Goal: Task Accomplishment & Management: Manage account settings

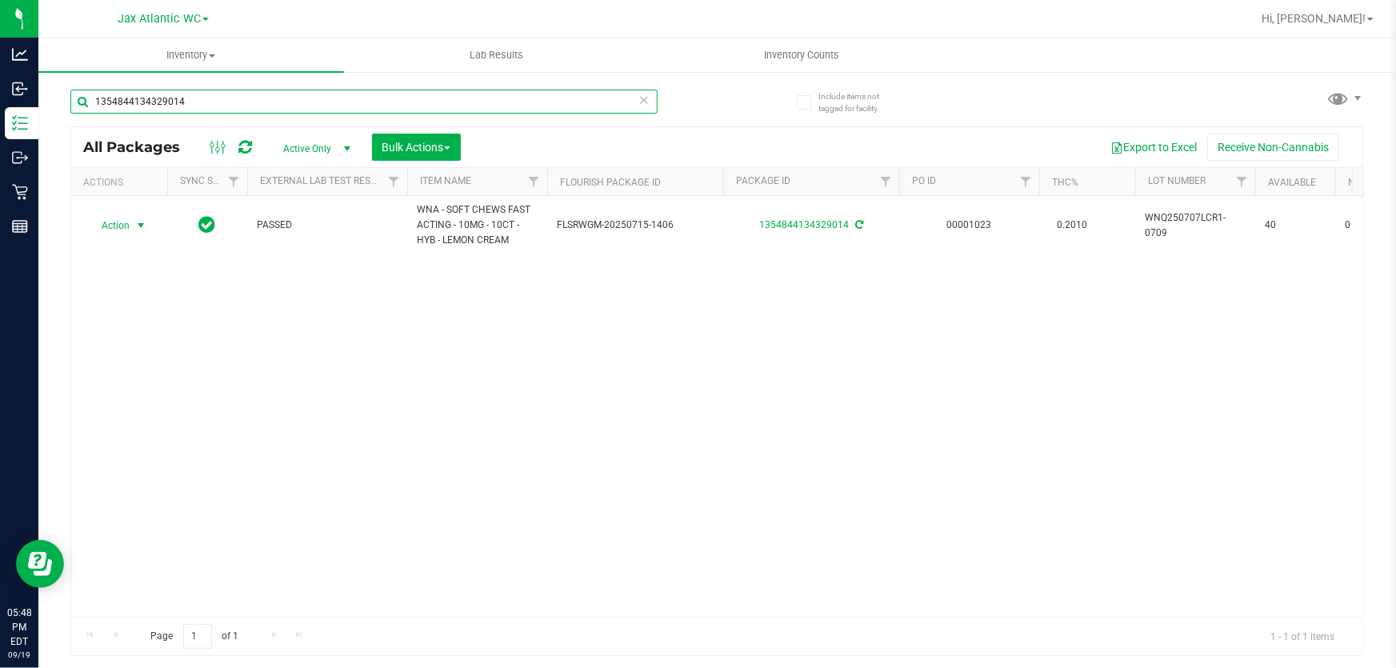
click at [252, 90] on input "1354844134329014" at bounding box center [363, 102] width 587 height 24
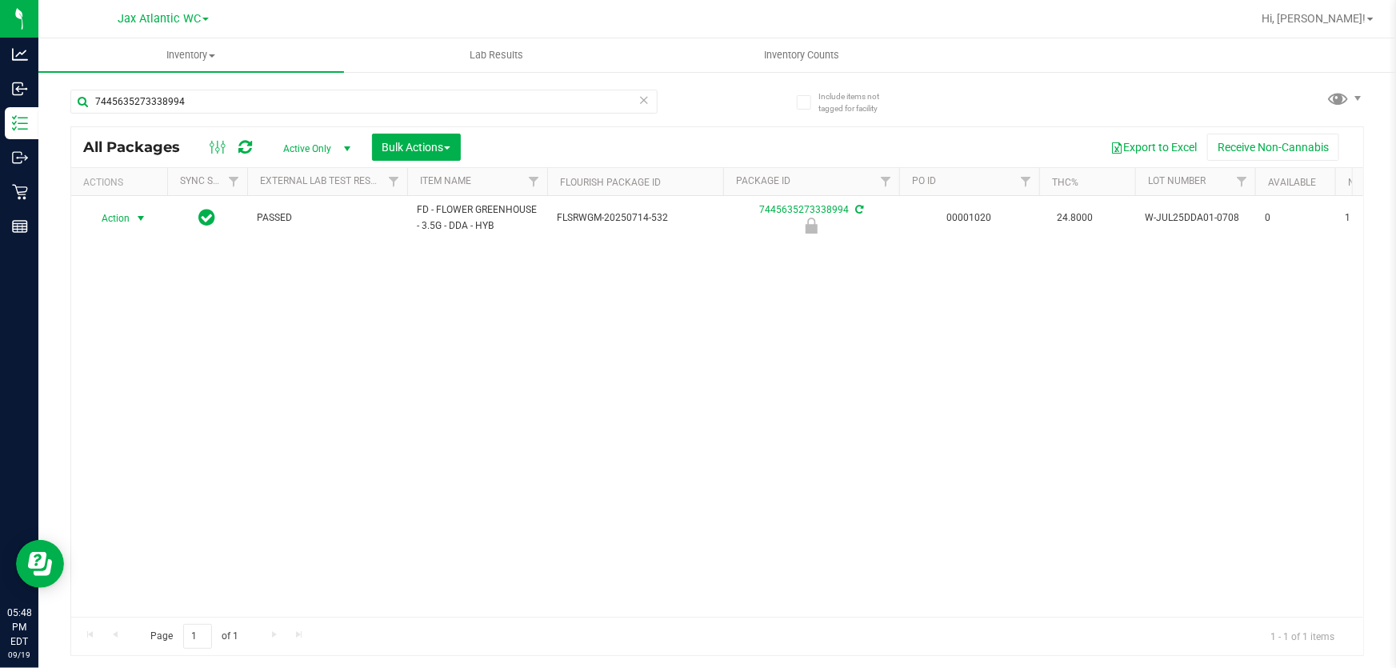
click at [114, 217] on span "Action" at bounding box center [108, 218] width 43 height 22
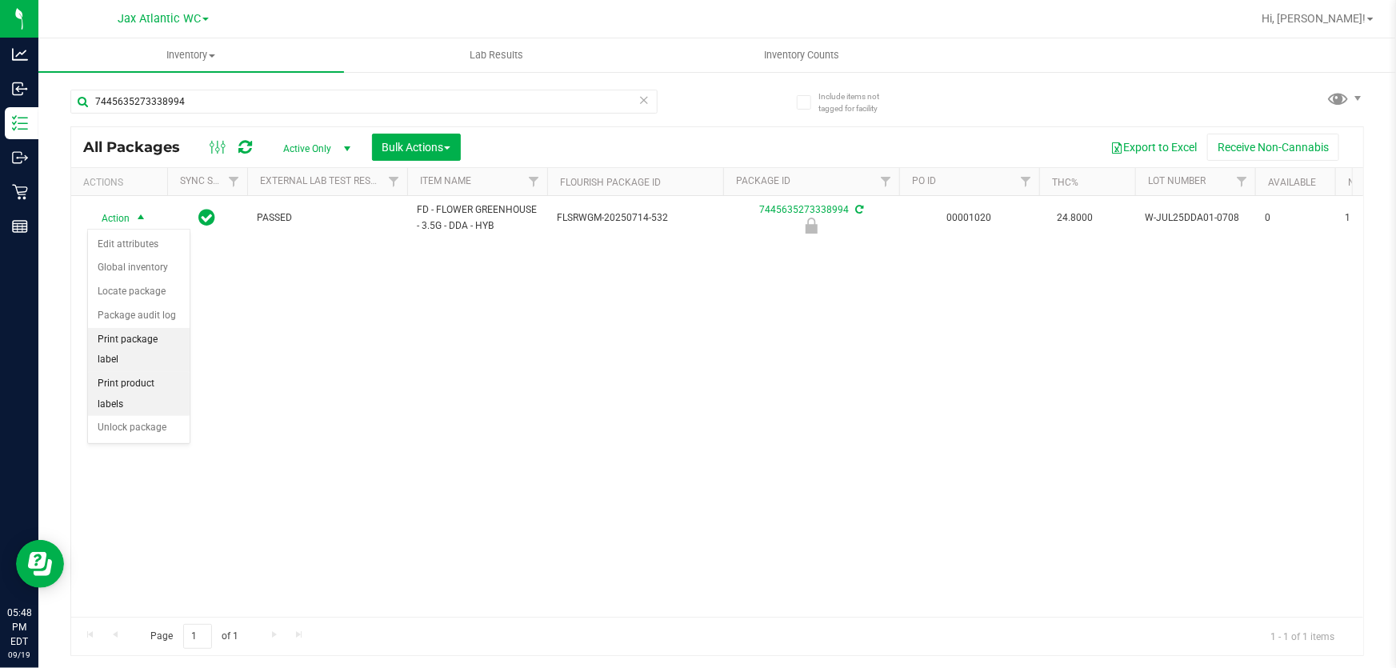
click at [165, 346] on li "Print package label" at bounding box center [139, 350] width 102 height 44
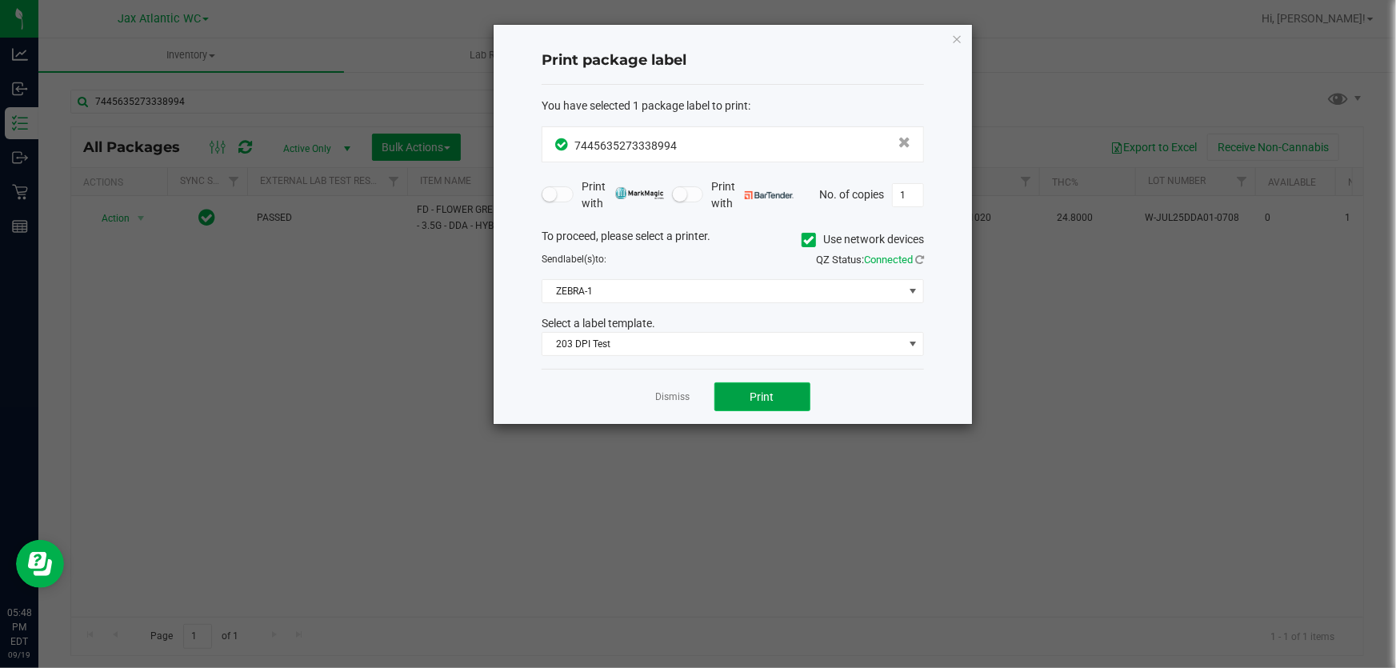
click at [765, 407] on button "Print" at bounding box center [762, 396] width 96 height 29
click at [687, 391] on link "Dismiss" at bounding box center [673, 397] width 34 height 14
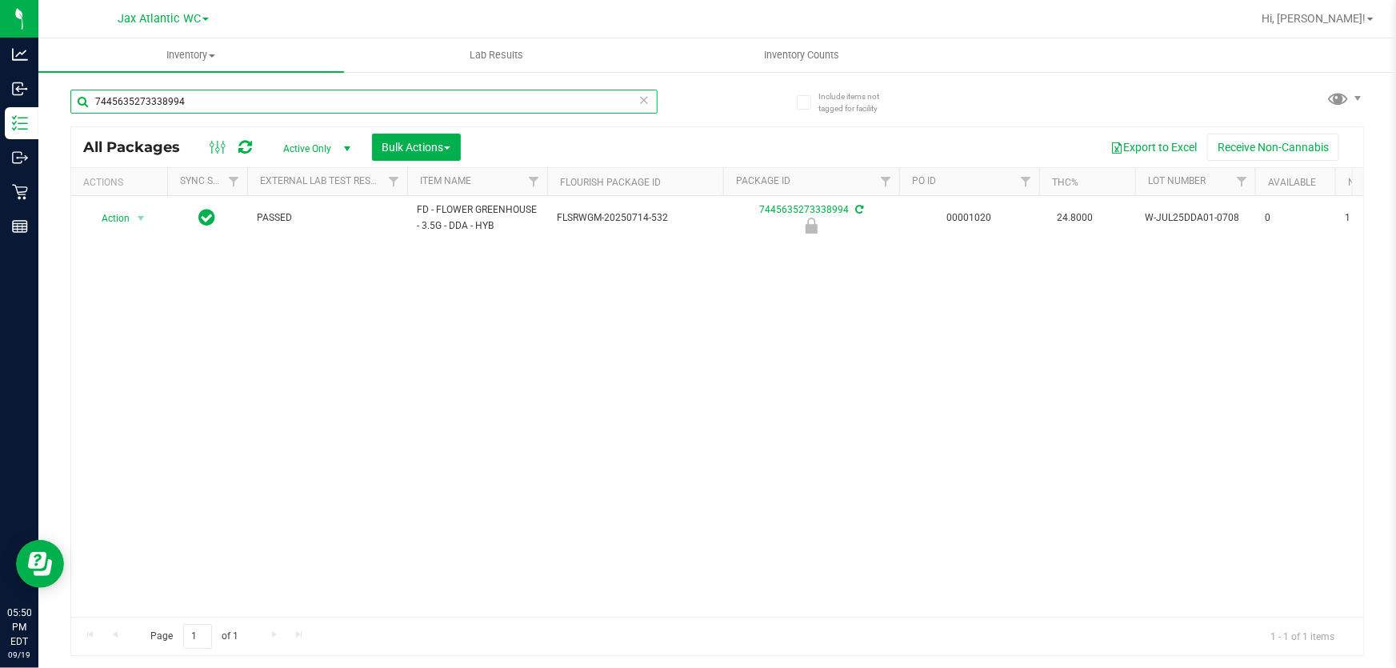
click at [250, 90] on input "7445635273338994" at bounding box center [363, 102] width 587 height 24
click at [236, 94] on input "8038585334534957" at bounding box center [363, 102] width 587 height 24
type input "5583208323807212"
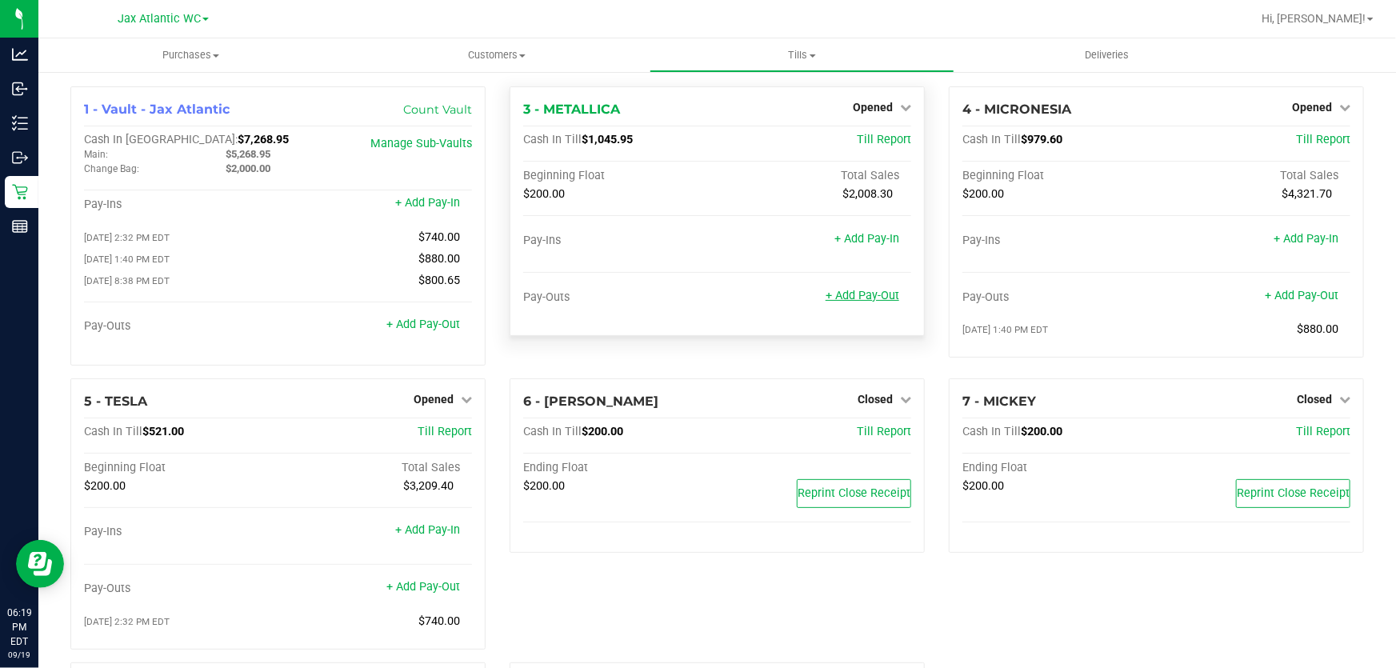
click at [863, 295] on link "+ Add Pay-Out" at bounding box center [863, 296] width 74 height 14
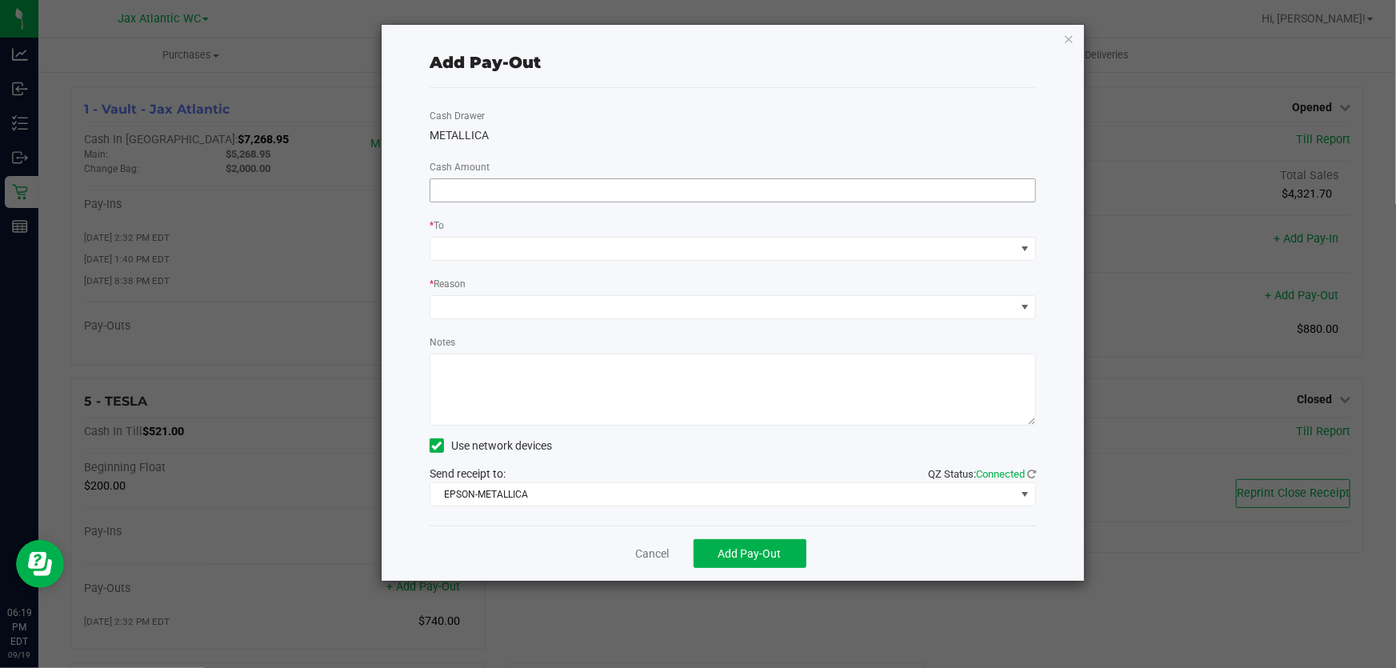
click at [665, 191] on input at bounding box center [732, 190] width 605 height 22
type input "$800.00"
click at [635, 149] on div "Cash Drawer METALLICA Cash Amount $800.00 * To * Reason Notes Use network devic…" at bounding box center [733, 307] width 606 height 438
click at [526, 248] on span at bounding box center [722, 249] width 585 height 22
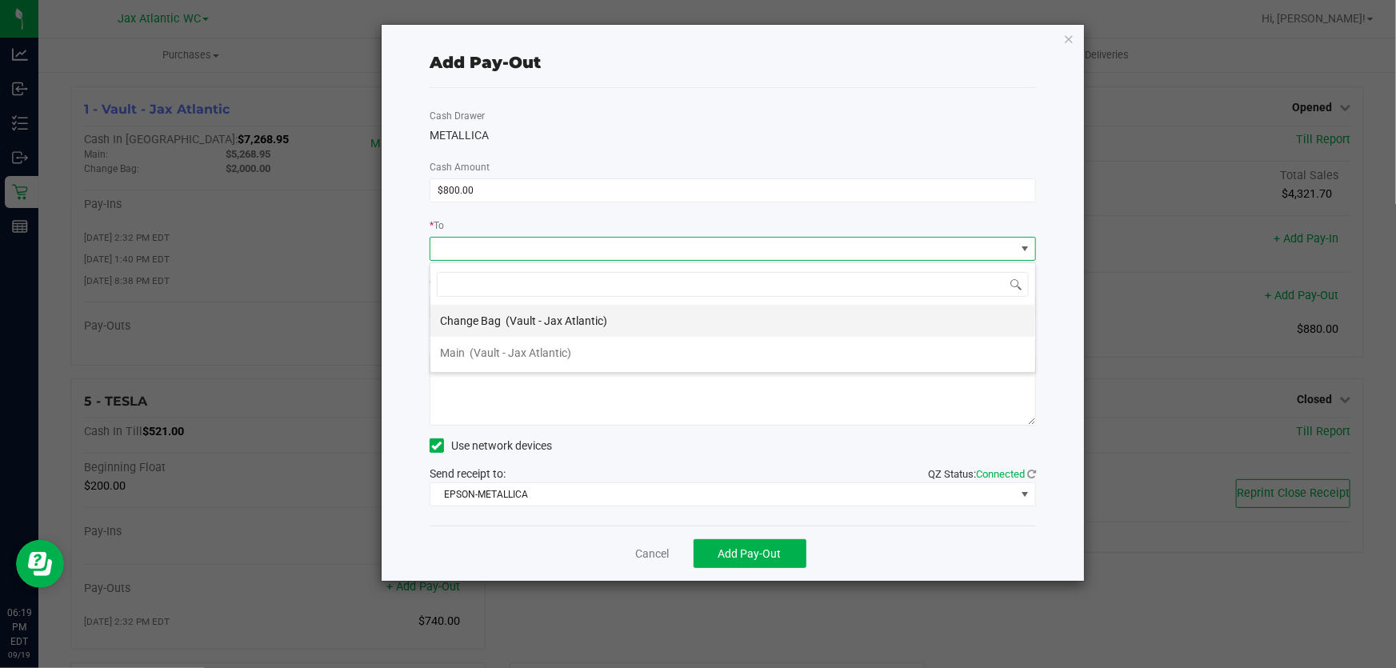
scroll to position [24, 607]
click at [515, 350] on span "(Vault - Jax Atlantic)" at bounding box center [521, 352] width 102 height 13
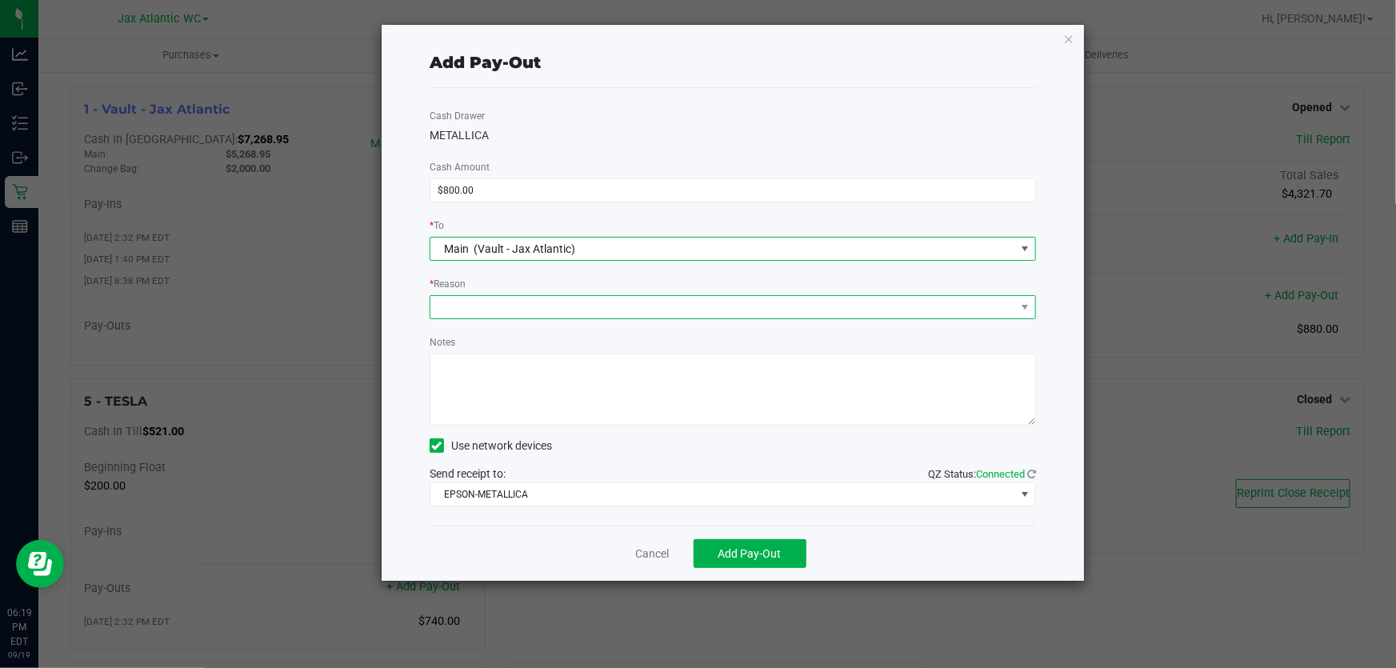
click at [530, 310] on span at bounding box center [722, 307] width 585 height 22
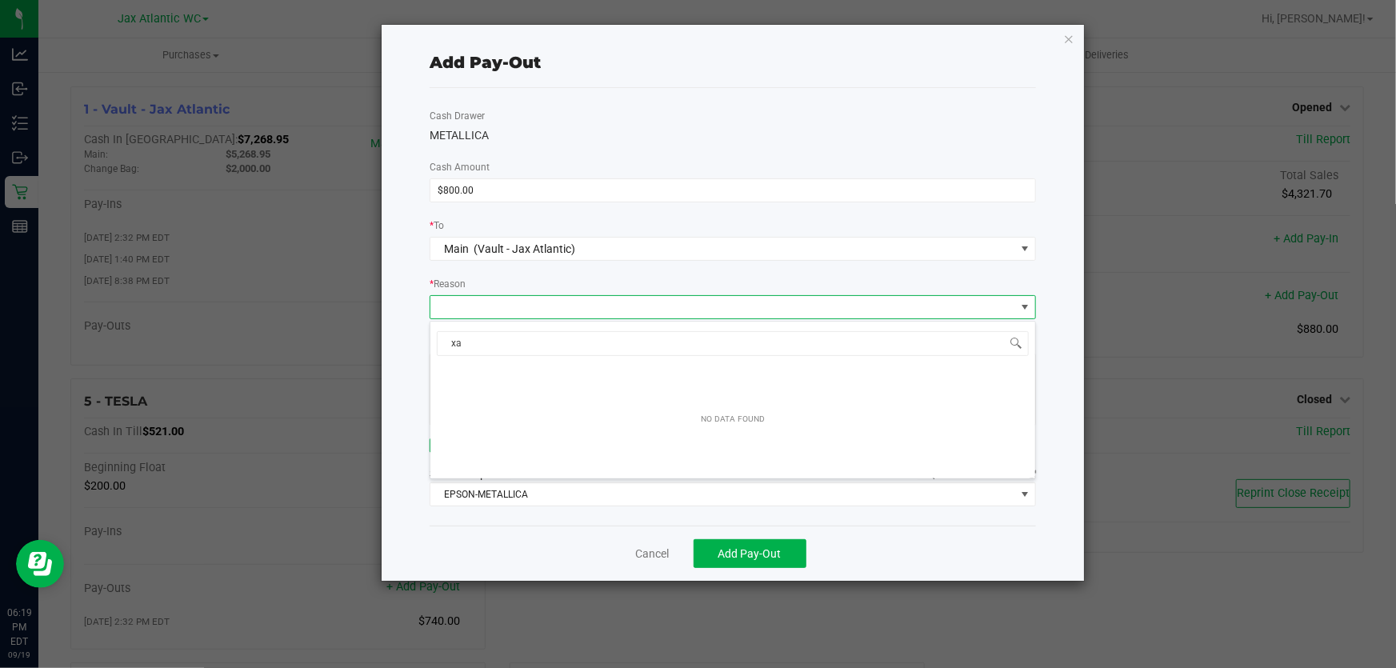
type input "x"
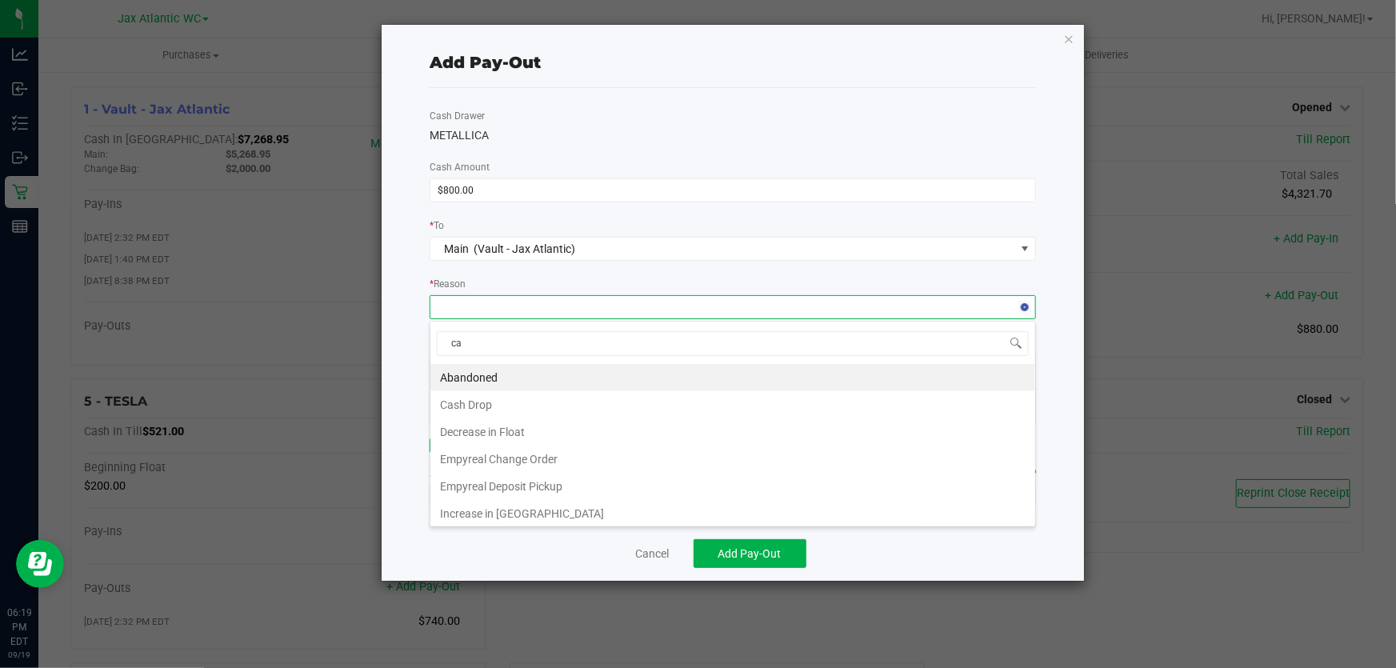
type input "cas"
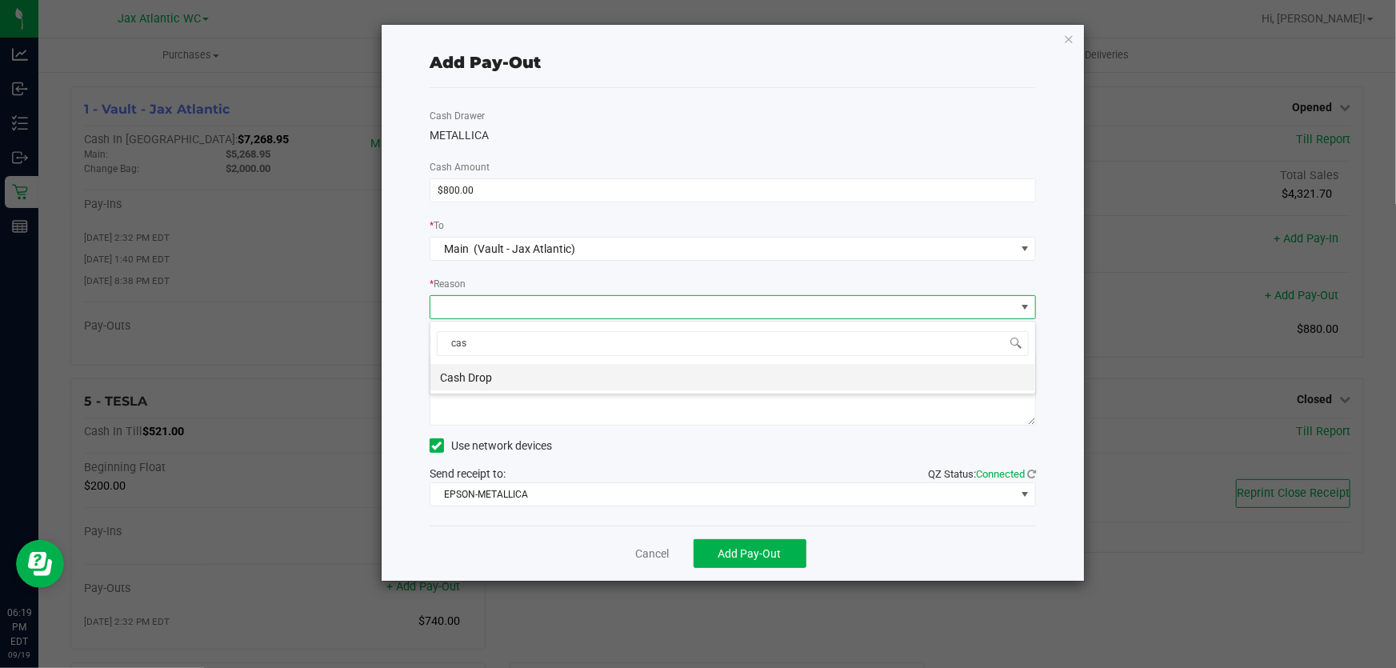
click at [503, 380] on li "Cash Drop" at bounding box center [732, 377] width 605 height 27
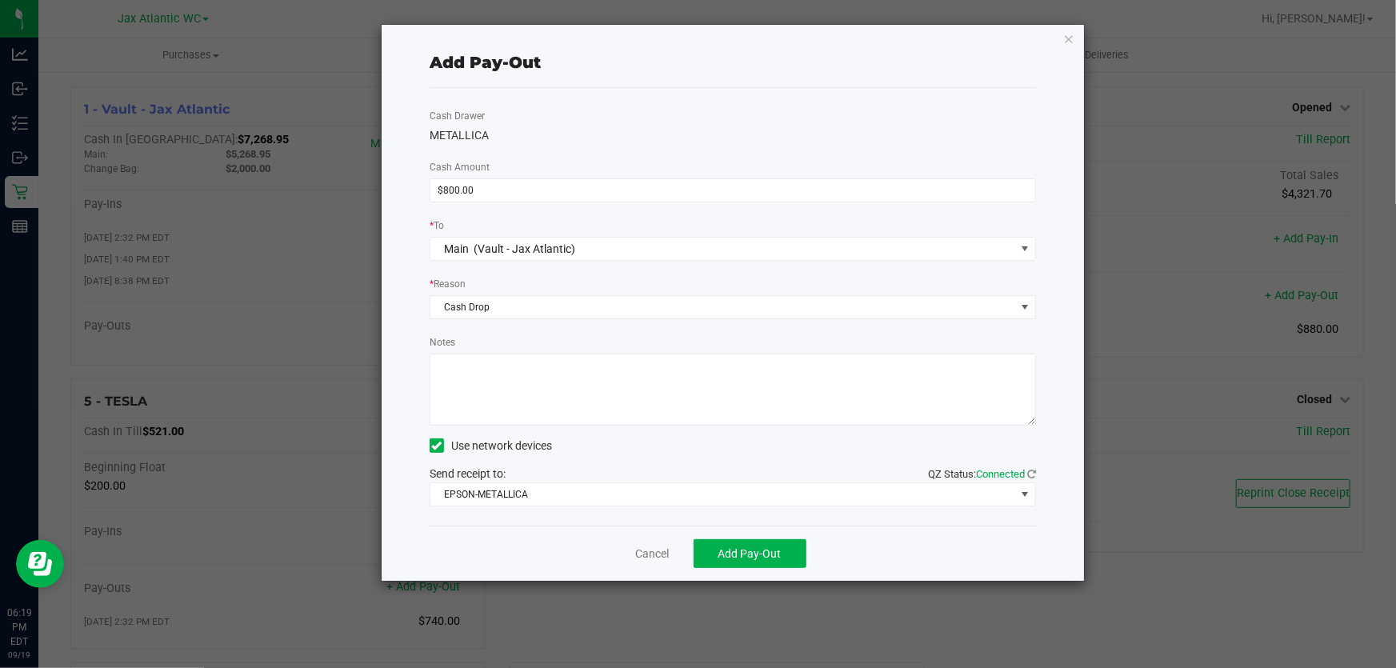
click at [509, 386] on textarea "Notes" at bounding box center [733, 390] width 606 height 72
type textarea "cash drop-AP"
click at [538, 498] on span "EPSON-METALLICA" at bounding box center [722, 494] width 585 height 22
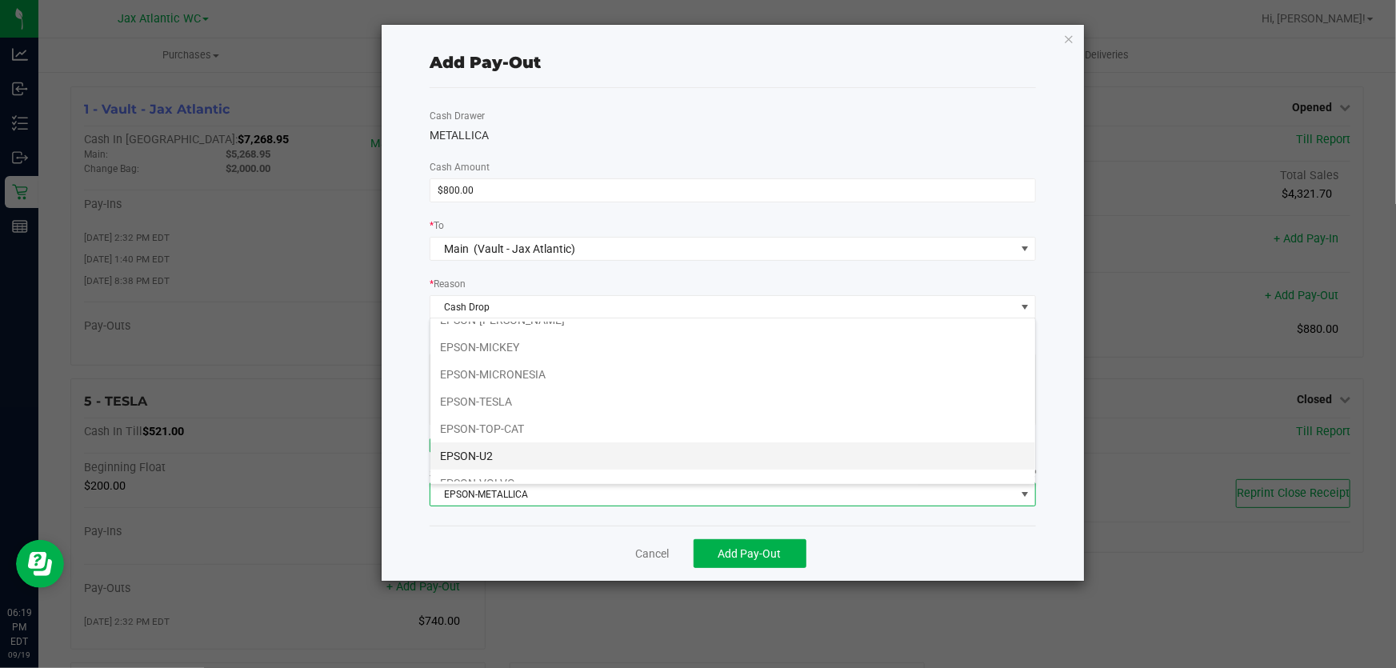
scroll to position [83, 0]
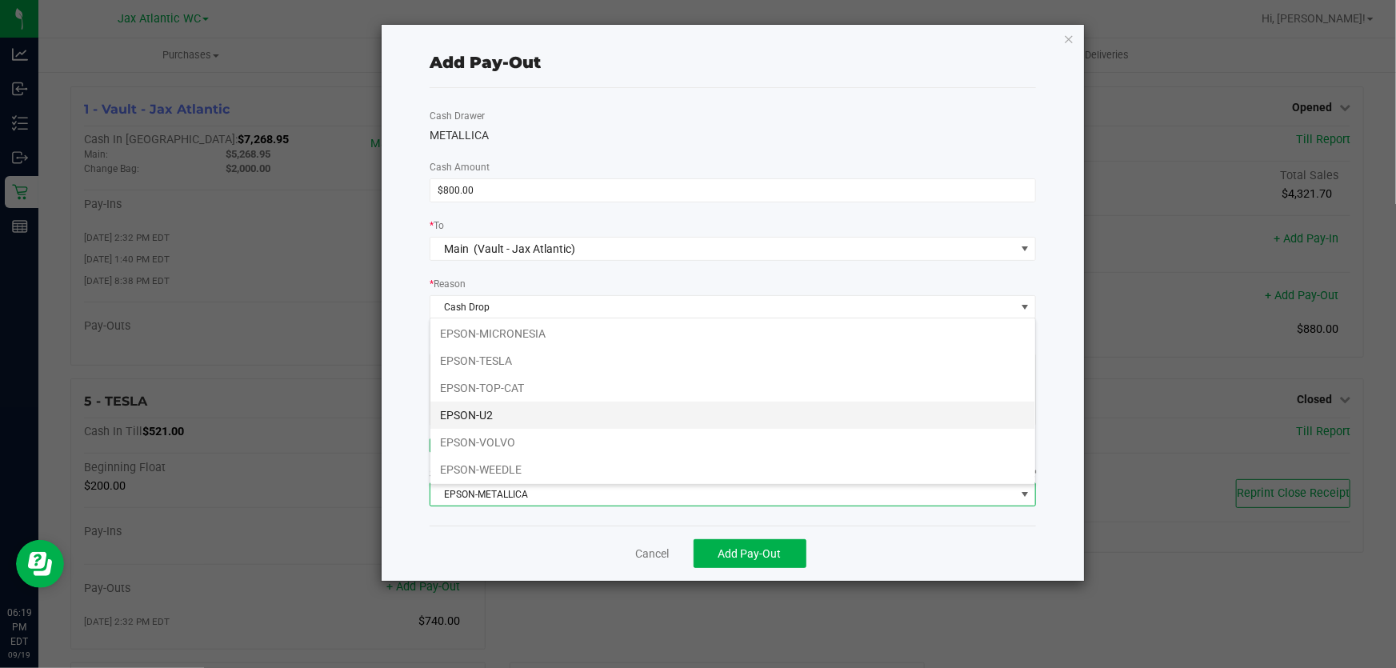
click at [552, 410] on li "EPSON-U2" at bounding box center [732, 415] width 605 height 27
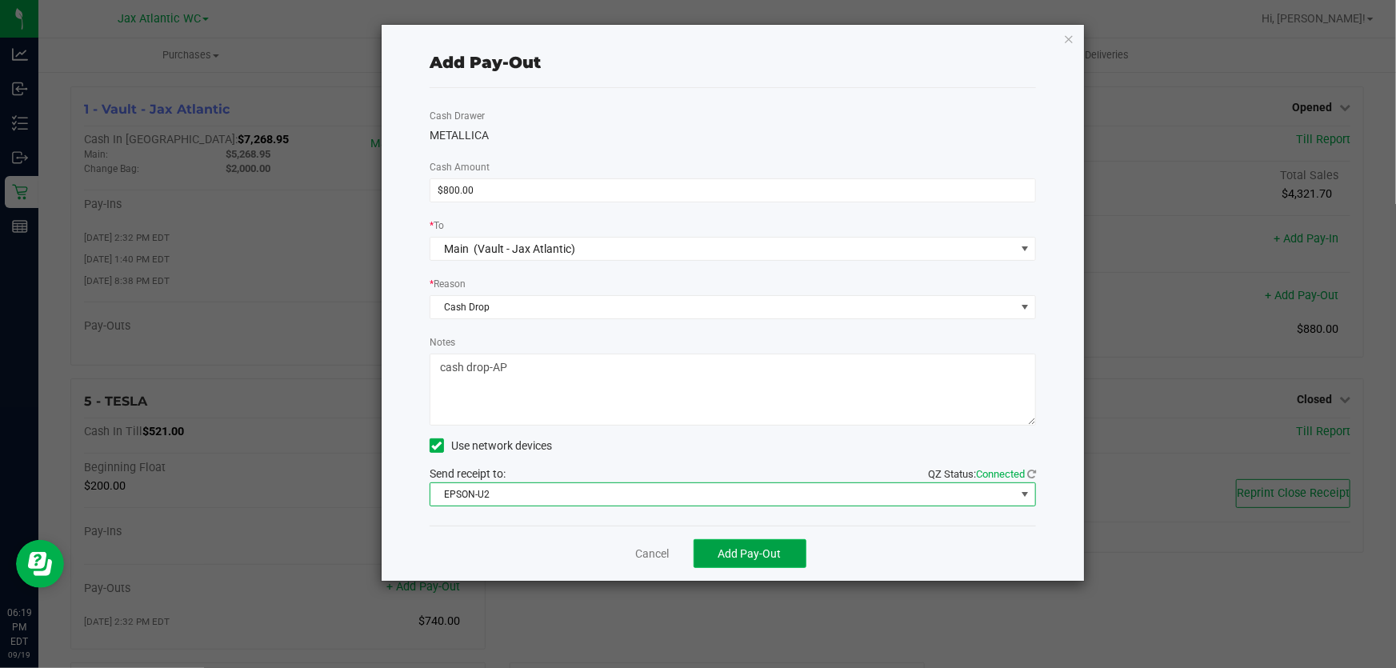
click at [728, 556] on span "Add Pay-Out" at bounding box center [749, 553] width 63 height 13
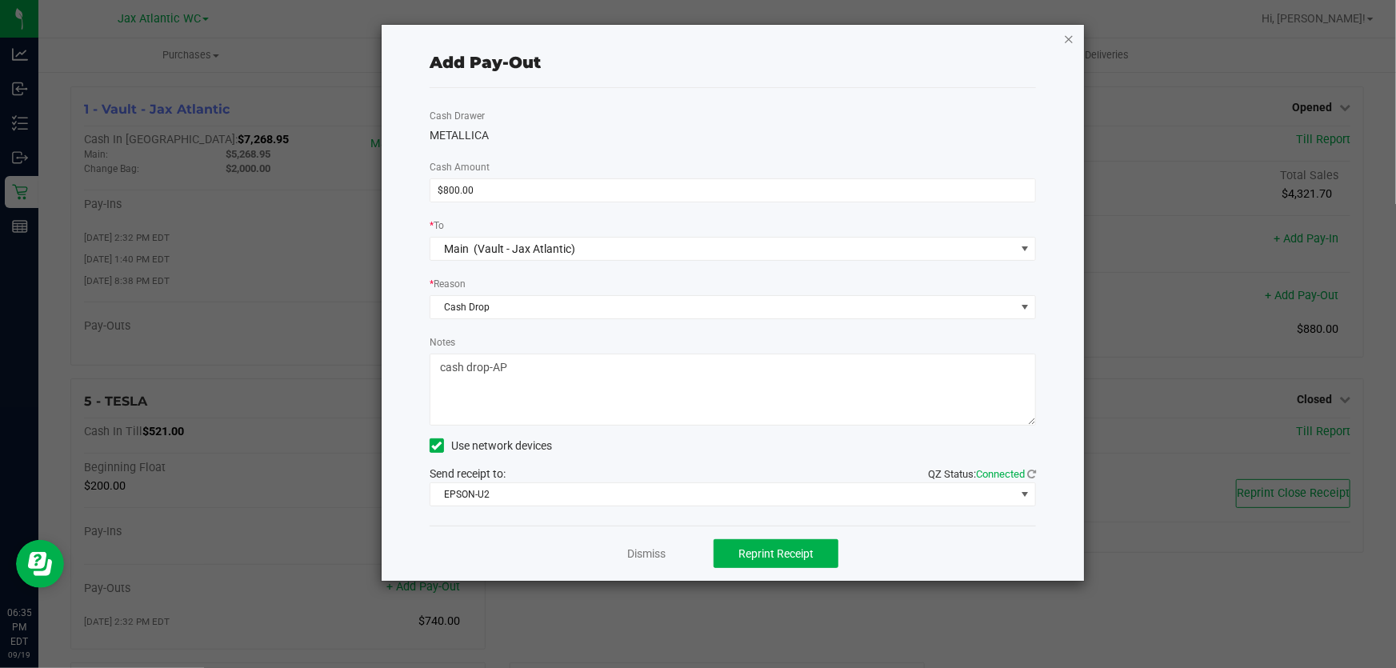
click at [1067, 34] on icon "button" at bounding box center [1068, 38] width 11 height 19
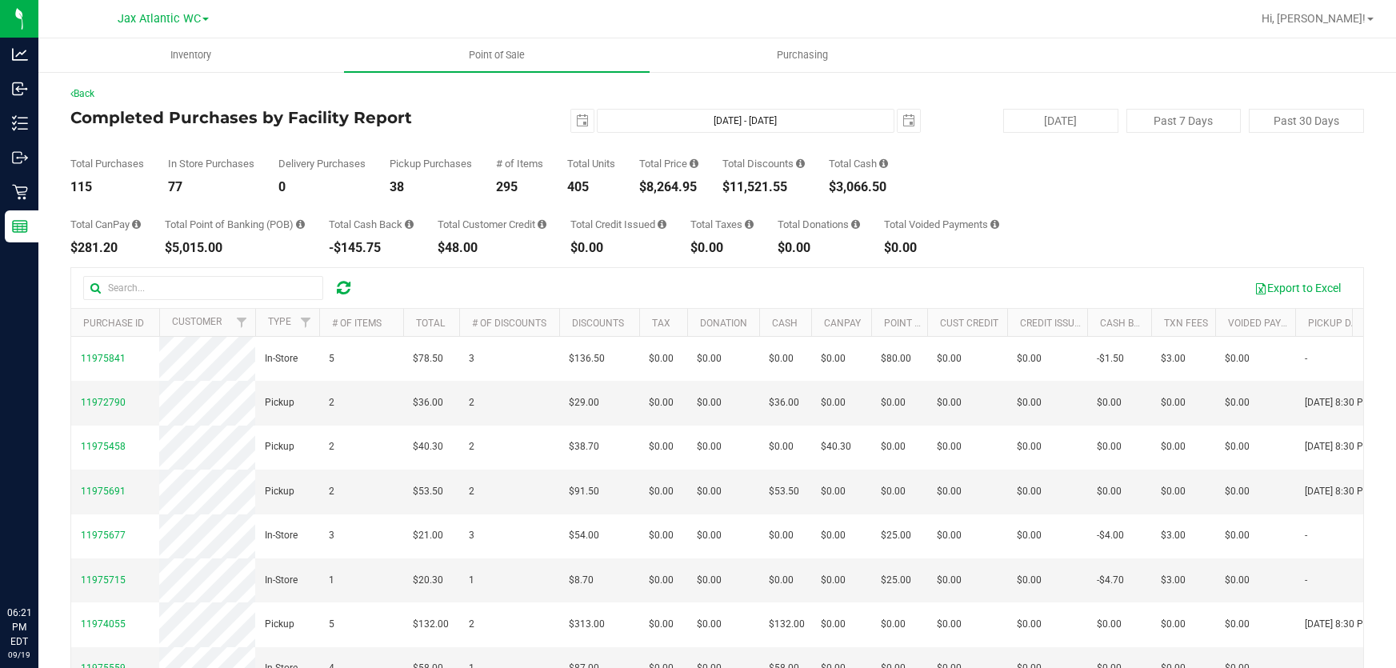
click at [491, 134] on div "Total Purchases 115 In Store Purchases 77 Delivery Purchases 0 Pickup Purchases…" at bounding box center [716, 163] width 1293 height 61
click at [479, 118] on h4 "Completed Purchases by Facility Report" at bounding box center [285, 118] width 431 height 18
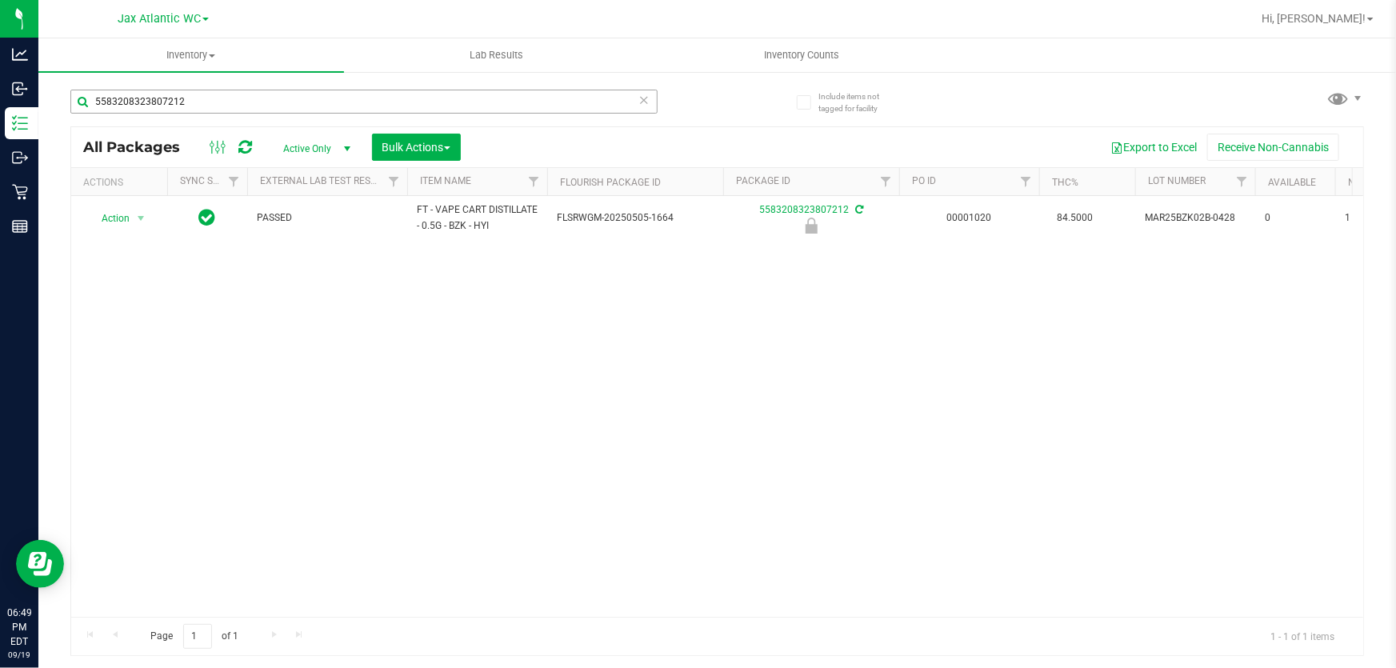
drag, startPoint x: 213, startPoint y: 118, endPoint x: 137, endPoint y: 109, distance: 76.5
click at [138, 109] on div "5583208323807212" at bounding box center [363, 108] width 587 height 37
click at [119, 113] on input "5583208323807212" at bounding box center [363, 102] width 587 height 24
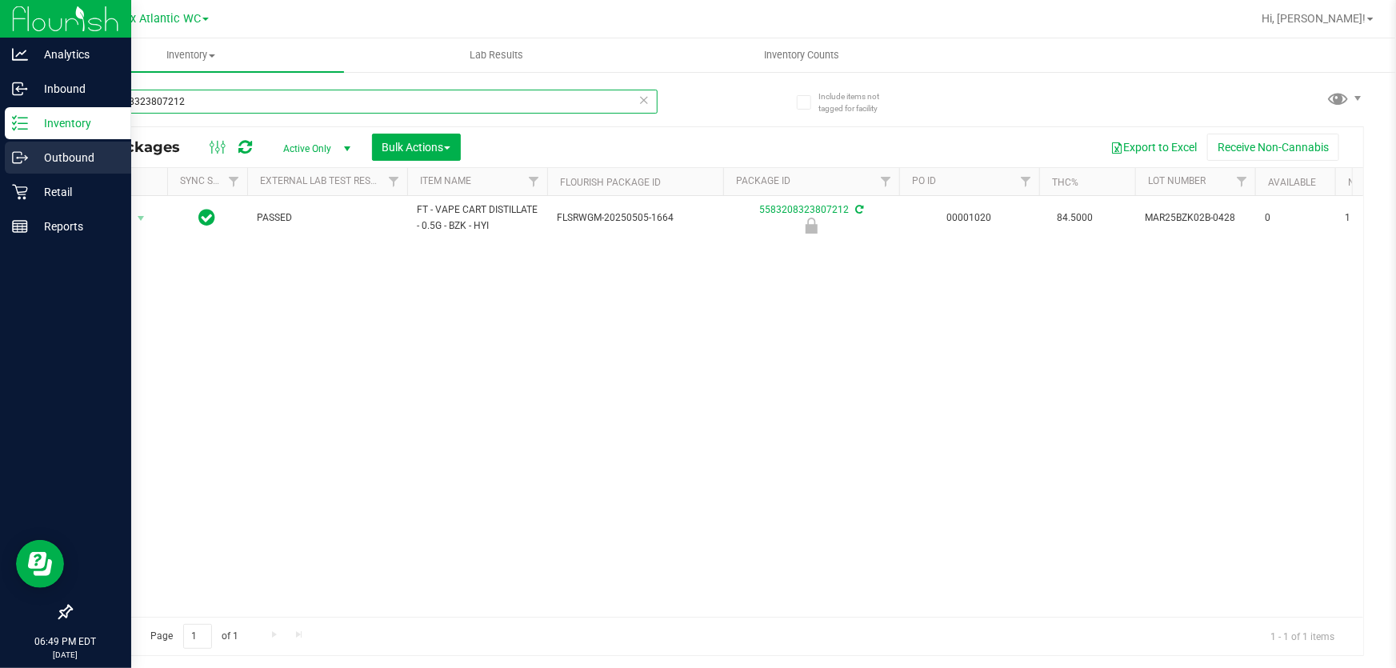
drag, startPoint x: 185, startPoint y: 107, endPoint x: 0, endPoint y: 153, distance: 190.3
click at [0, 154] on div "Analytics Inbound Inventory Outbound Retail Reports 06:49 PM EDT 09/19/2025 09/…" at bounding box center [698, 334] width 1396 height 668
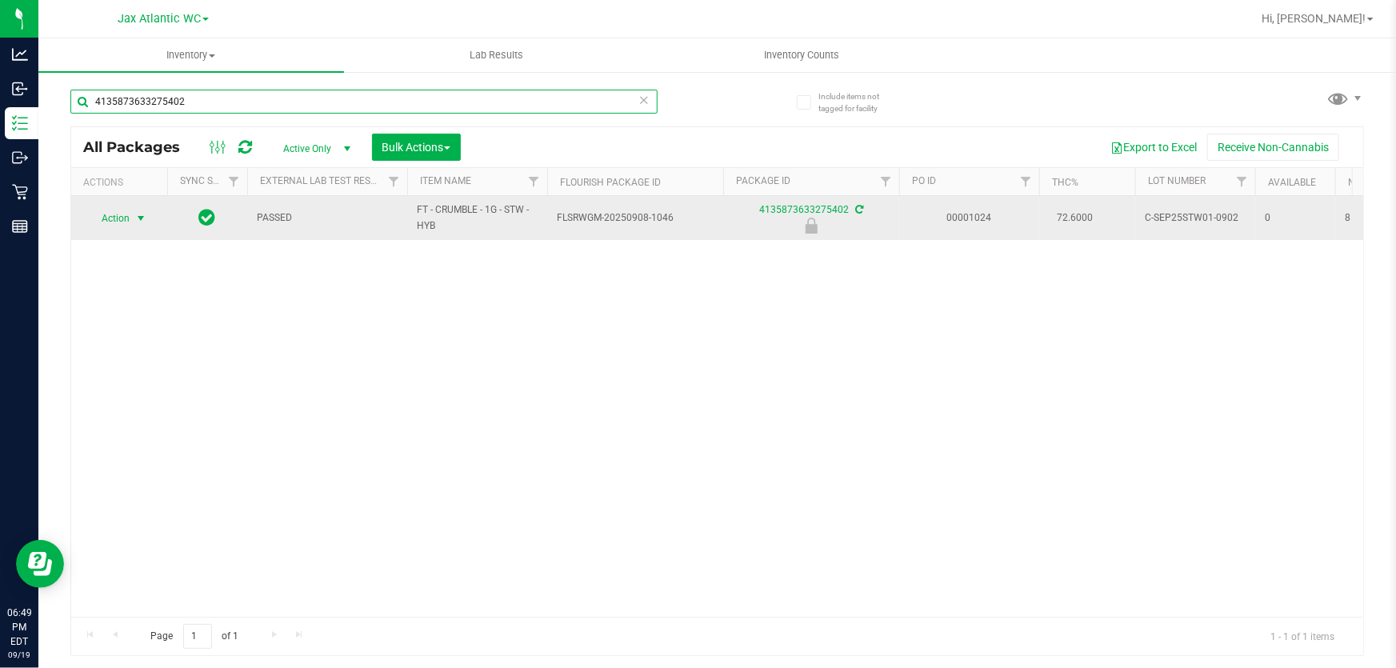
type input "4135873633275402"
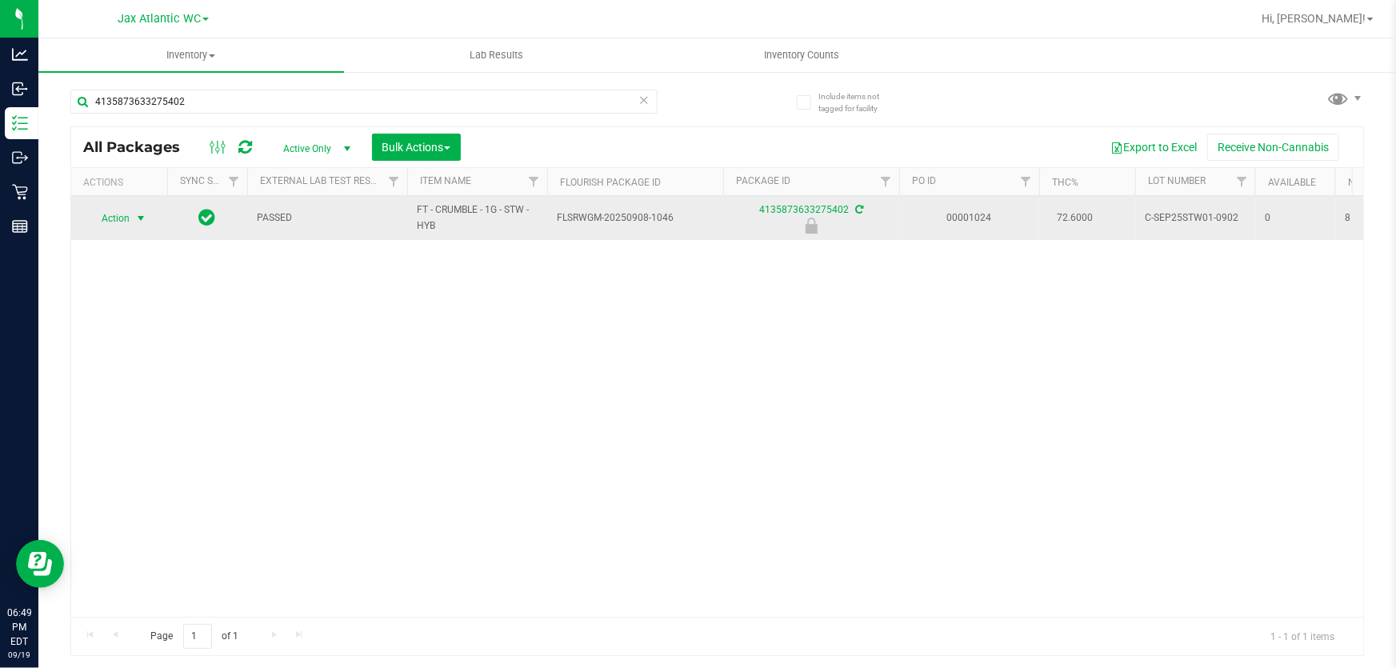
click at [133, 224] on span "select" at bounding box center [141, 218] width 20 height 22
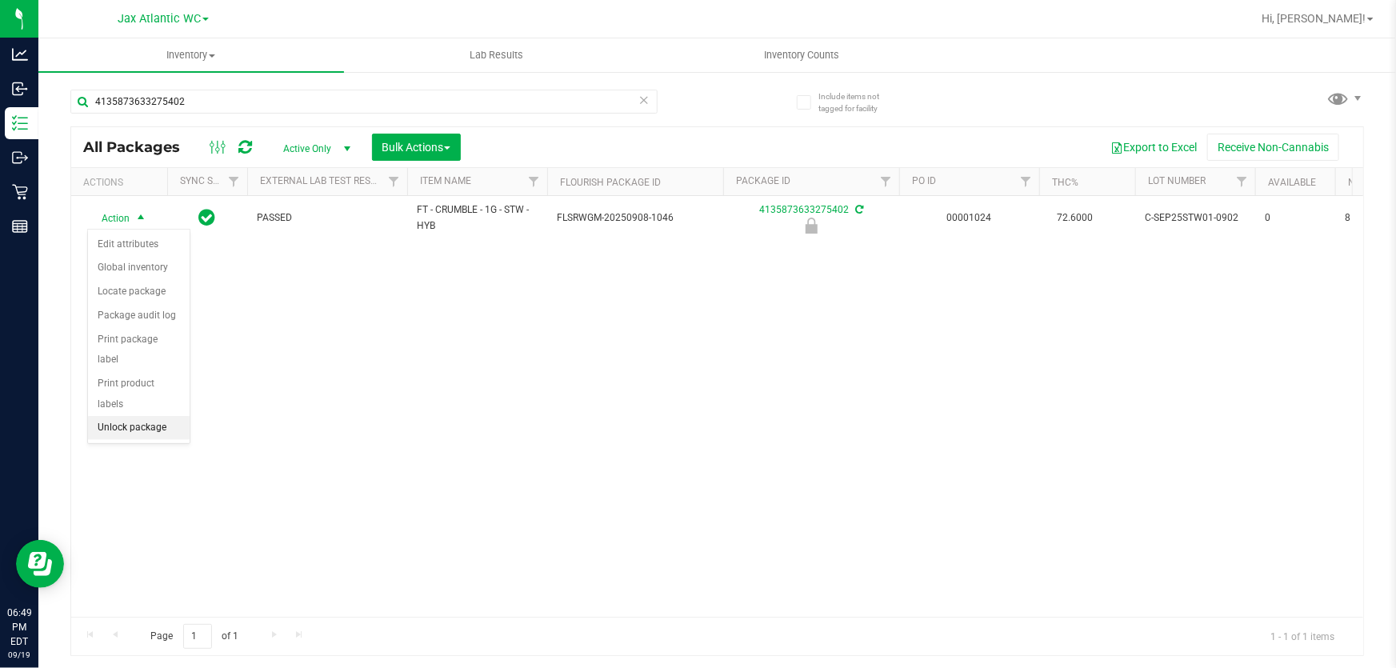
click at [164, 416] on li "Unlock package" at bounding box center [139, 428] width 102 height 24
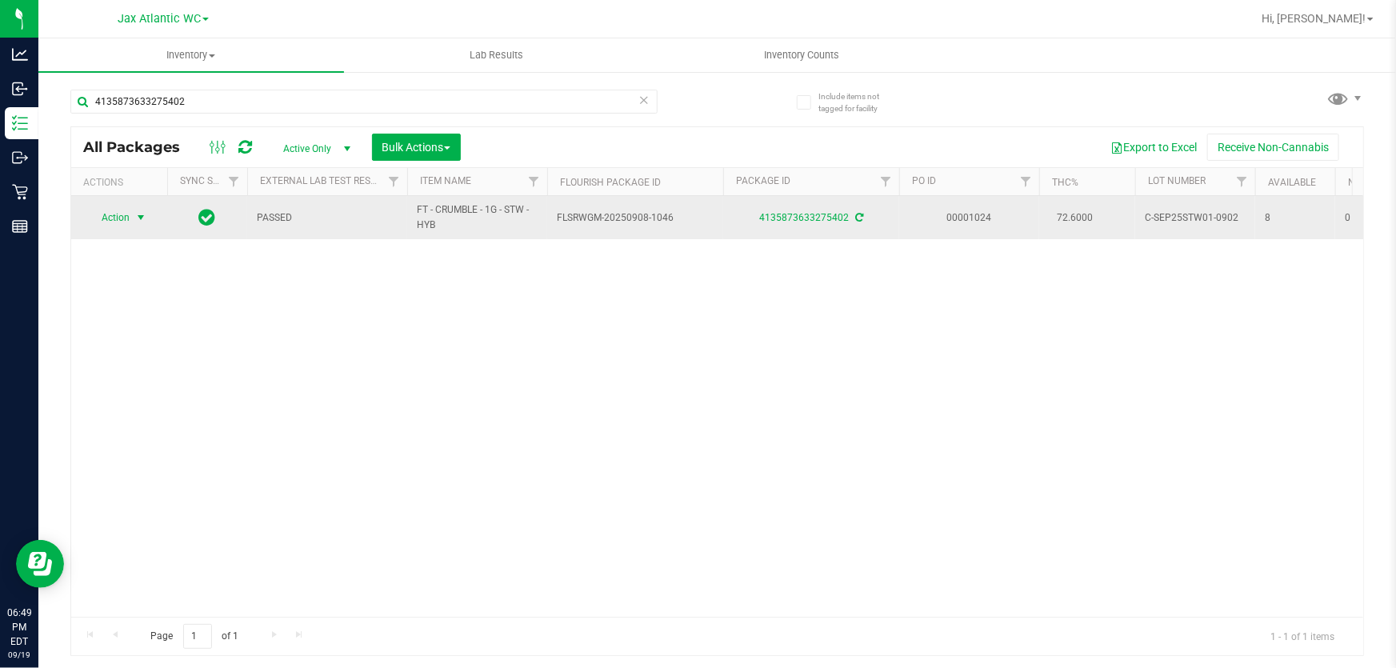
click at [108, 219] on span "Action" at bounding box center [108, 217] width 43 height 22
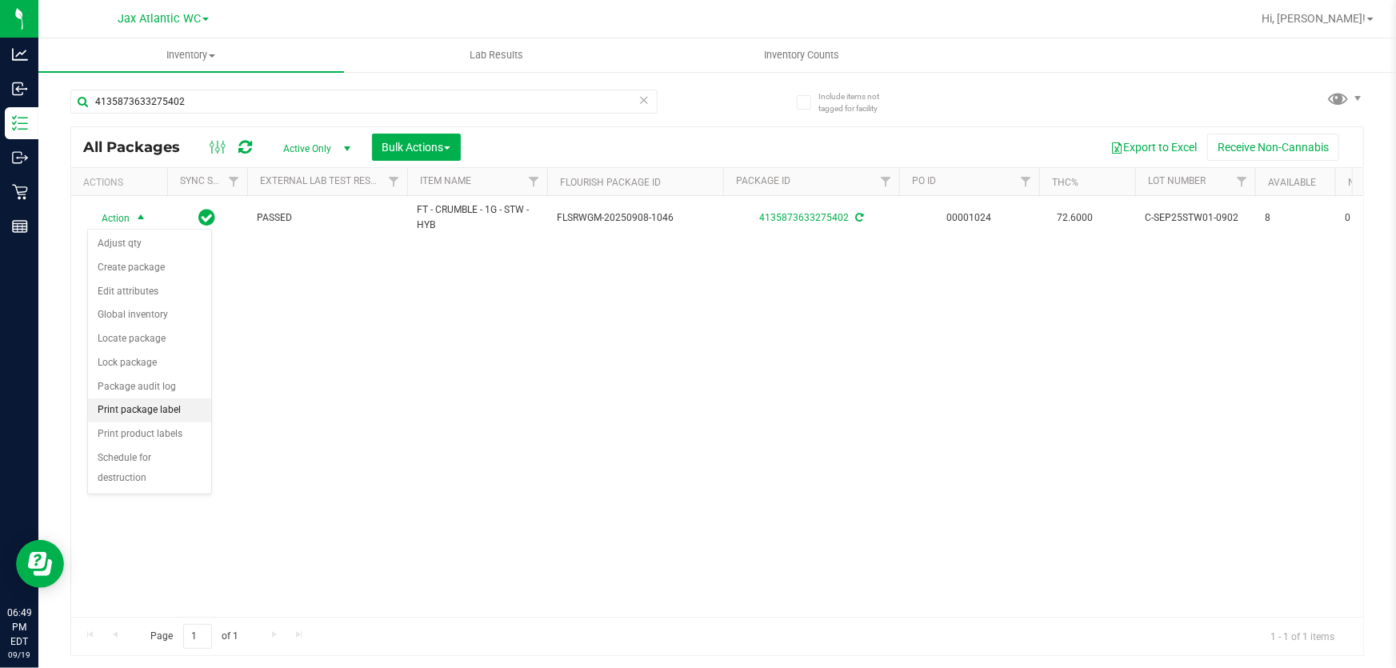
click at [159, 407] on li "Print package label" at bounding box center [149, 410] width 123 height 24
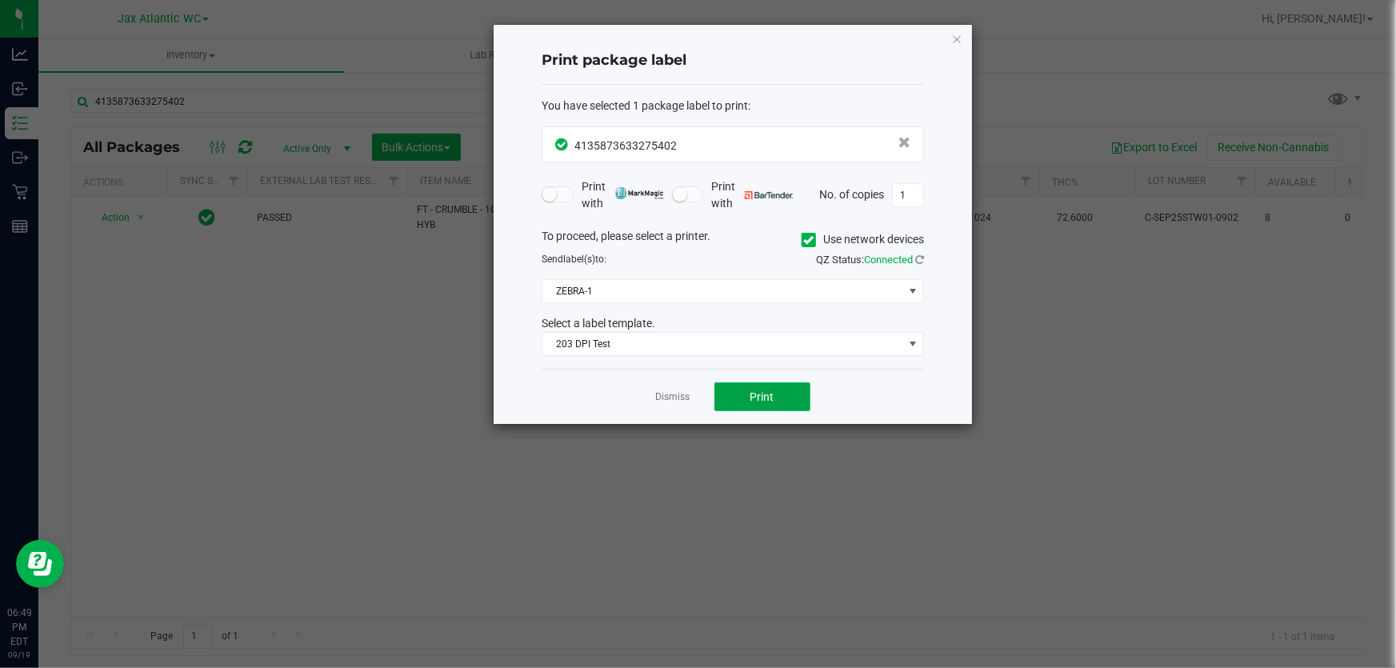
click at [790, 397] on button "Print" at bounding box center [762, 396] width 96 height 29
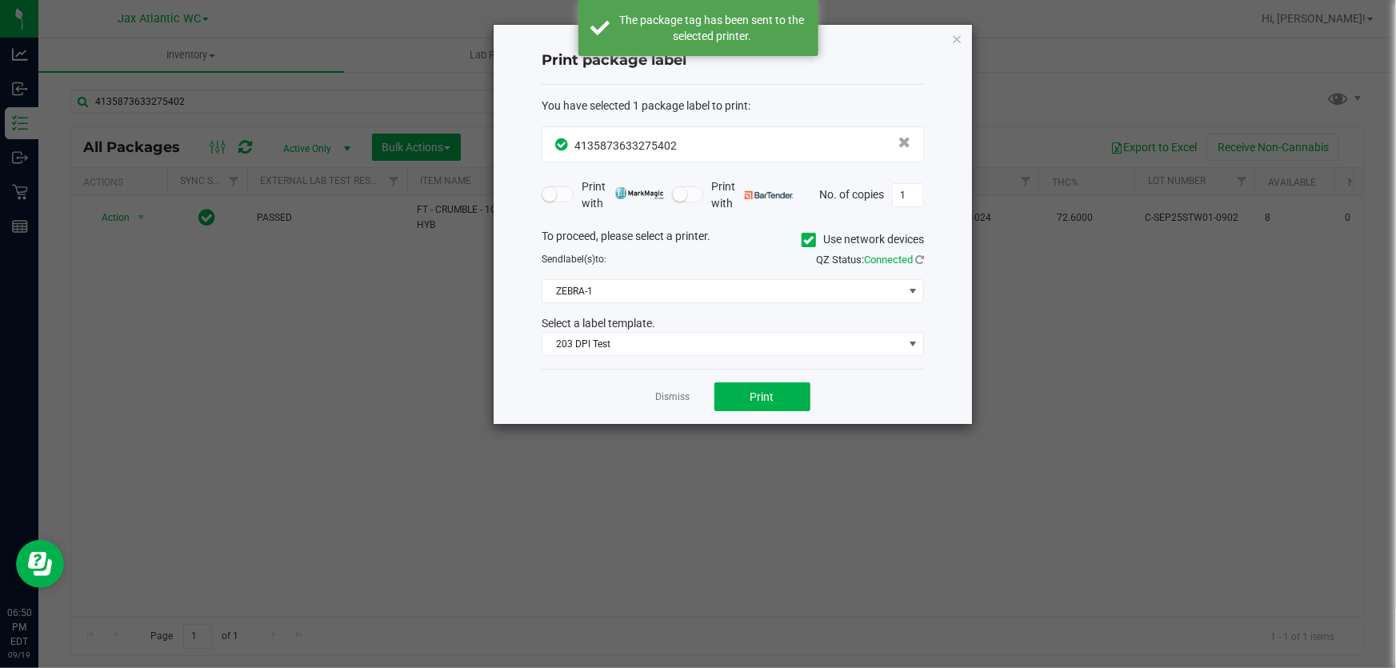
click at [682, 401] on link "Dismiss" at bounding box center [673, 397] width 34 height 14
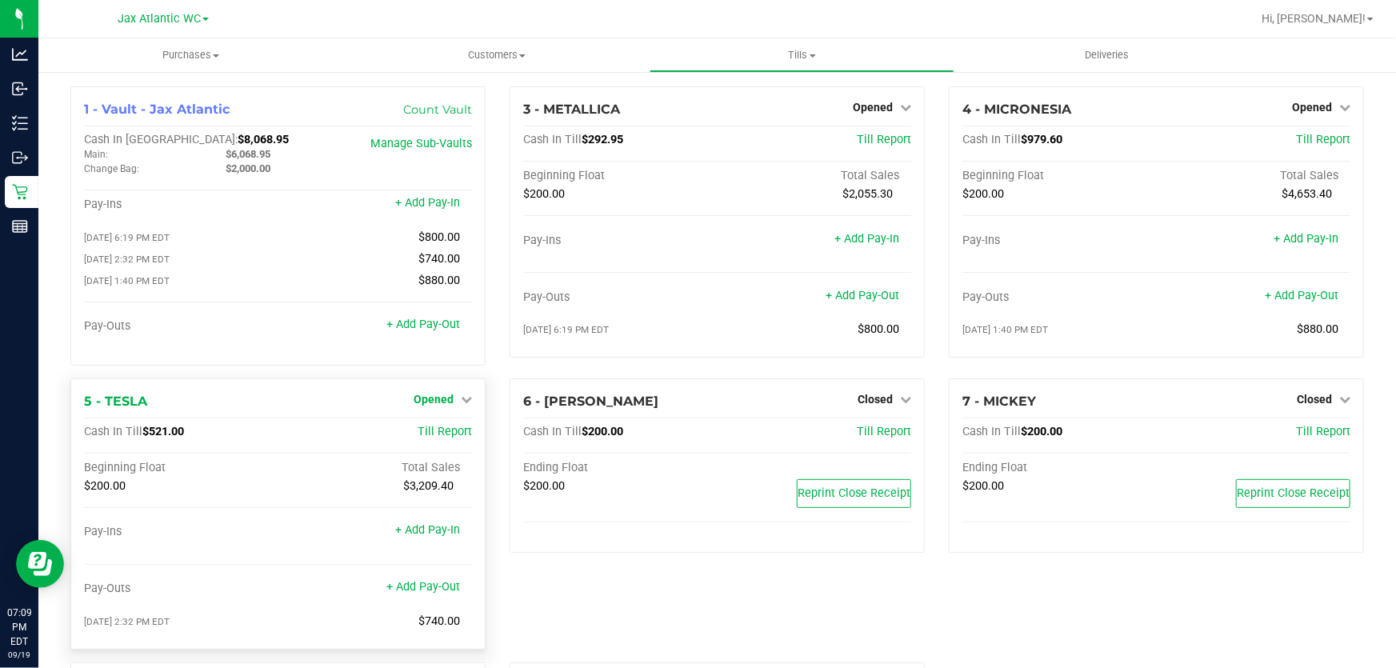
click at [441, 399] on span "Opened" at bounding box center [434, 399] width 40 height 13
click at [448, 435] on link "Close Till" at bounding box center [435, 432] width 43 height 13
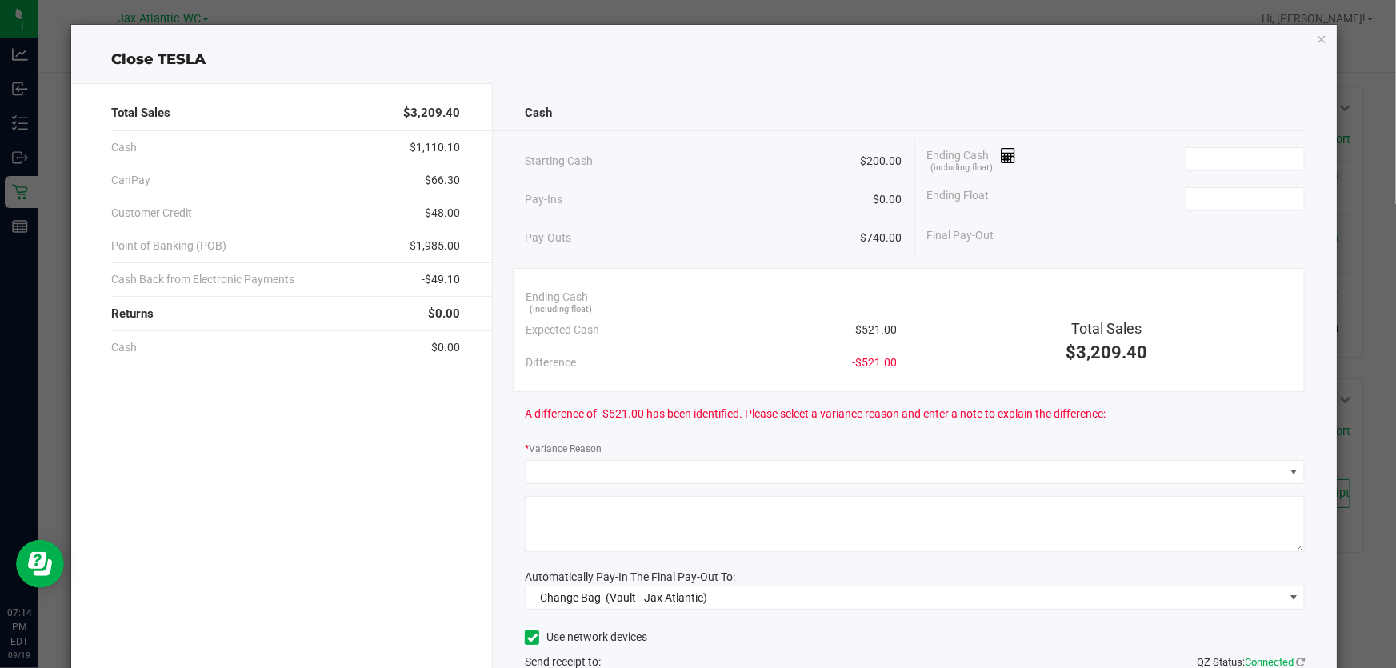
drag, startPoint x: 870, startPoint y: 78, endPoint x: 1152, endPoint y: 124, distance: 286.0
click at [870, 78] on div "Total Sales $3,209.40 Cash $1,110.10 CanPay $66.30 Customer Credit $48.00 Point…" at bounding box center [703, 437] width 1265 height 734
click at [1247, 166] on input at bounding box center [1245, 159] width 118 height 22
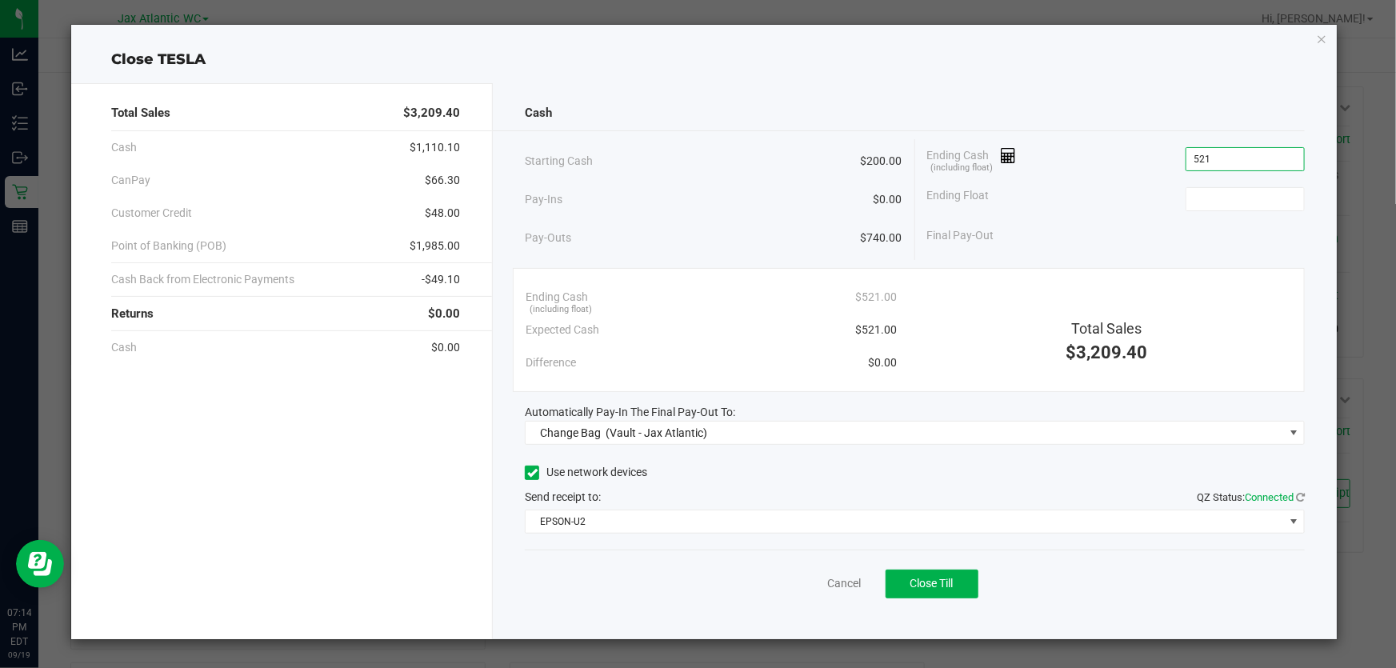
type input "$521.00"
type input "$200.00"
click at [952, 60] on div "Close TESLA" at bounding box center [703, 60] width 1265 height 22
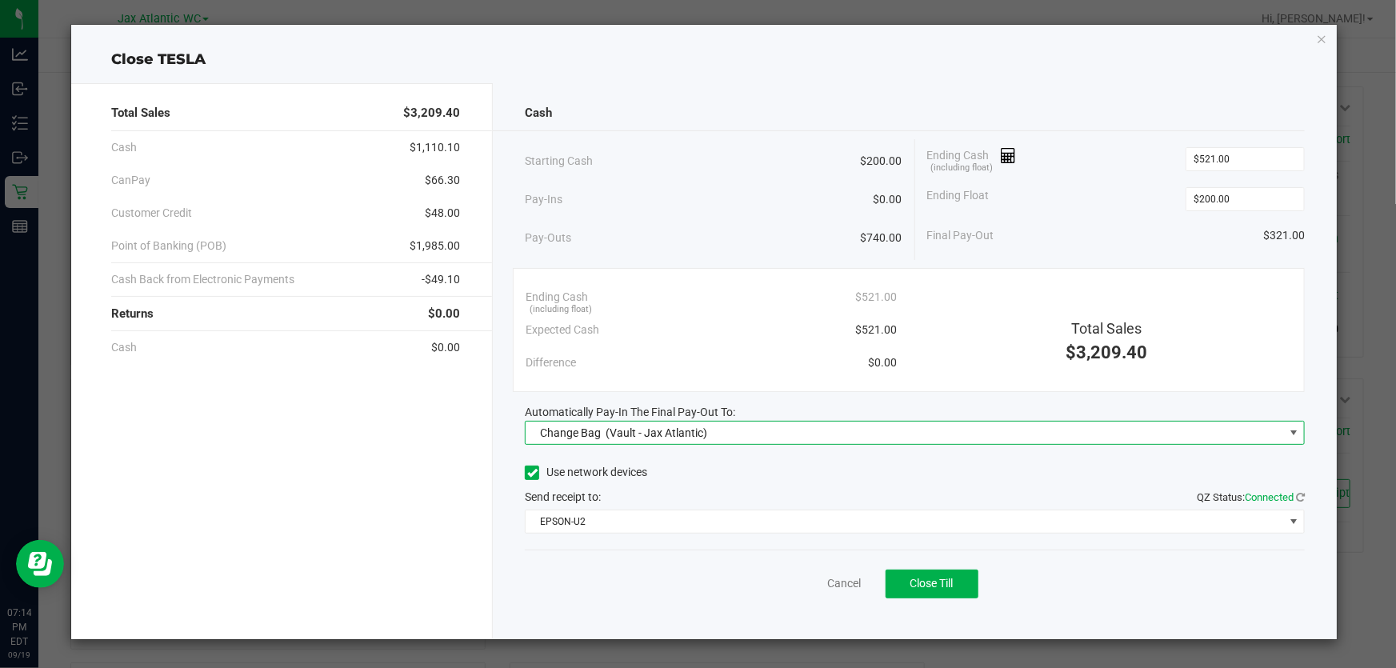
click at [771, 432] on span "Change Bag (Vault - Jax Atlantic)" at bounding box center [905, 433] width 758 height 22
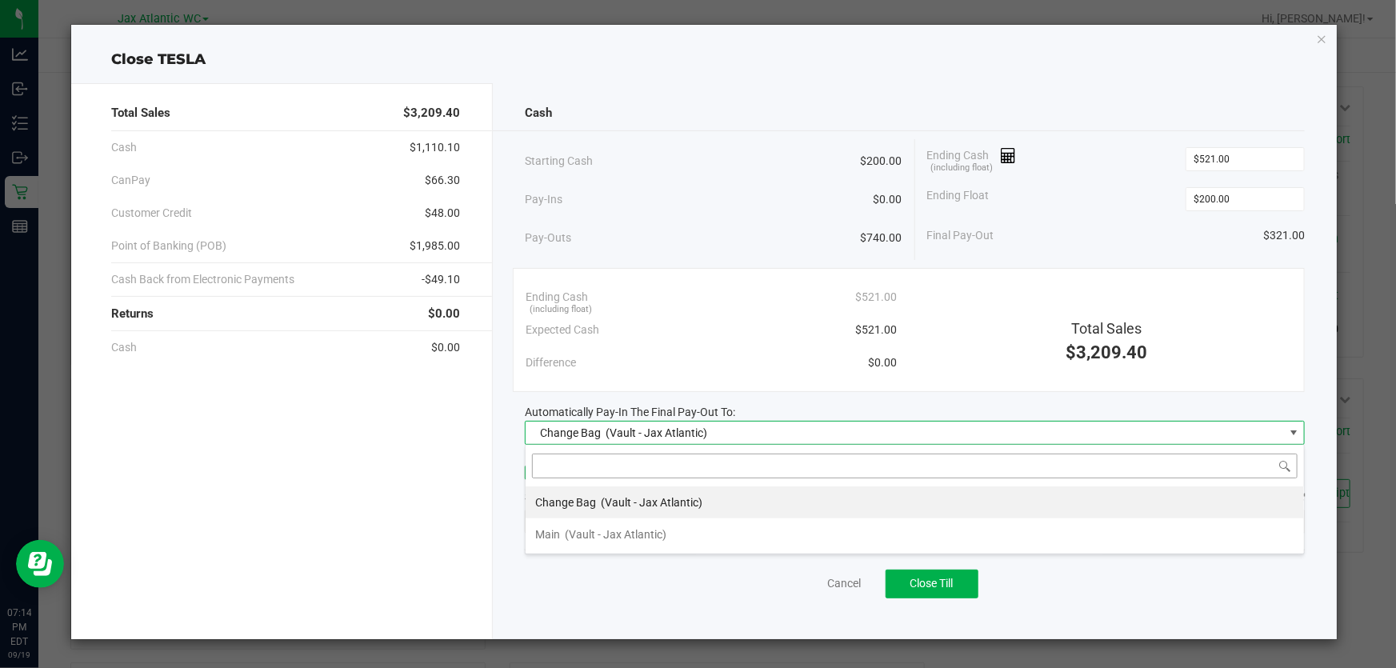
scroll to position [24, 779]
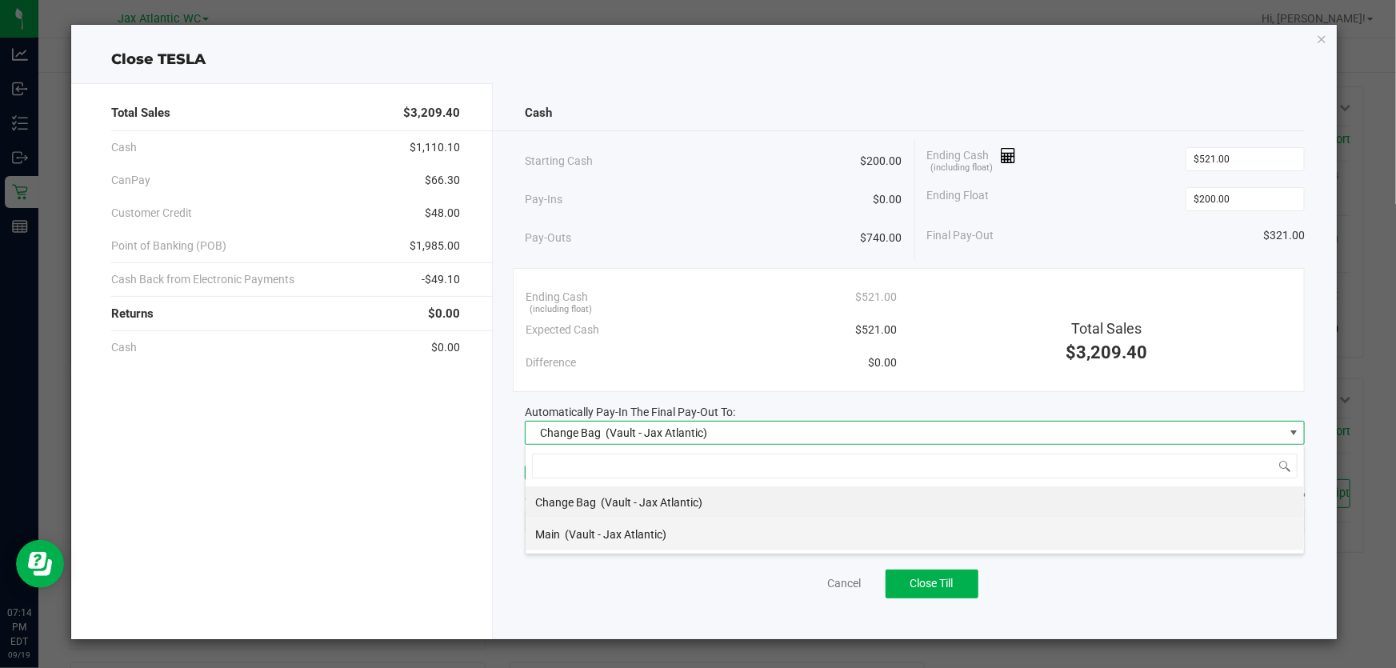
click at [647, 525] on div "Main (Vault - Jax Atlantic)" at bounding box center [600, 534] width 131 height 29
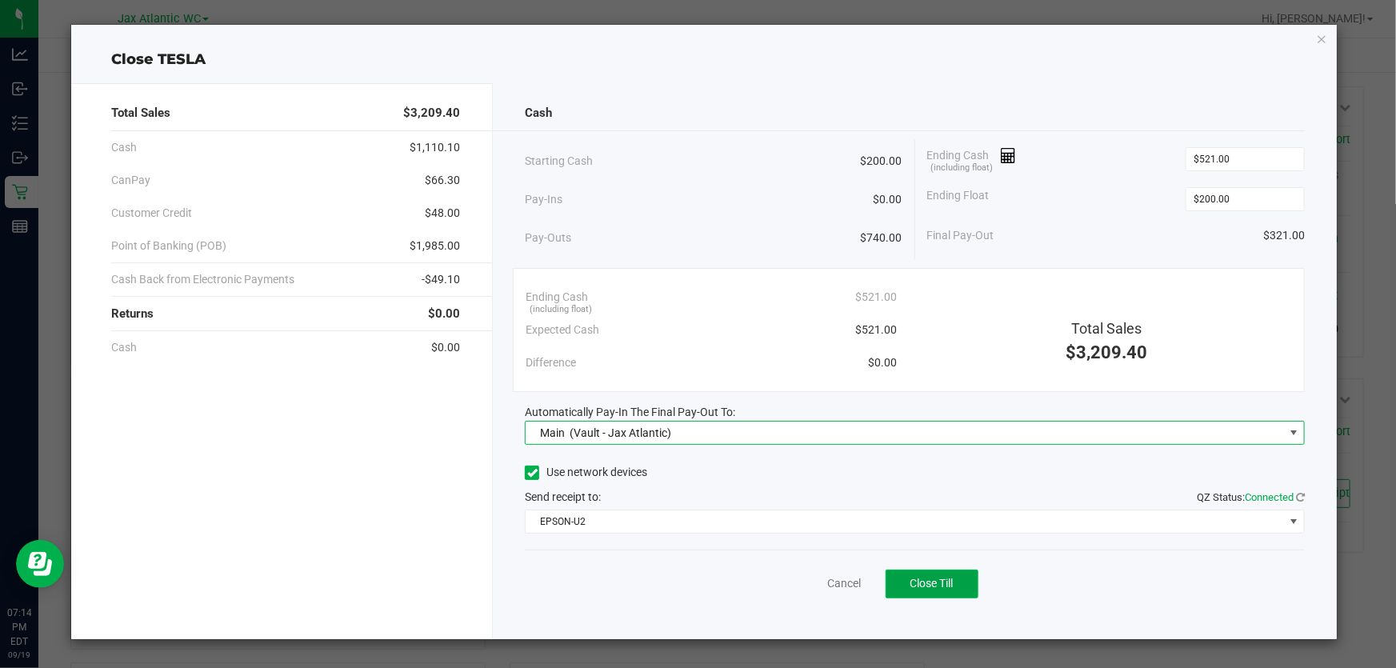
click at [914, 574] on button "Close Till" at bounding box center [932, 584] width 93 height 29
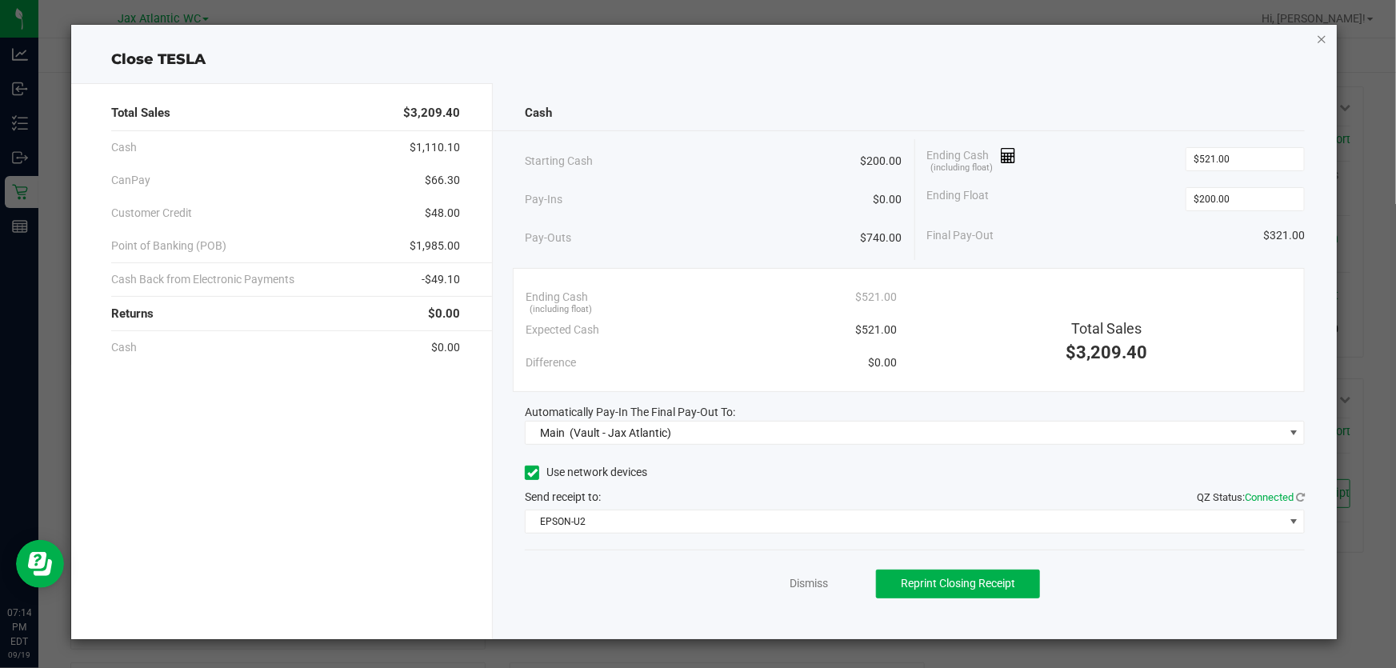
click at [1320, 38] on icon "button" at bounding box center [1321, 38] width 11 height 19
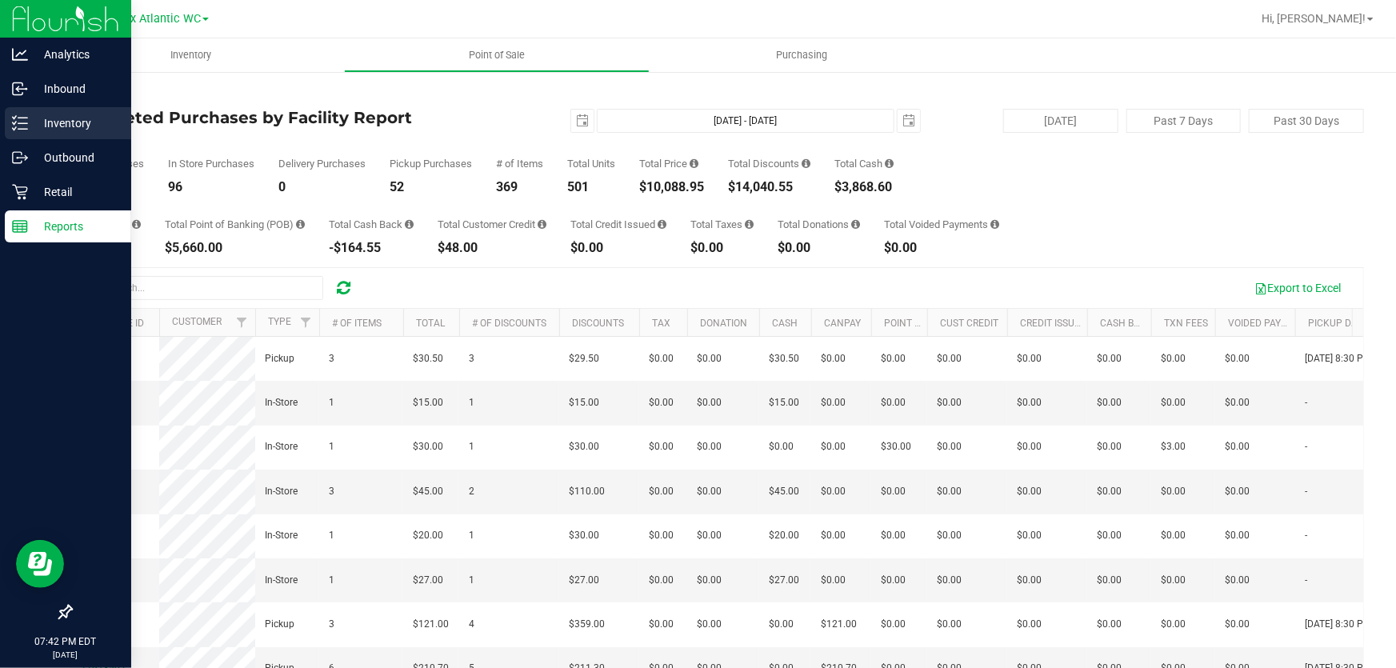
click at [54, 111] on div "Inventory" at bounding box center [68, 123] width 126 height 32
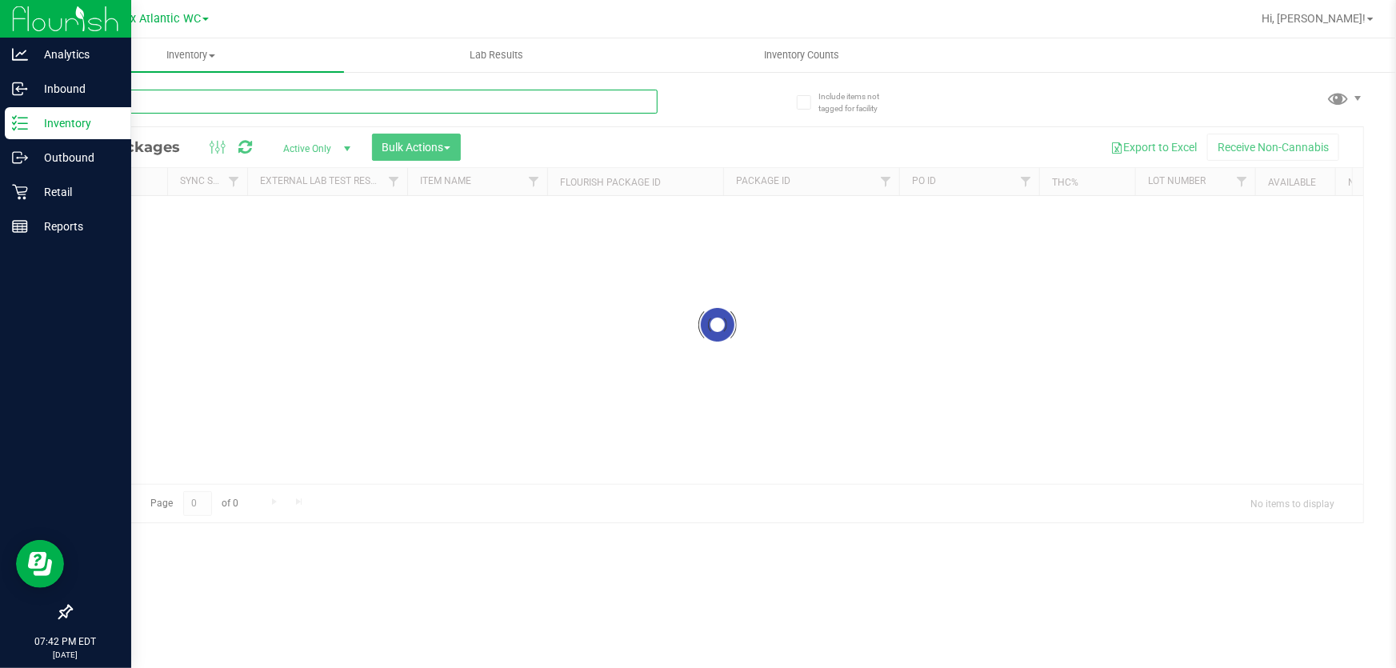
click at [160, 98] on input "text" at bounding box center [363, 102] width 587 height 24
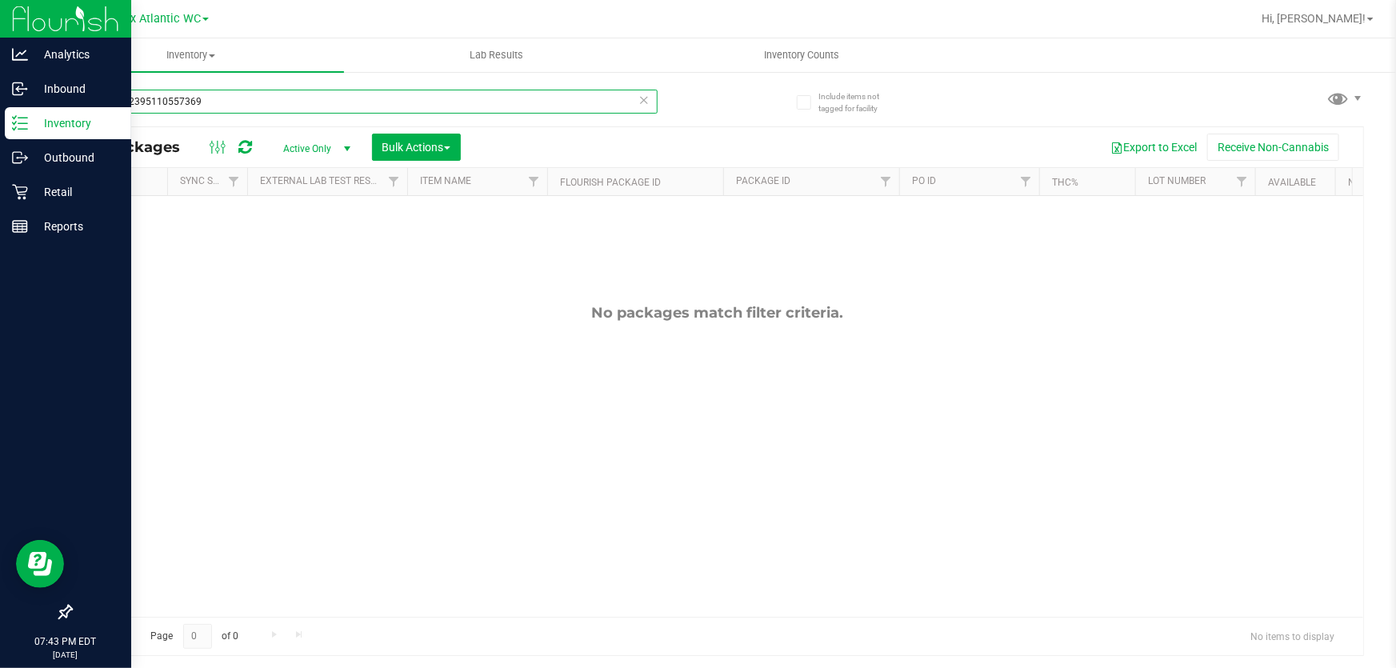
click at [210, 104] on input "7up7902395110557369" at bounding box center [363, 102] width 587 height 24
drag, startPoint x: 98, startPoint y: 110, endPoint x: 144, endPoint y: 161, distance: 68.5
click at [66, 134] on div "Include items not tagged for facility 7up7902395110557369 All Packages Active O…" at bounding box center [716, 314] width 1357 height 488
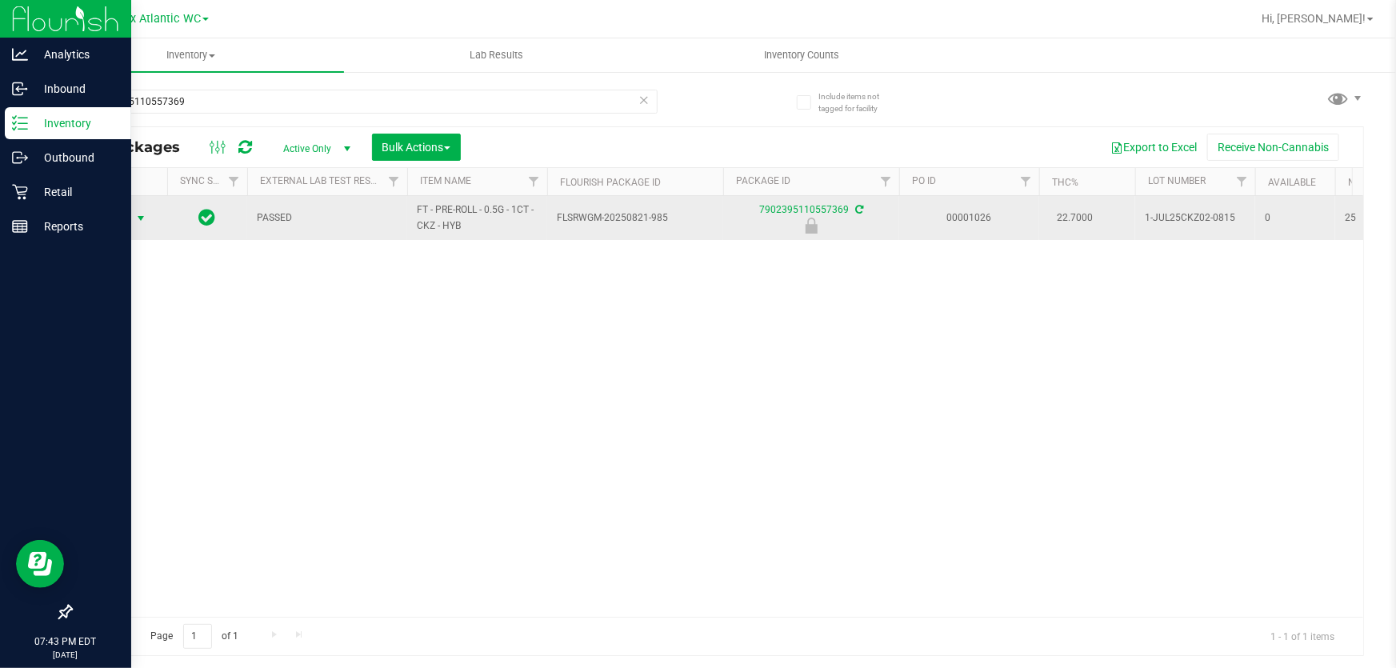
click at [112, 219] on span "Action" at bounding box center [108, 218] width 43 height 22
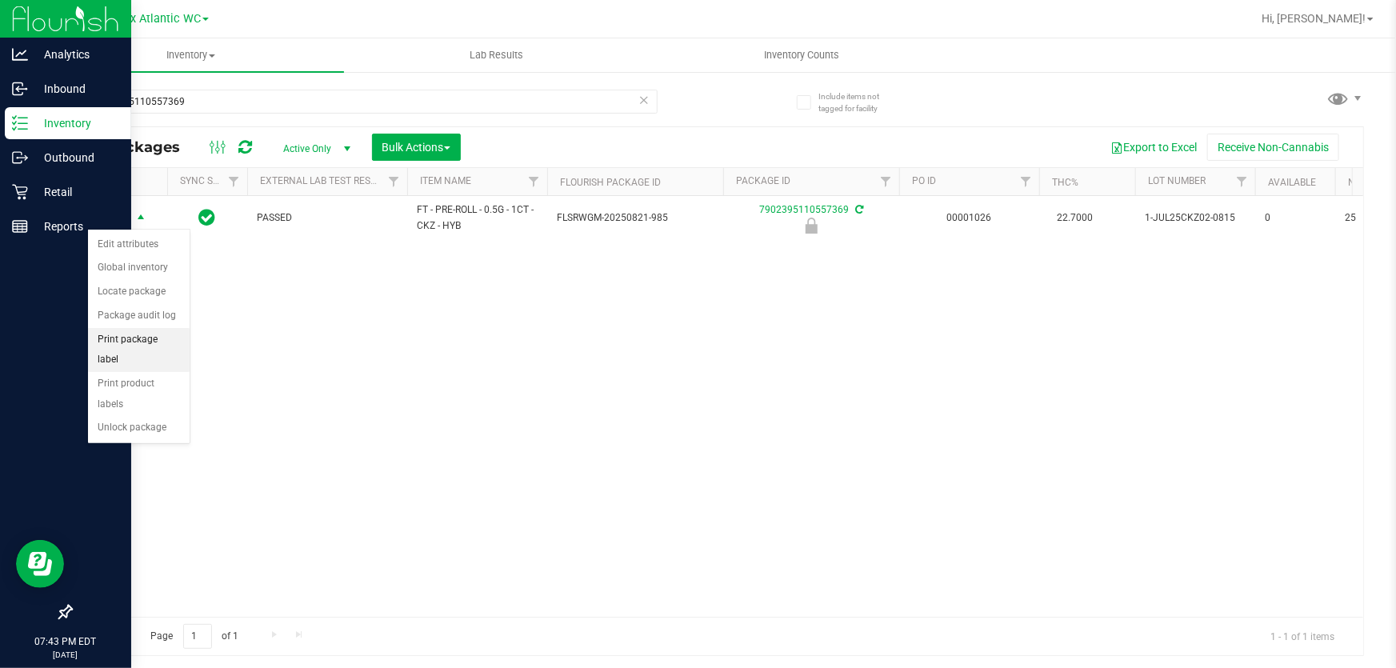
click at [156, 341] on li "Print package label" at bounding box center [139, 350] width 102 height 44
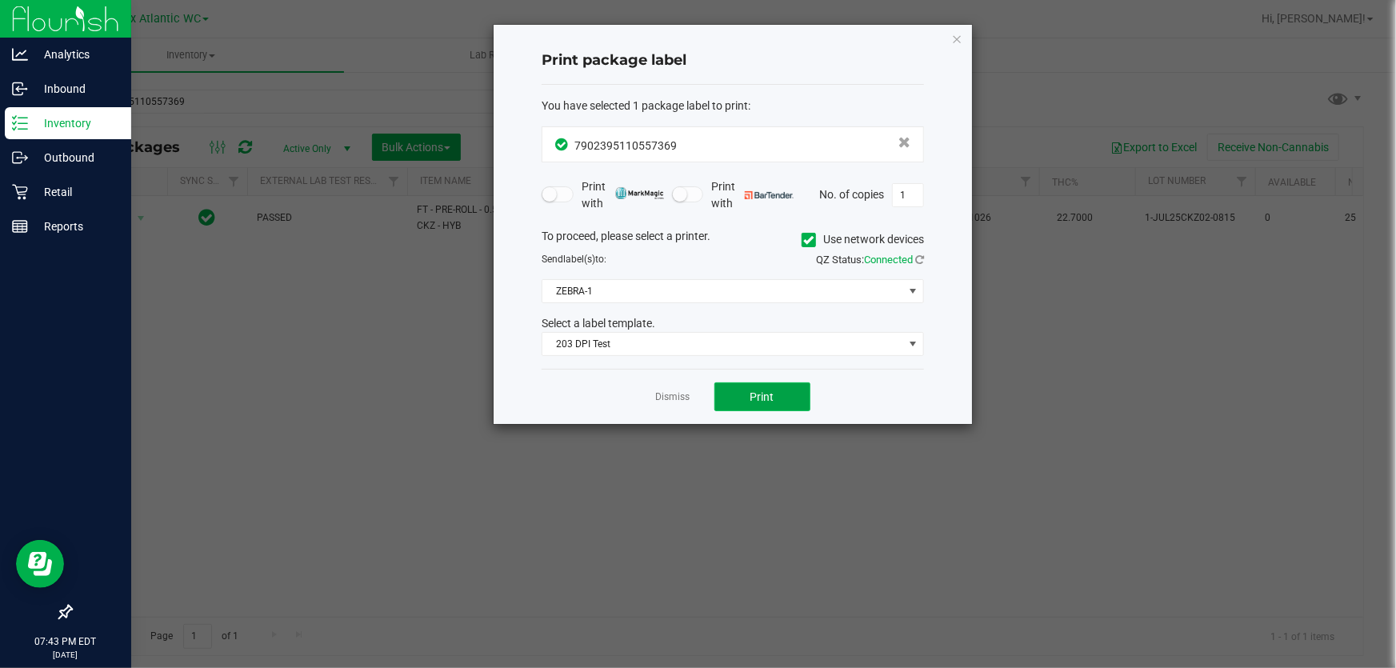
click at [749, 409] on button "Print" at bounding box center [762, 396] width 96 height 29
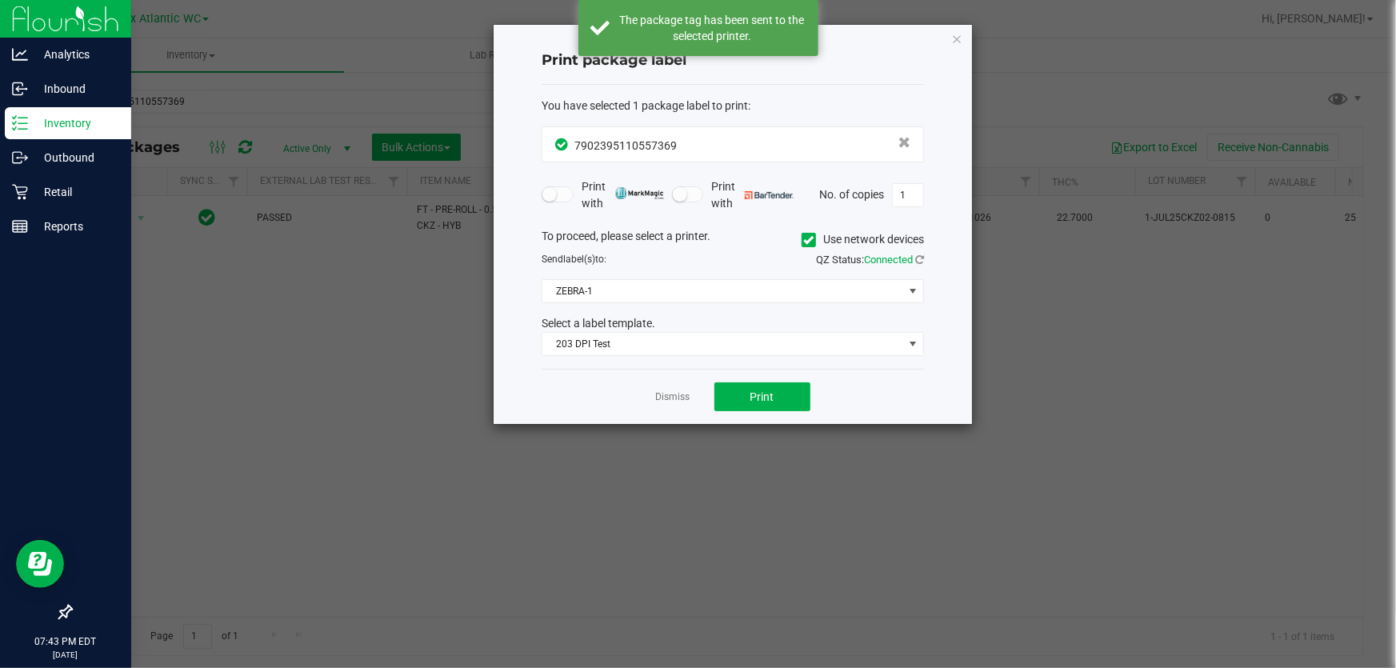
click at [674, 397] on link "Dismiss" at bounding box center [673, 397] width 34 height 14
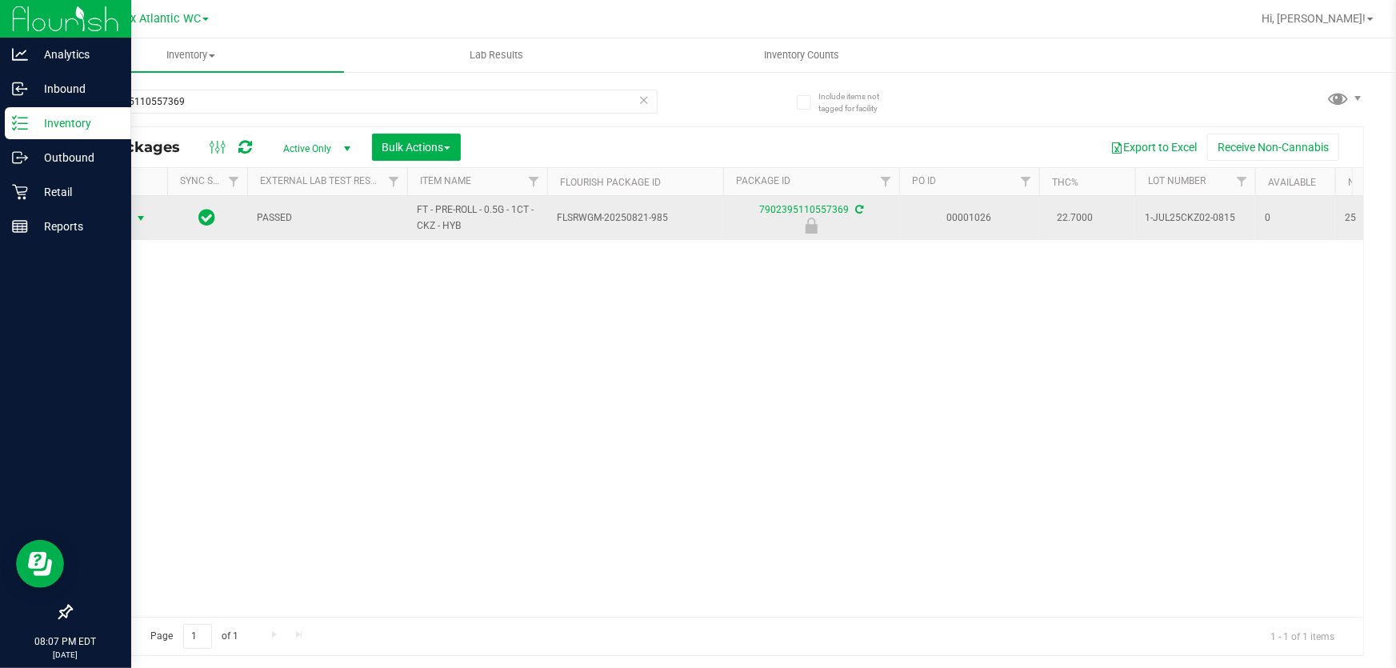
click at [110, 219] on span "Action" at bounding box center [108, 218] width 43 height 22
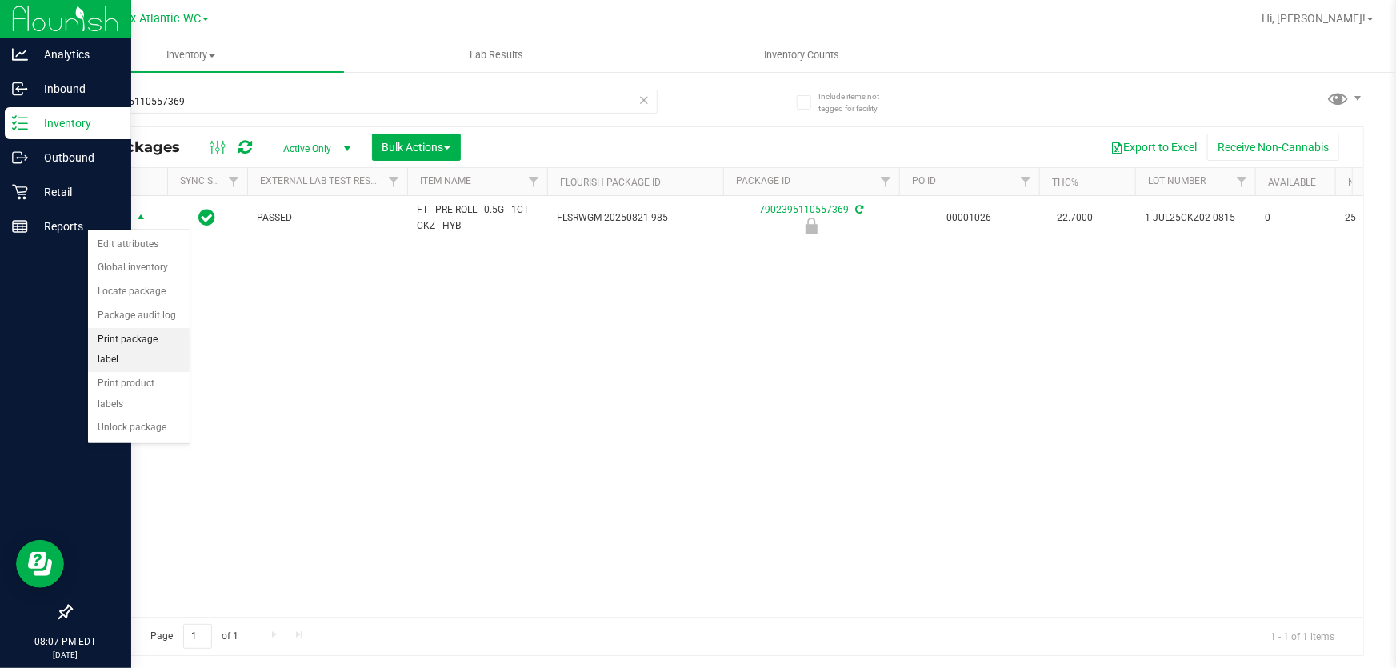
click at [144, 340] on li "Print package label" at bounding box center [139, 350] width 102 height 44
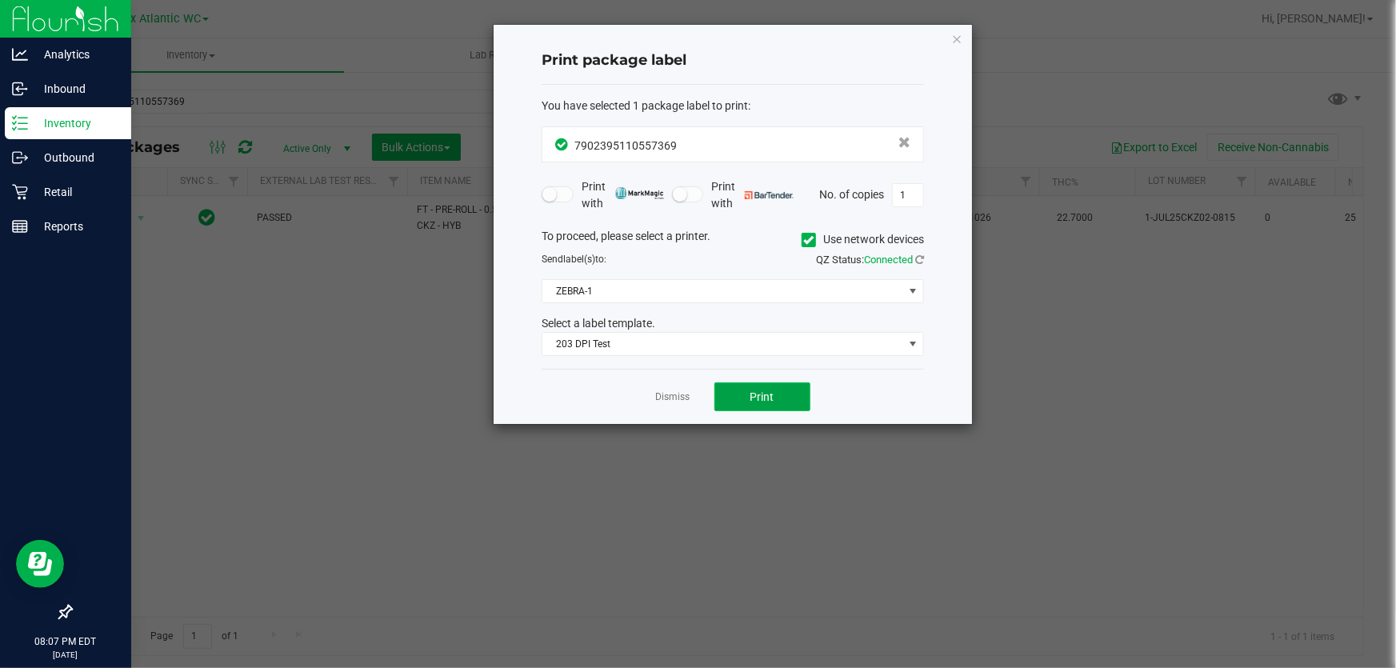
click at [738, 386] on button "Print" at bounding box center [762, 396] width 96 height 29
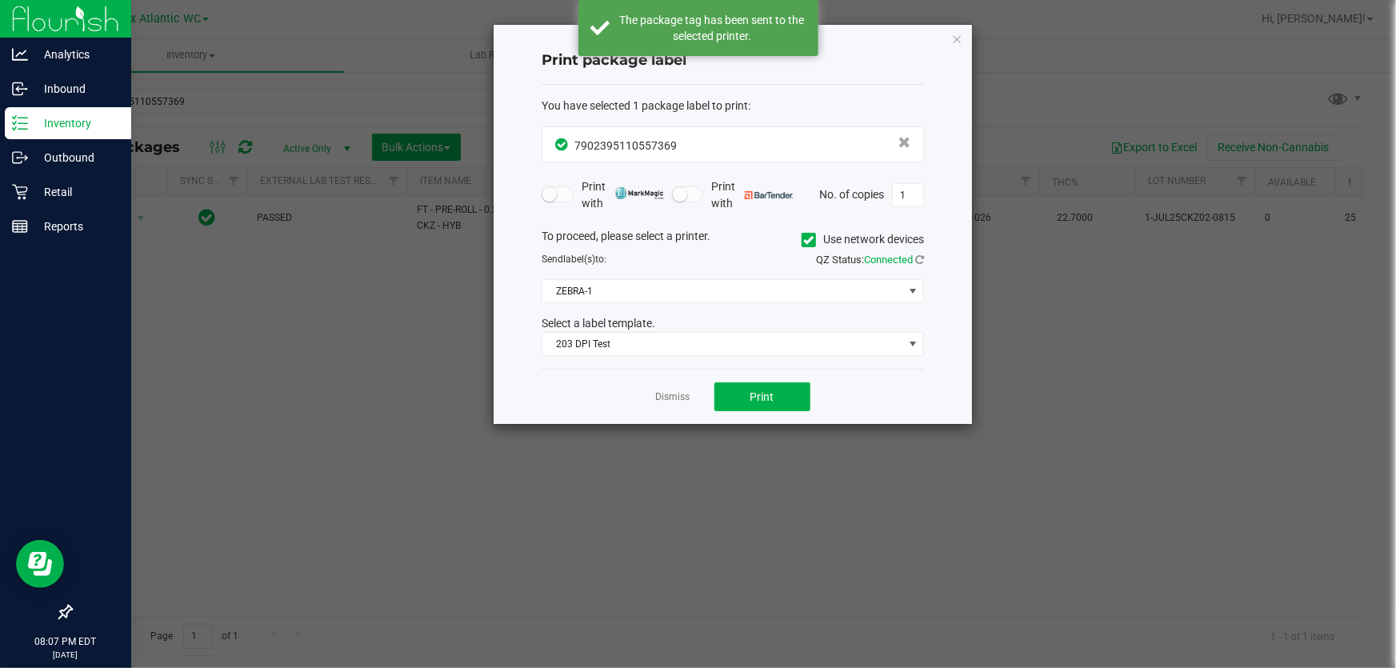
click at [682, 398] on link "Dismiss" at bounding box center [673, 397] width 34 height 14
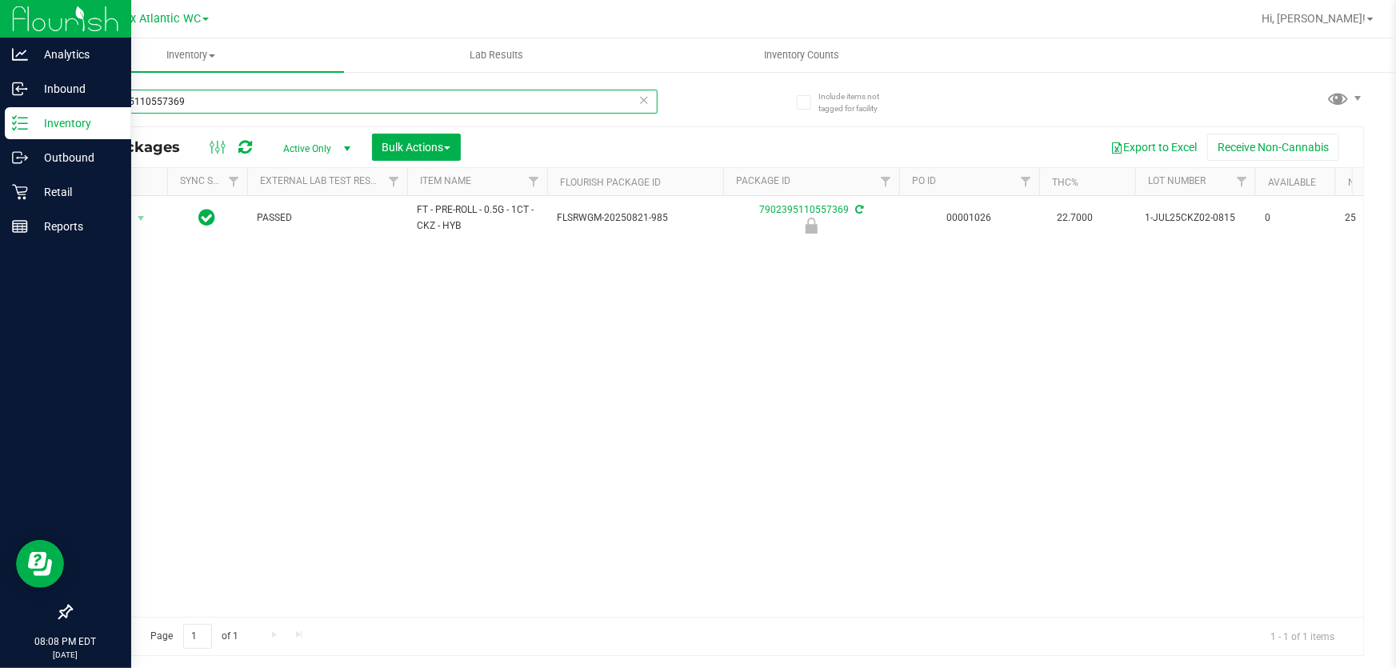
drag, startPoint x: 134, startPoint y: 118, endPoint x: 0, endPoint y: 124, distance: 133.7
click at [0, 126] on div "Analytics Inbound Inventory Outbound Retail Reports 08:08 PM EDT 09/19/2025 09/…" at bounding box center [698, 334] width 1396 height 668
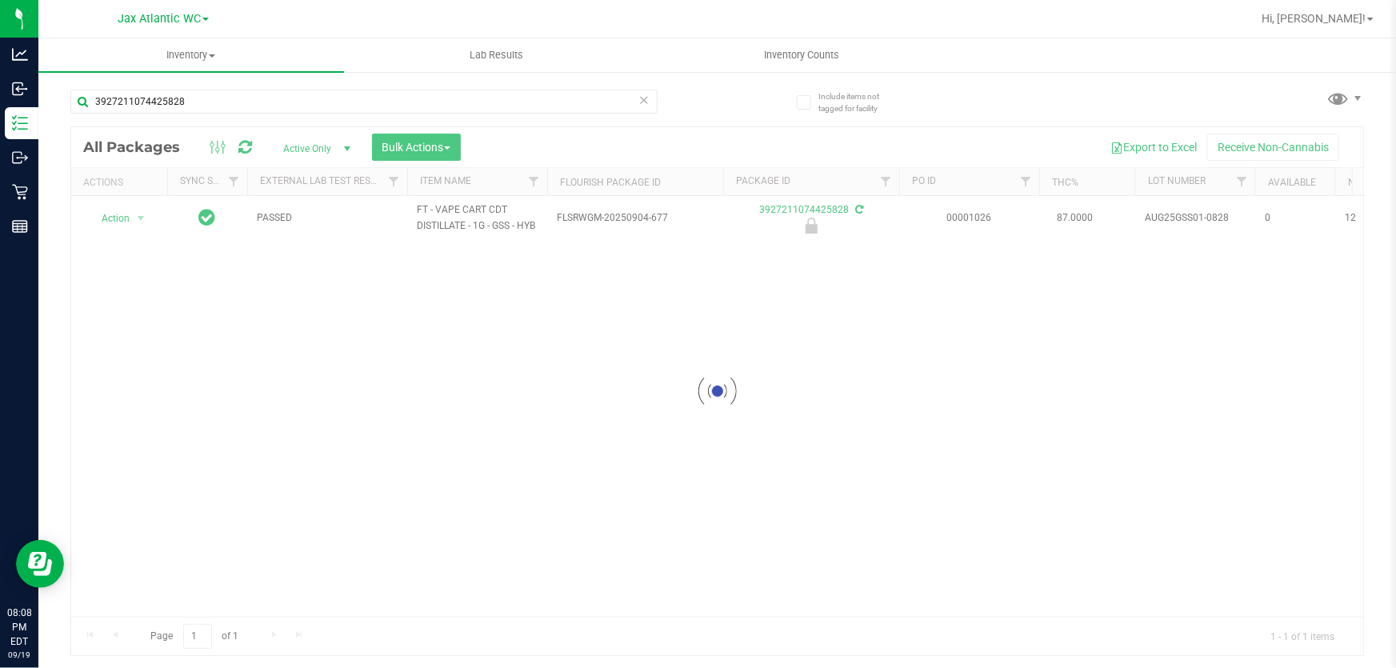
click at [108, 218] on div at bounding box center [717, 391] width 1292 height 528
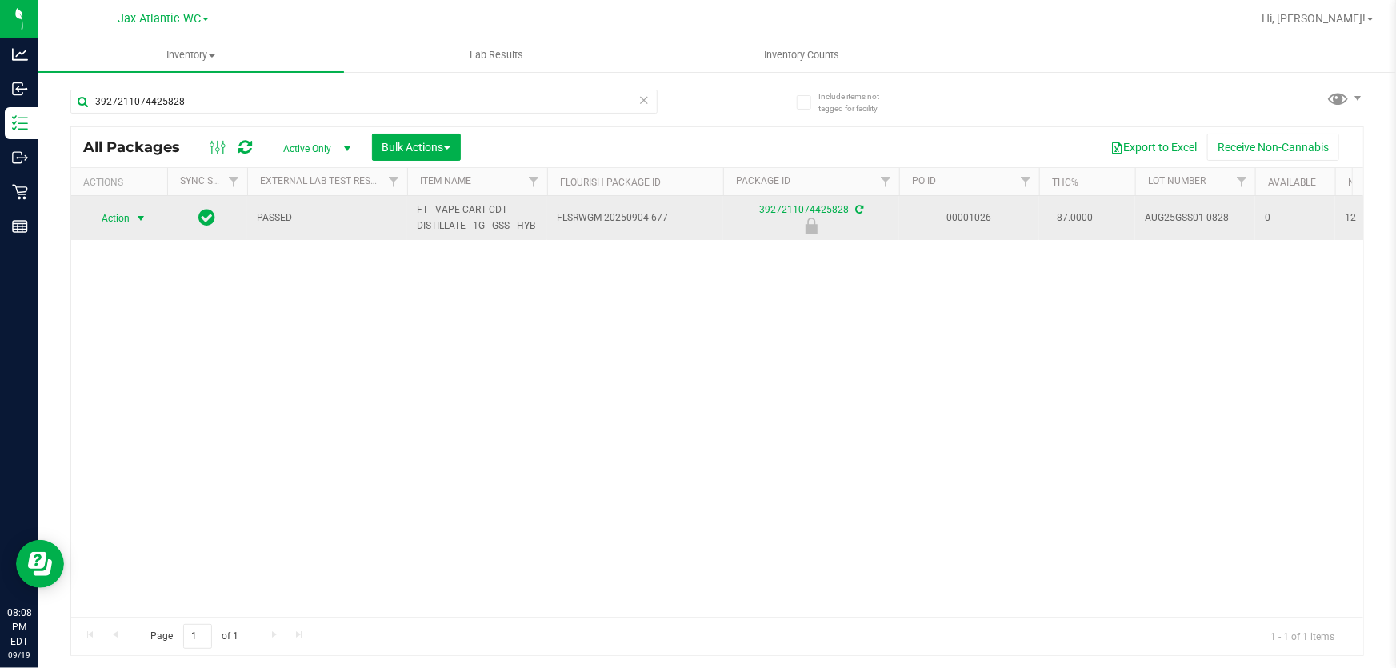
click at [108, 218] on span "Action" at bounding box center [108, 218] width 43 height 22
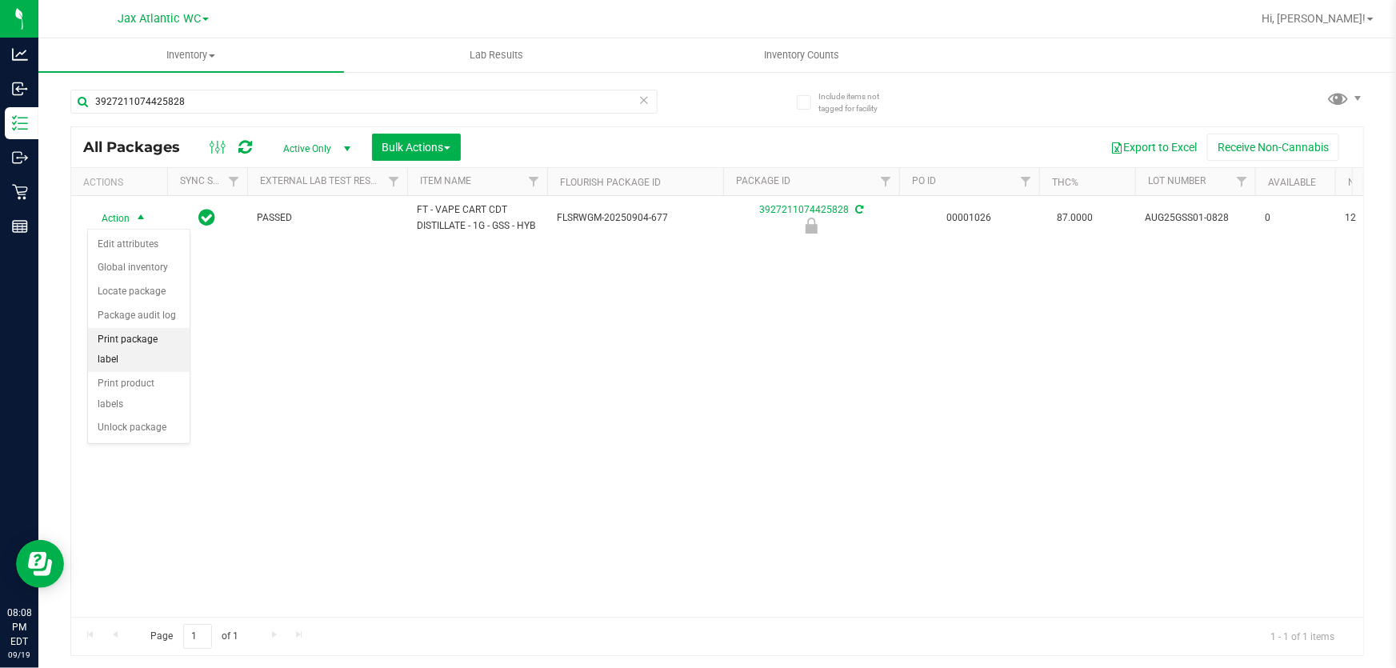
click at [154, 334] on li "Print package label" at bounding box center [139, 350] width 102 height 44
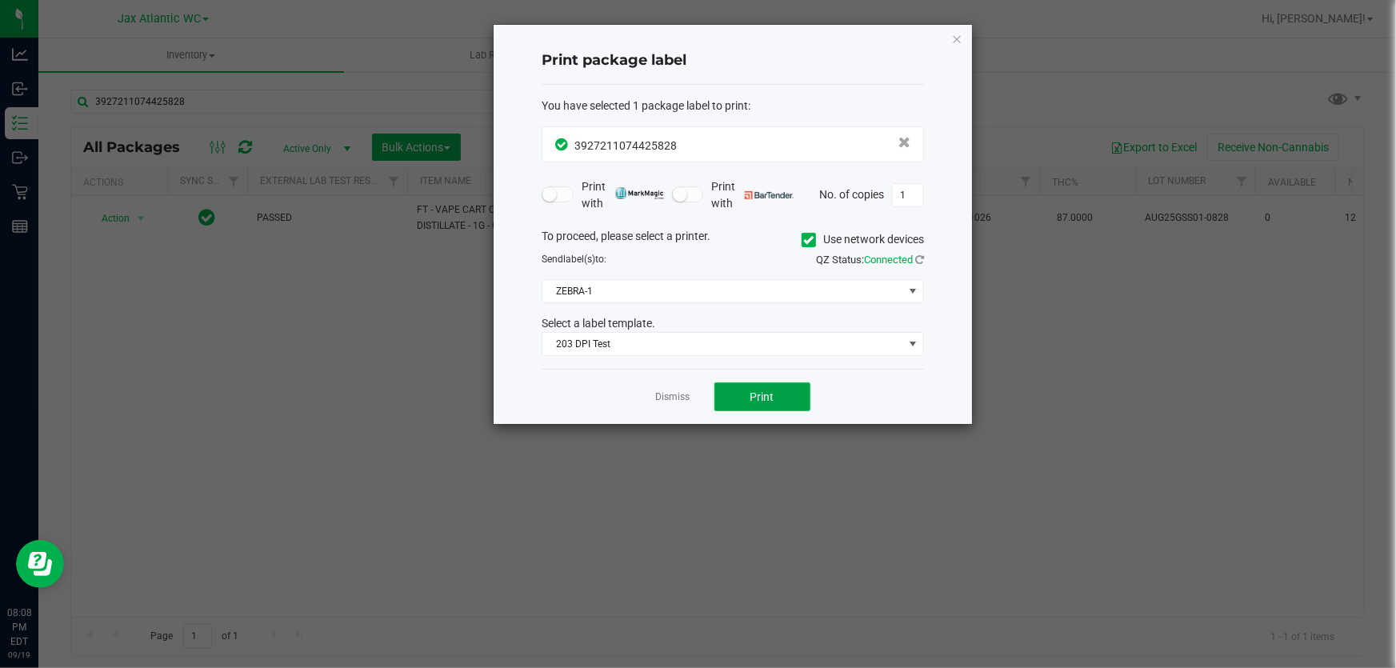
click at [738, 395] on button "Print" at bounding box center [762, 396] width 96 height 29
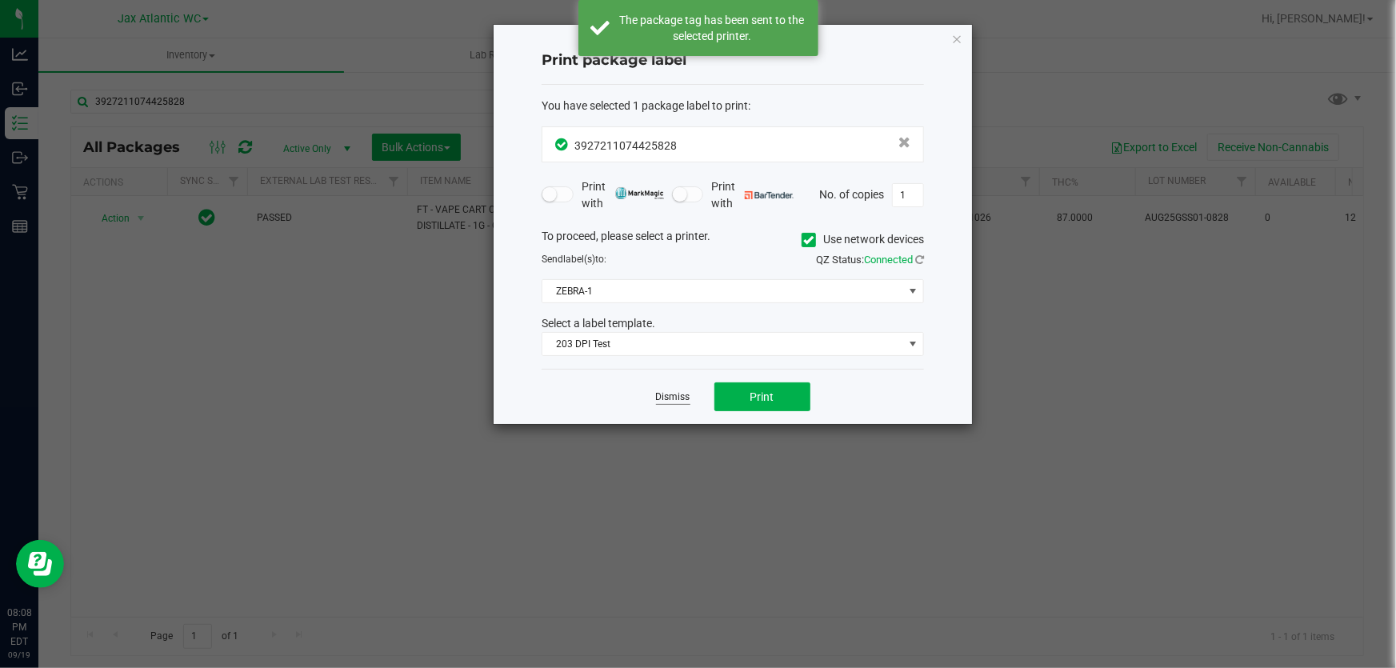
click at [680, 398] on link "Dismiss" at bounding box center [673, 397] width 34 height 14
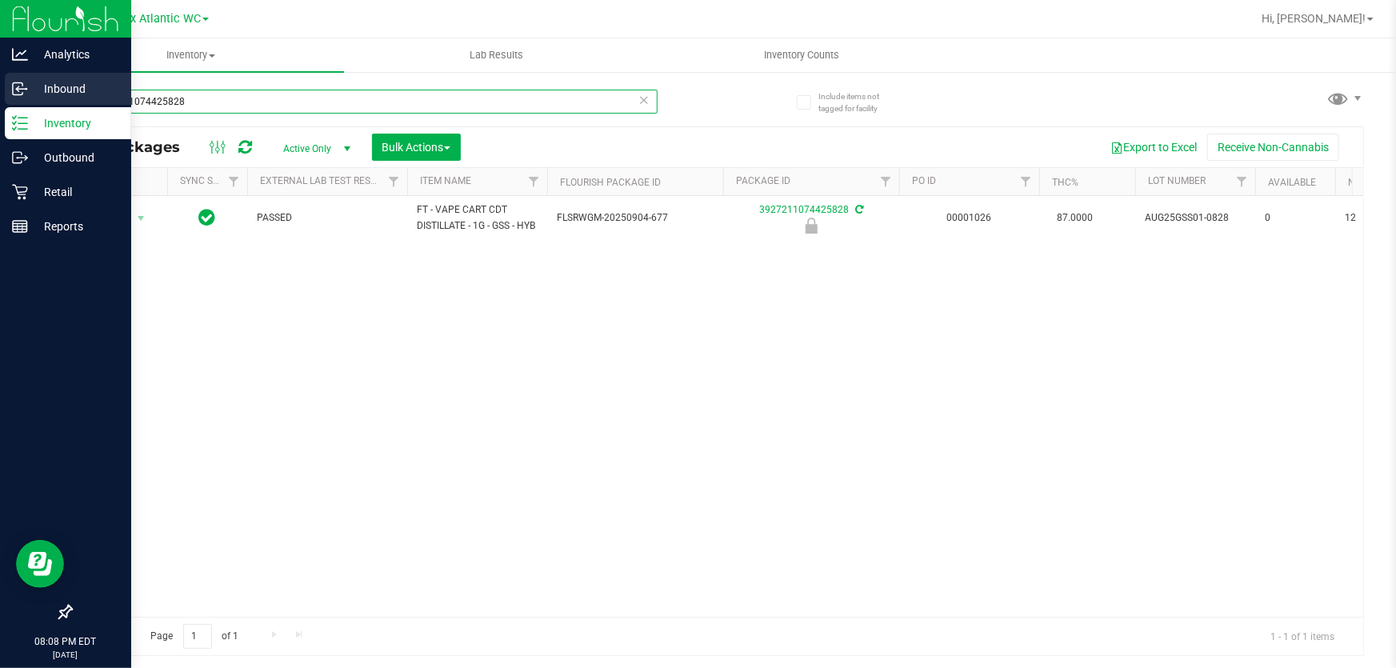
drag, startPoint x: 224, startPoint y: 91, endPoint x: 0, endPoint y: 99, distance: 224.1
click at [0, 99] on div "Analytics Inbound Inventory Outbound Retail Reports 08:08 PM EDT 09/19/2025 09/…" at bounding box center [698, 334] width 1396 height 668
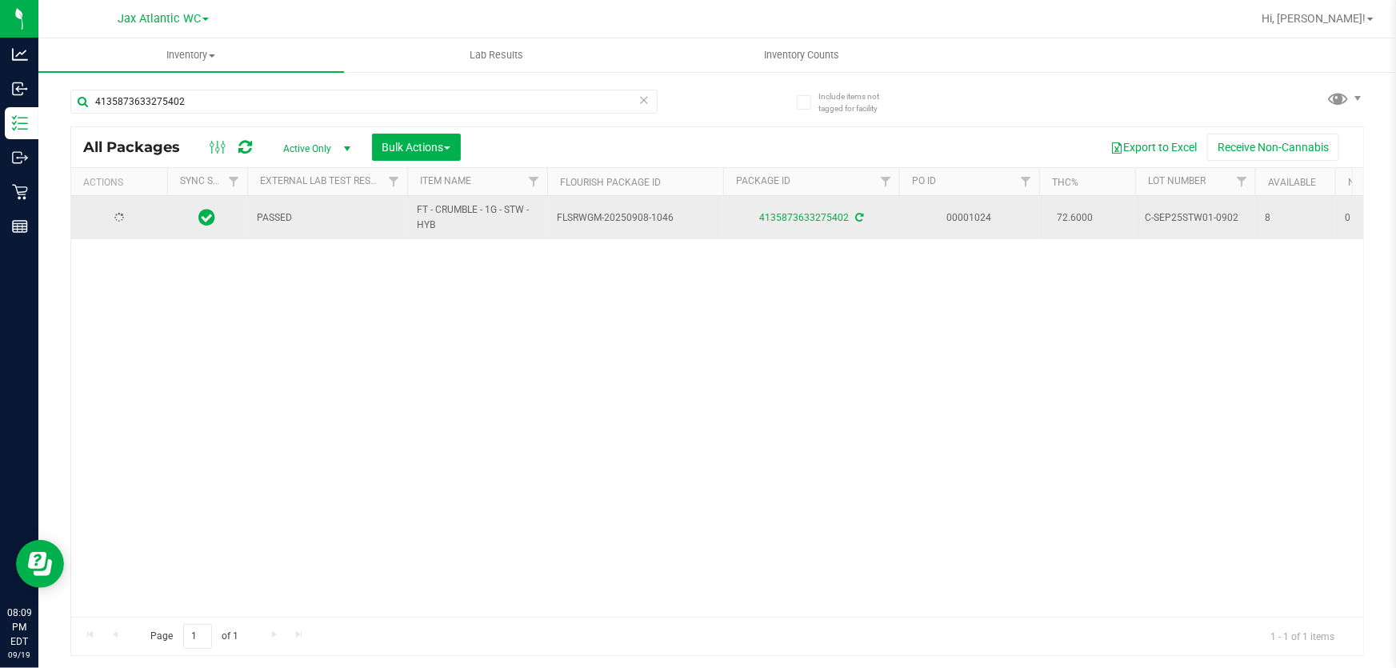
click at [126, 218] on div at bounding box center [119, 217] width 77 height 15
click at [123, 219] on span "Action" at bounding box center [108, 217] width 43 height 22
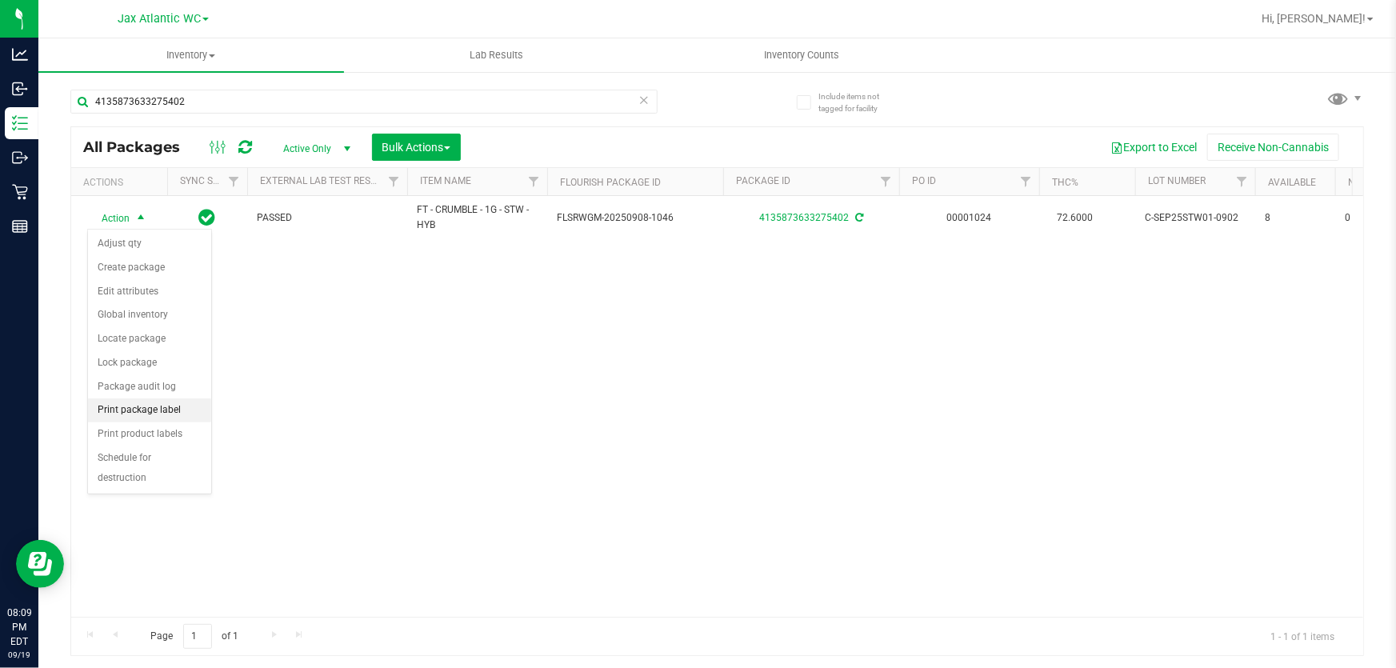
click at [152, 410] on li "Print package label" at bounding box center [149, 410] width 123 height 24
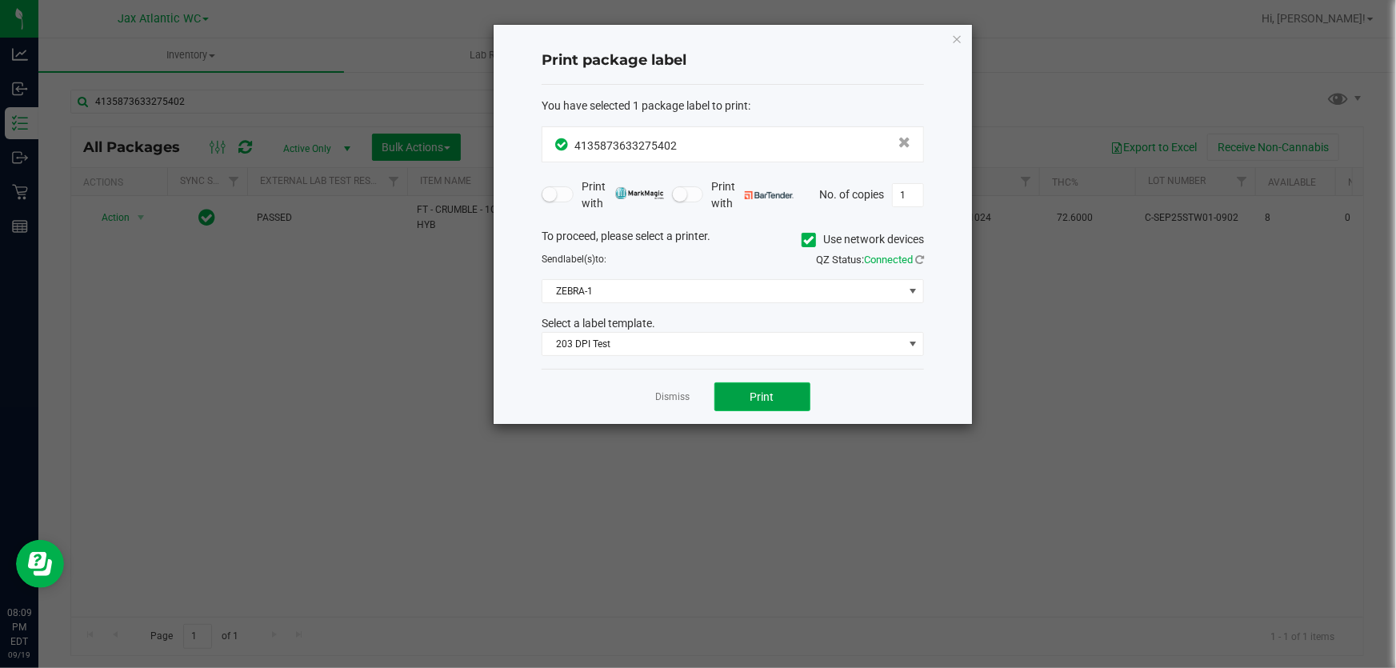
click at [752, 394] on span "Print" at bounding box center [762, 396] width 24 height 13
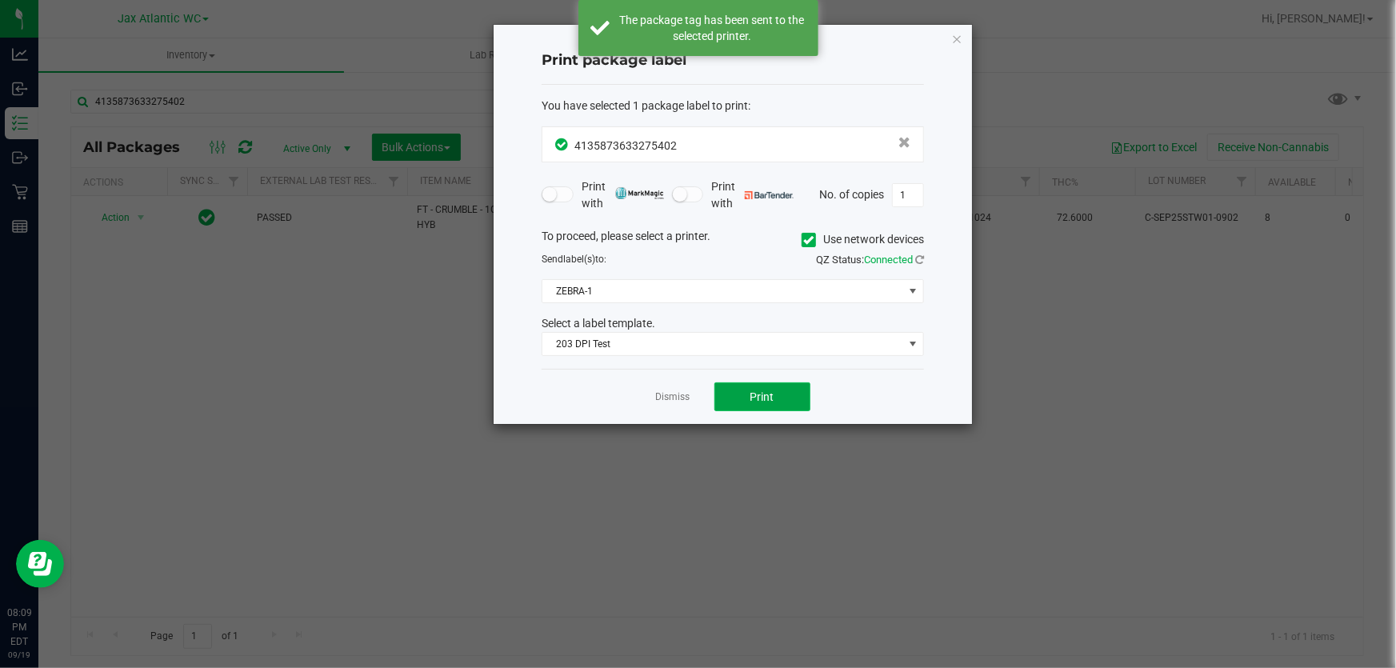
click at [751, 392] on span "Print" at bounding box center [762, 396] width 24 height 13
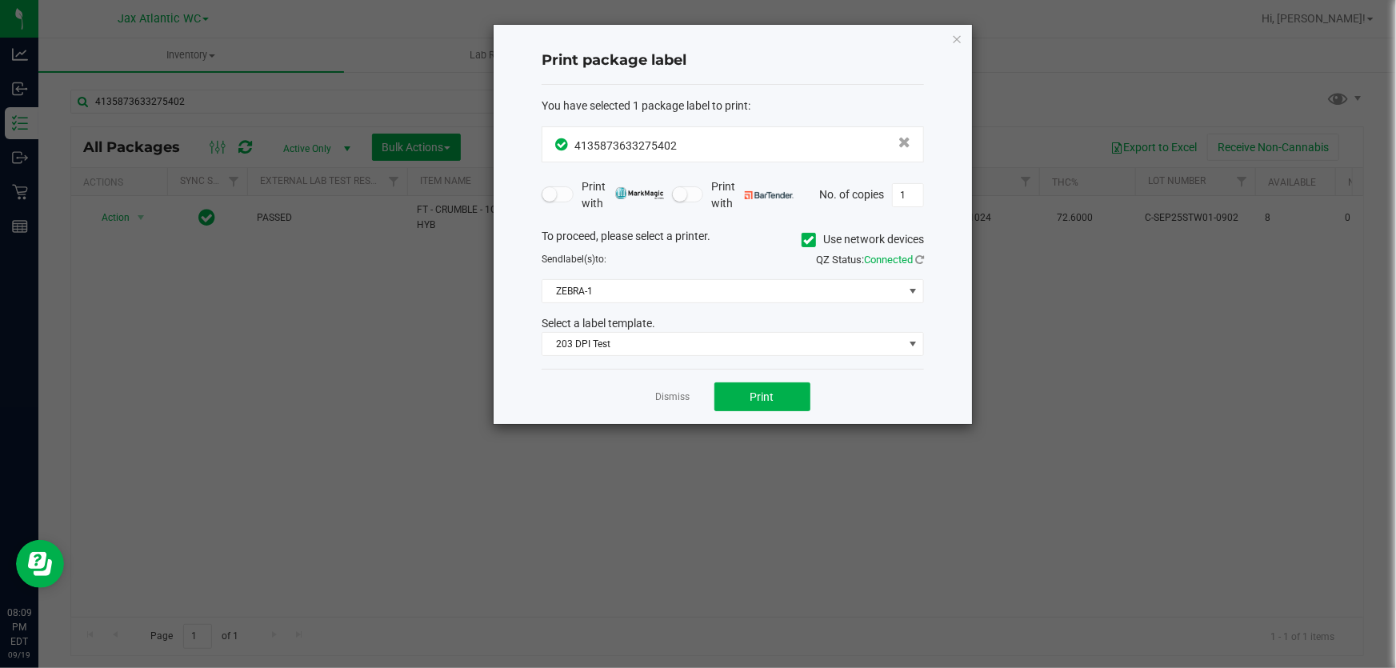
click at [671, 394] on link "Dismiss" at bounding box center [673, 397] width 34 height 14
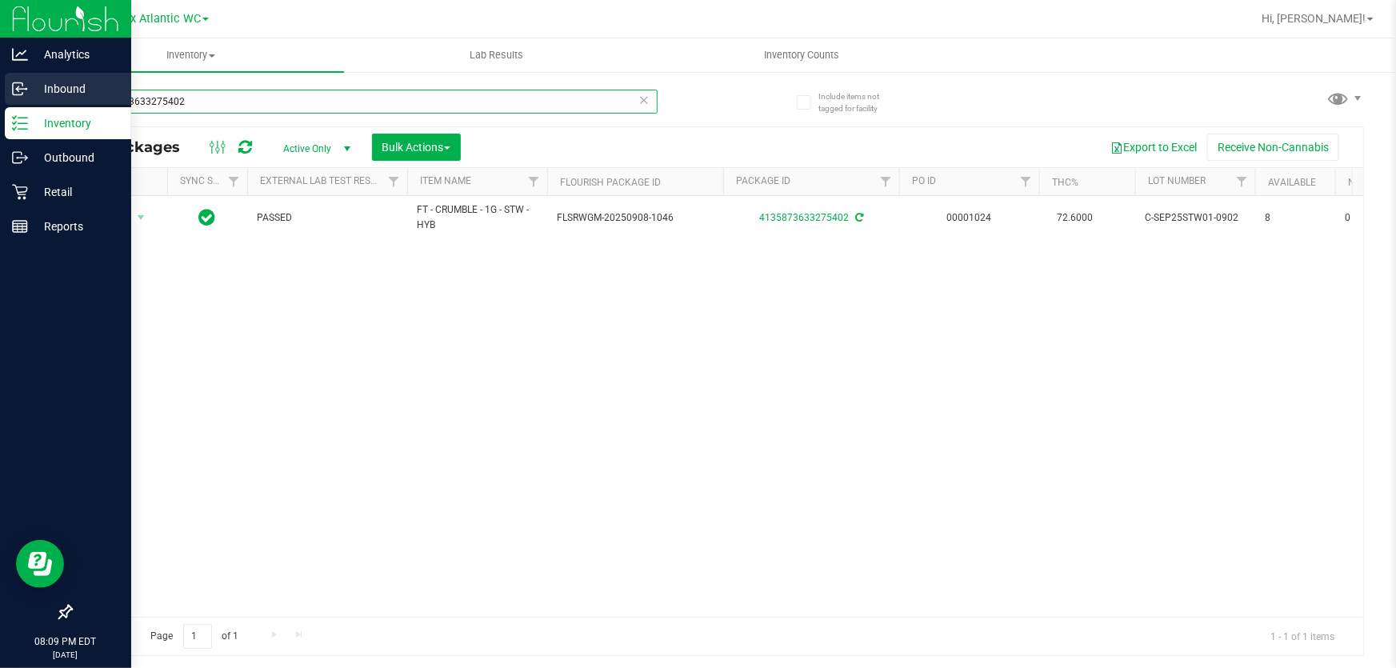
drag, startPoint x: 276, startPoint y: 99, endPoint x: 0, endPoint y: 99, distance: 276.0
click at [0, 93] on div "Analytics Inbound Inventory Outbound Retail Reports 08:09 PM EDT 09/19/2025 09/…" at bounding box center [698, 334] width 1396 height 668
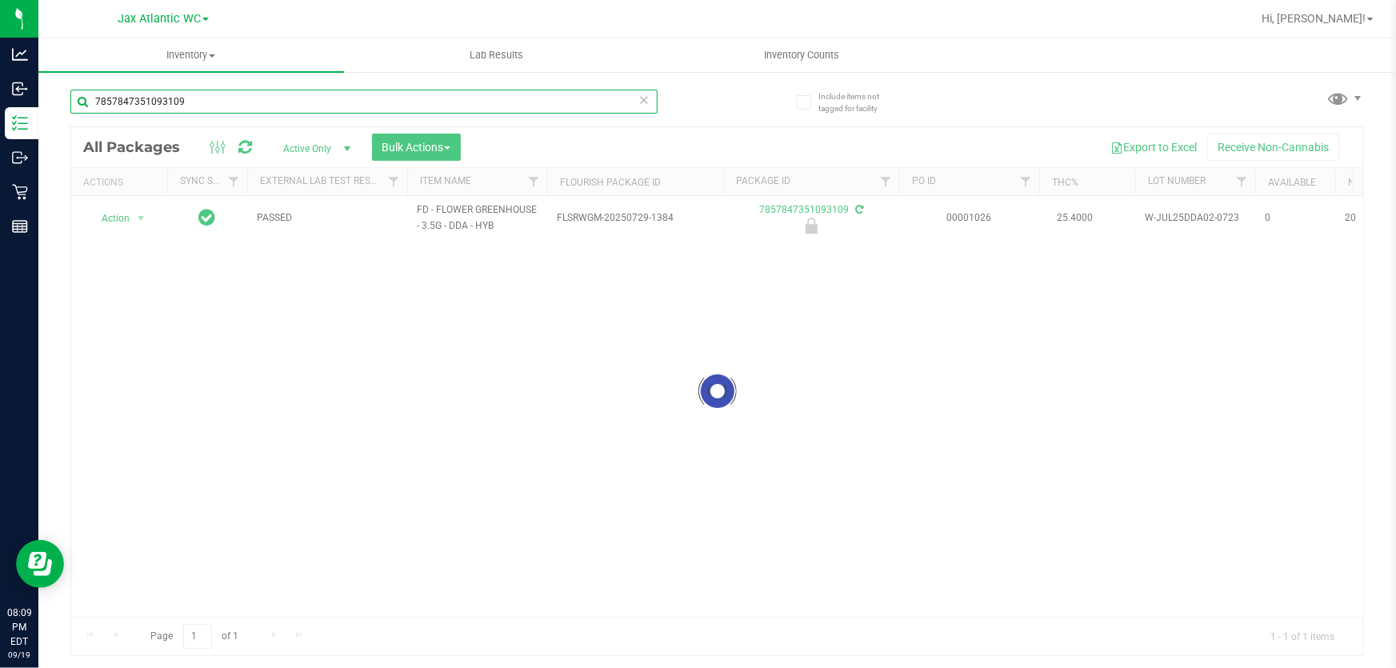
type input "7857847351093109"
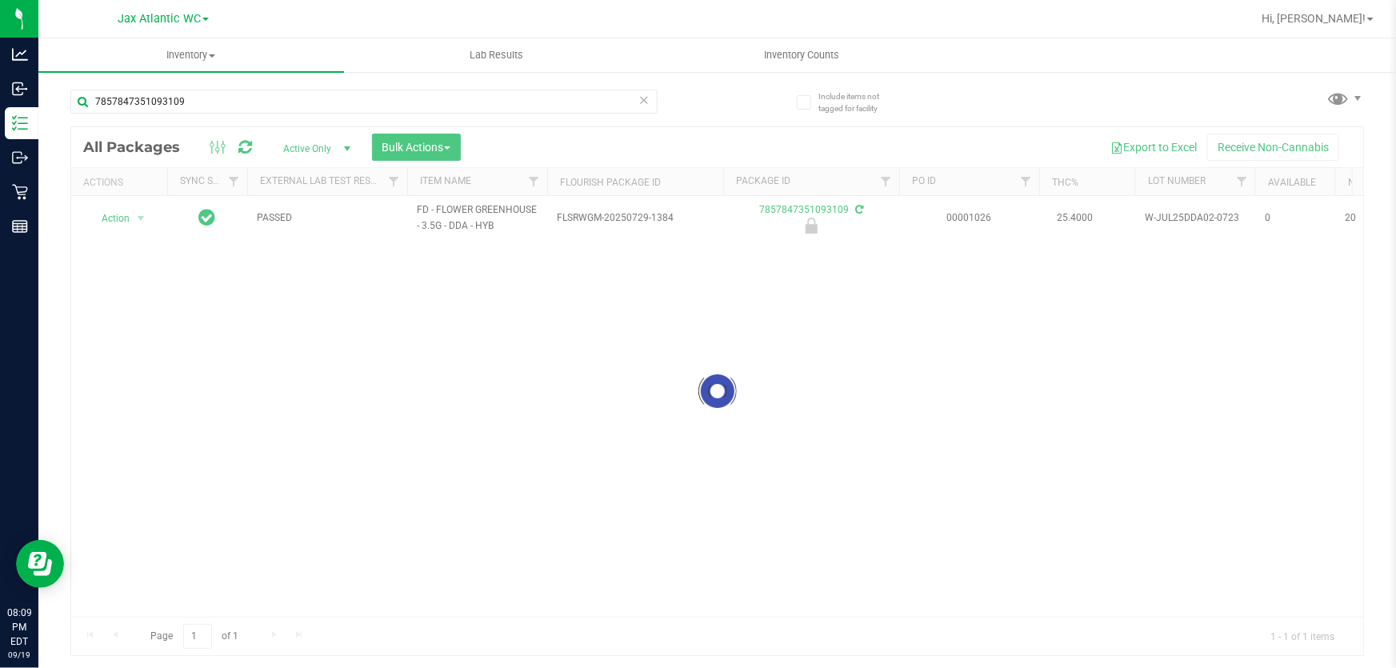
click at [121, 215] on div at bounding box center [717, 391] width 1292 height 528
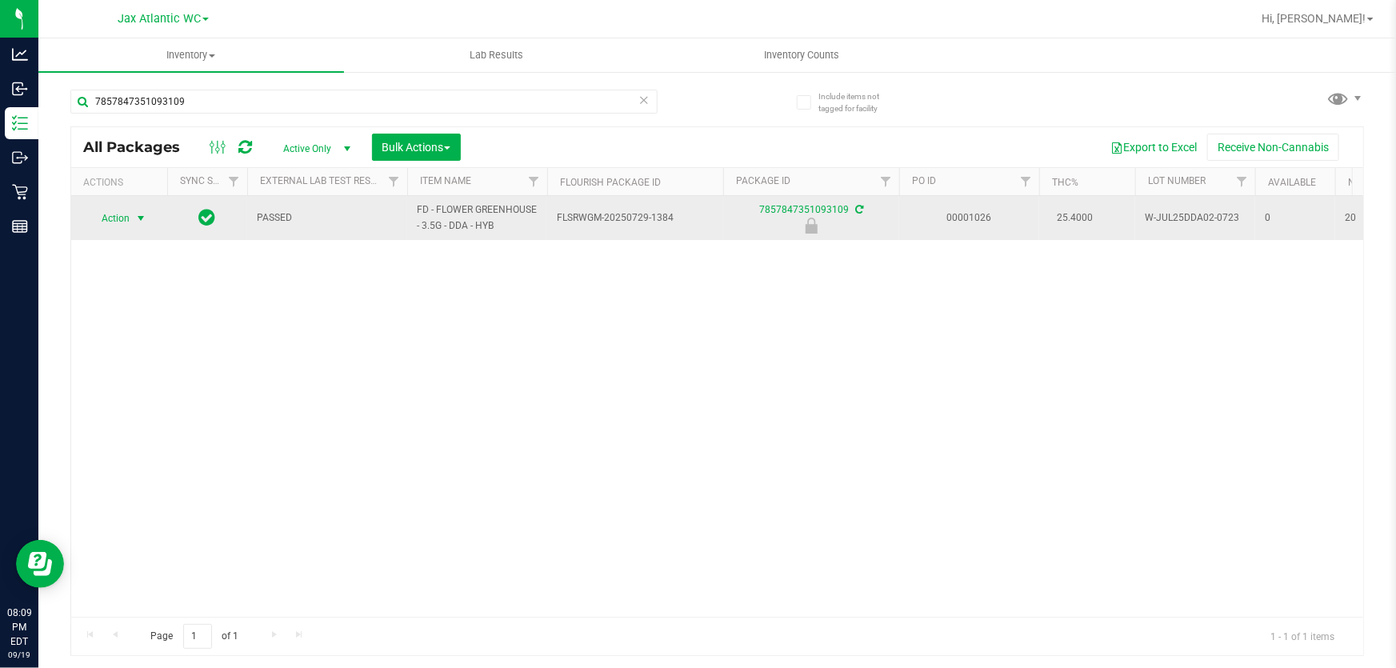
click at [126, 214] on span "Action" at bounding box center [108, 218] width 43 height 22
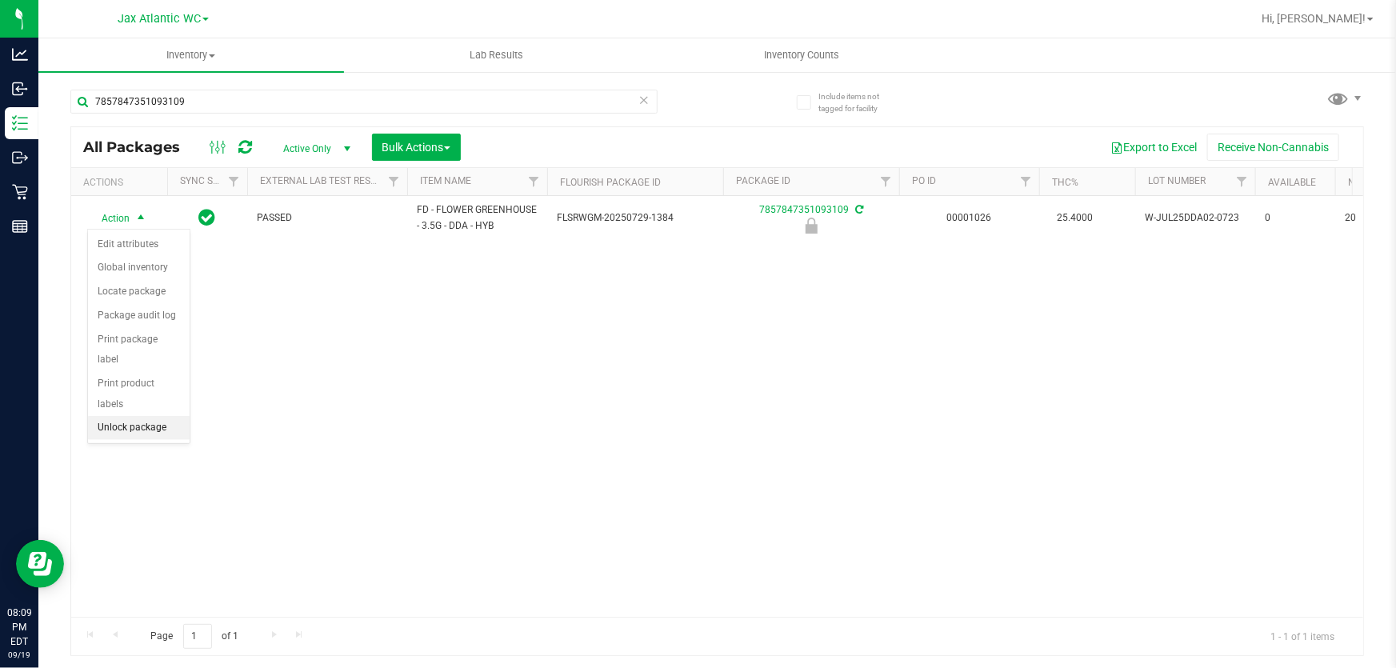
click at [168, 416] on li "Unlock package" at bounding box center [139, 428] width 102 height 24
click at [168, 408] on div "Action Action Edit attributes Global inventory Locate package Package audit log…" at bounding box center [717, 406] width 1292 height 421
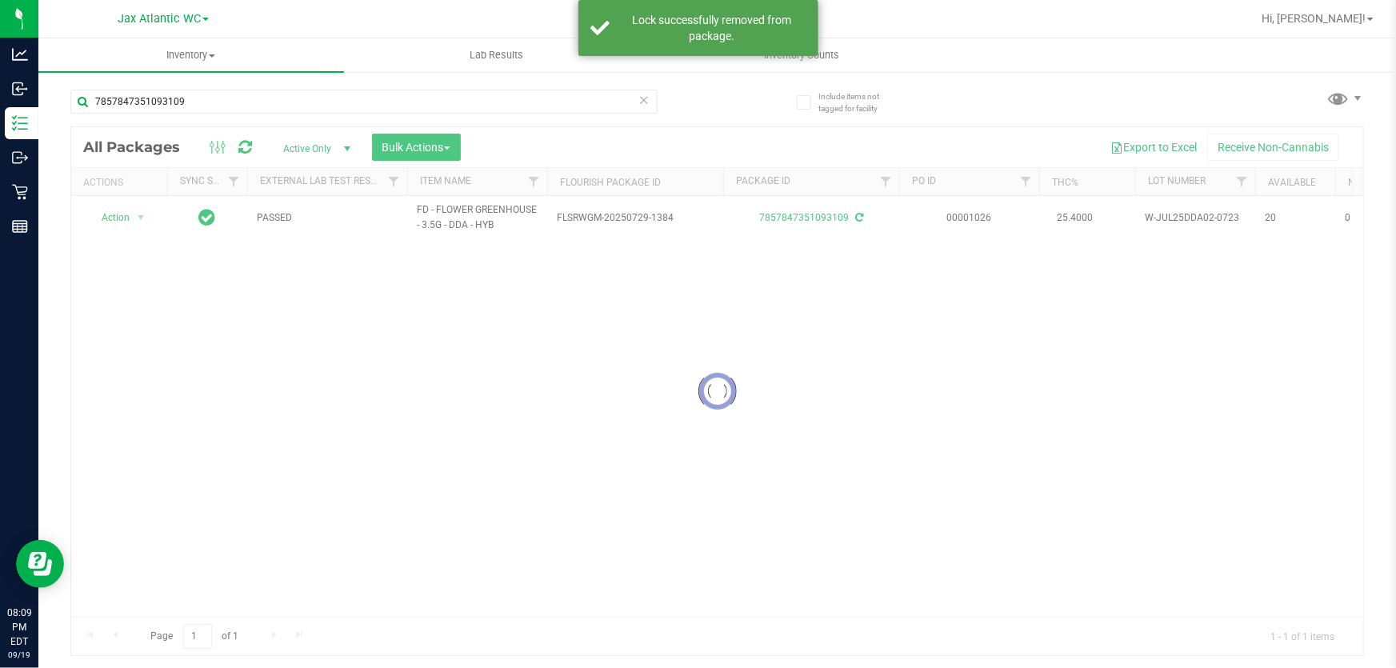
click at [118, 221] on div at bounding box center [717, 391] width 1292 height 528
click at [115, 217] on span "Action" at bounding box center [108, 217] width 43 height 22
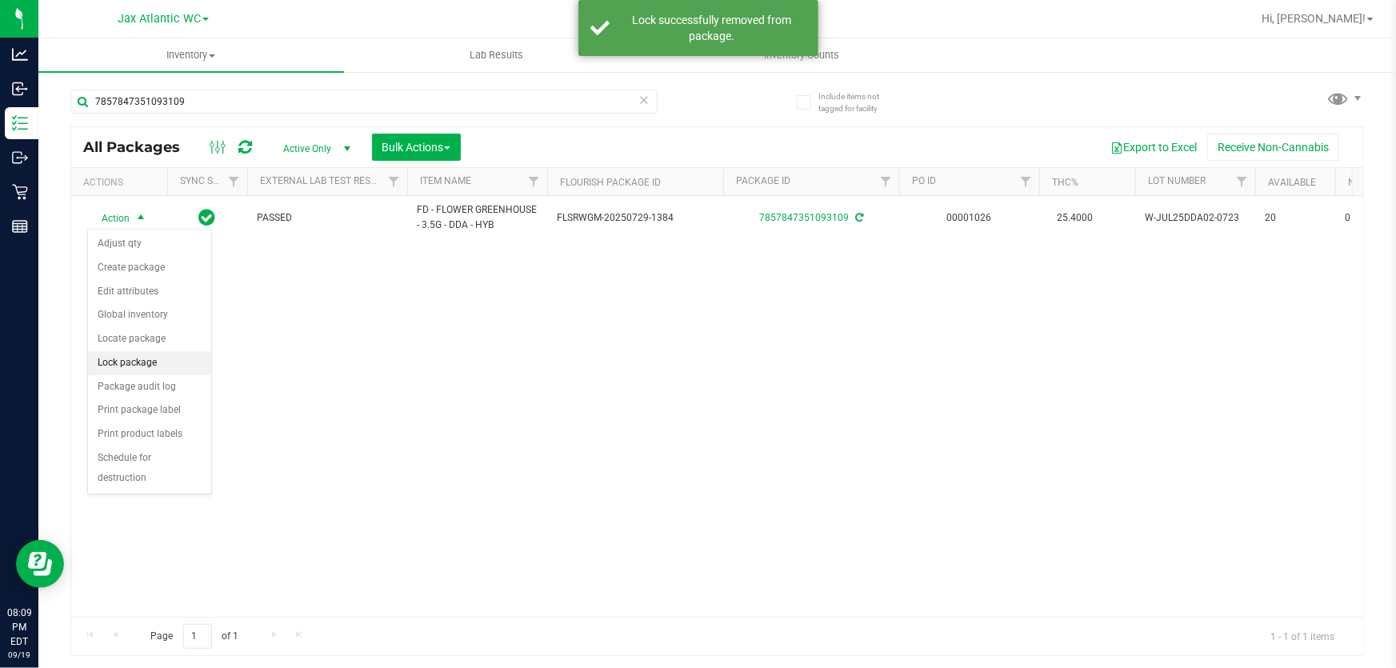
click at [152, 354] on li "Lock package" at bounding box center [149, 363] width 123 height 24
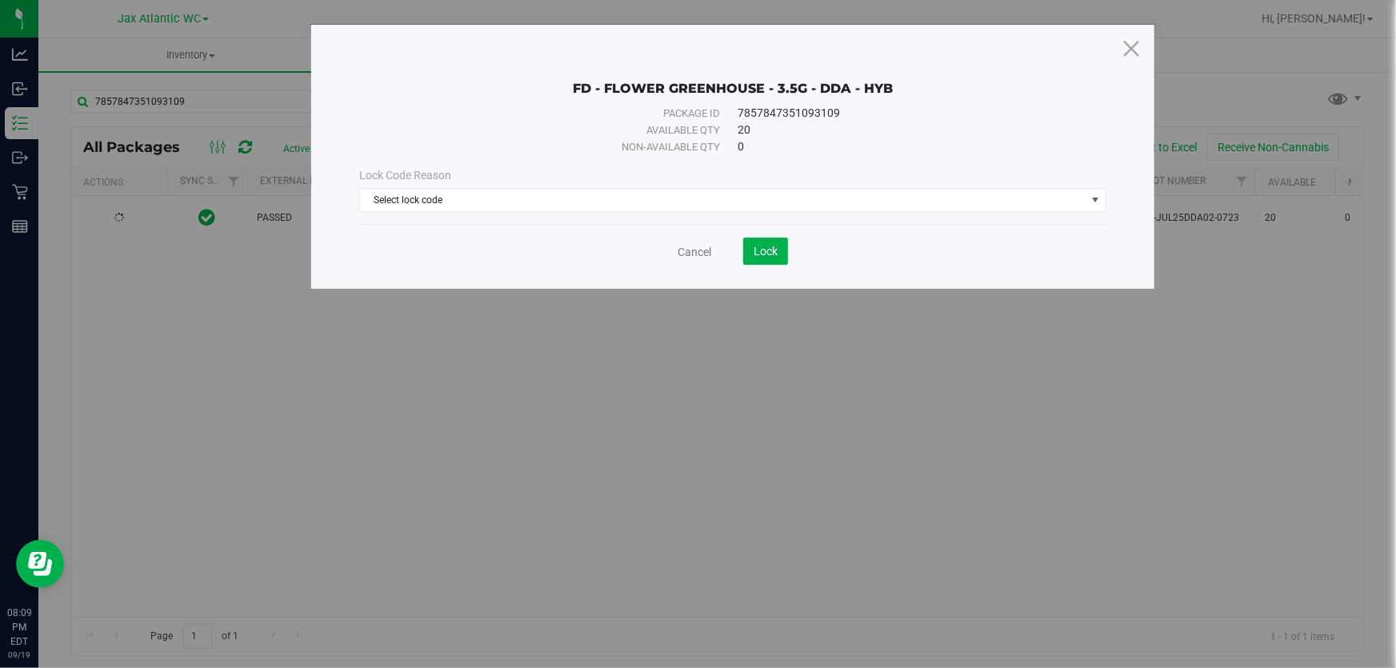
click at [738, 219] on div "Lock Code Reason Select lock code Select lock code Newly Received Administrativ…" at bounding box center [732, 189] width 771 height 69
click at [740, 202] on span "Select lock code" at bounding box center [723, 200] width 726 height 22
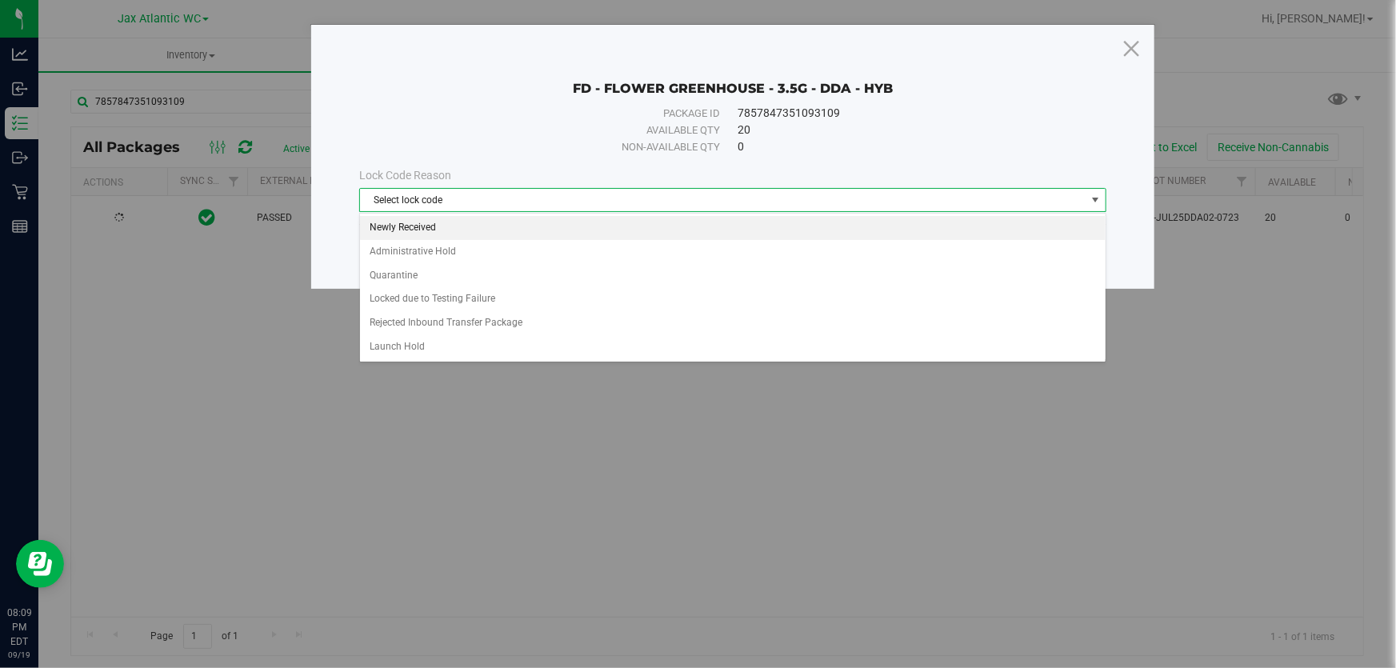
click at [486, 230] on li "Newly Received" at bounding box center [733, 228] width 746 height 24
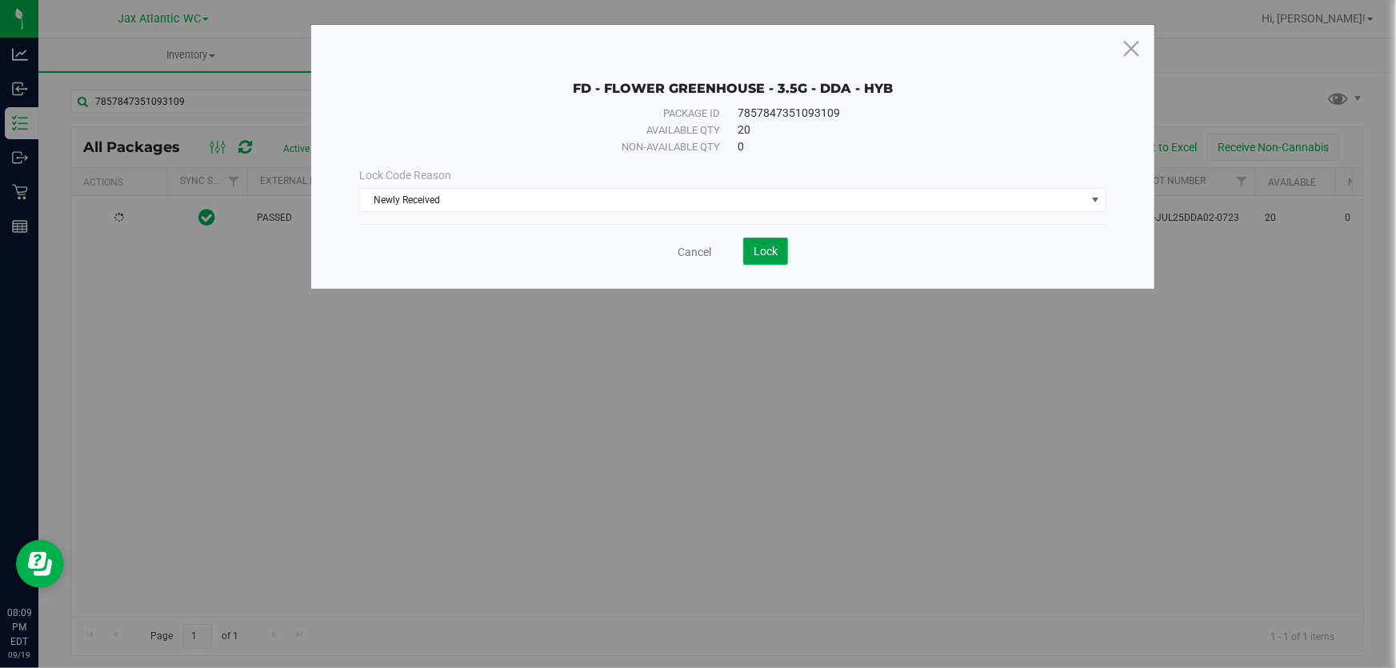
click at [751, 252] on button "Lock" at bounding box center [765, 251] width 45 height 27
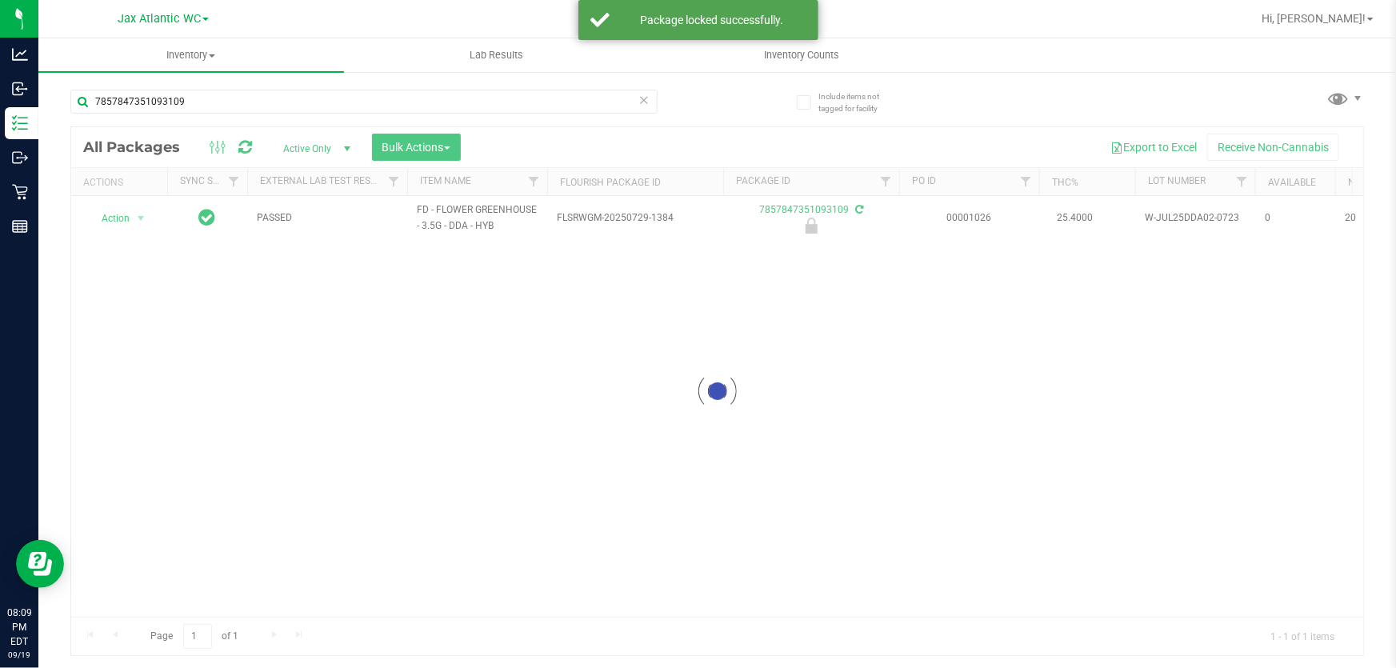
click at [105, 221] on div at bounding box center [717, 391] width 1292 height 528
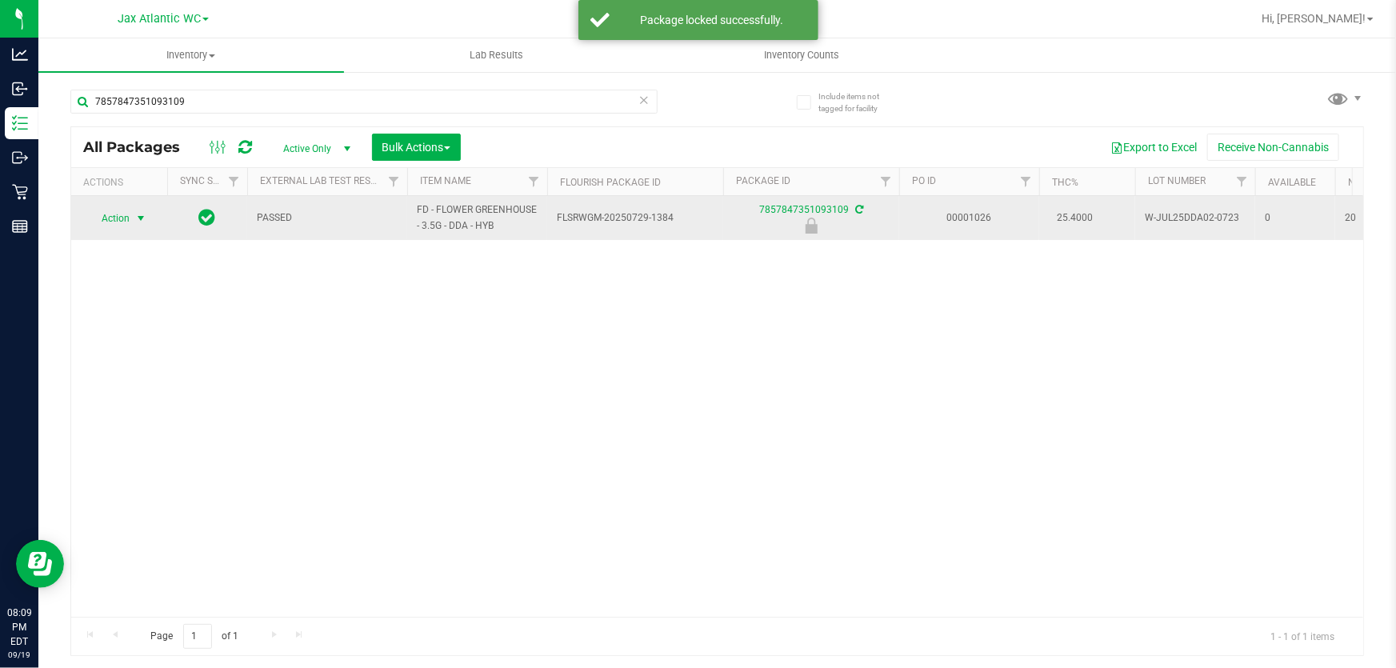
click at [116, 216] on span "Action" at bounding box center [108, 218] width 43 height 22
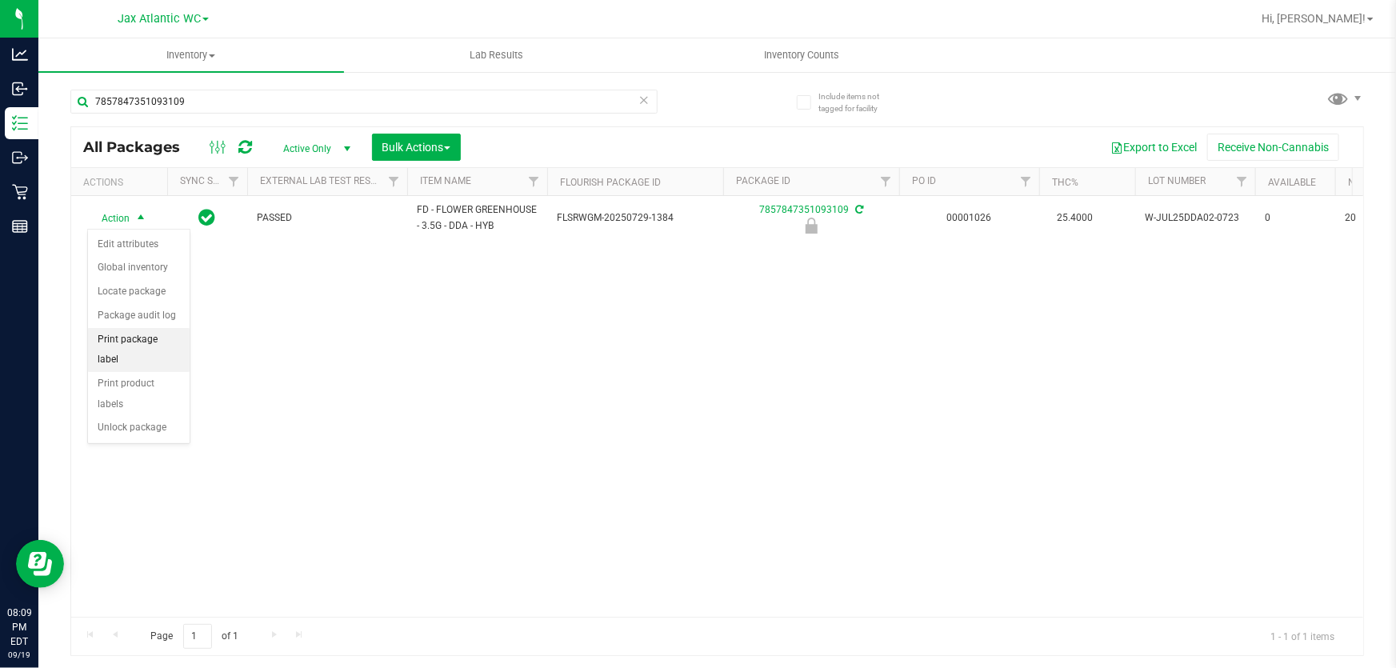
click at [144, 342] on li "Print package label" at bounding box center [139, 350] width 102 height 44
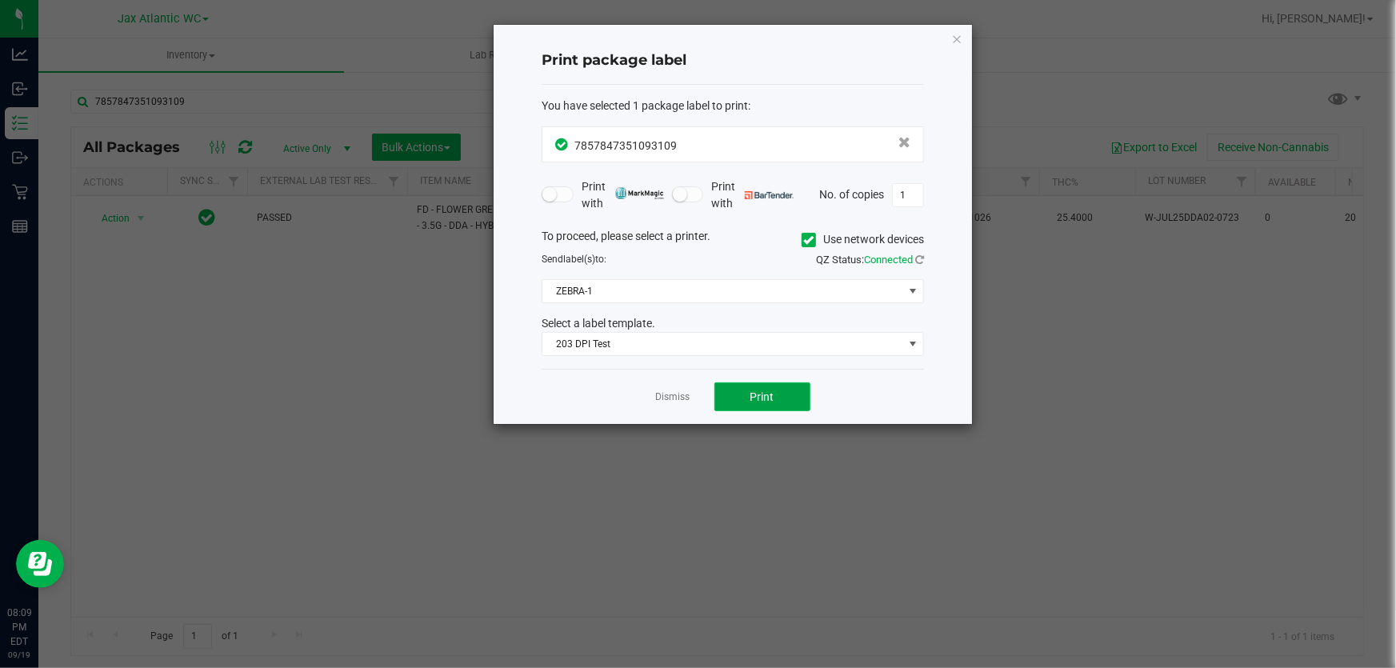
click at [798, 386] on button "Print" at bounding box center [762, 396] width 96 height 29
click at [799, 386] on button "Print" at bounding box center [762, 396] width 96 height 29
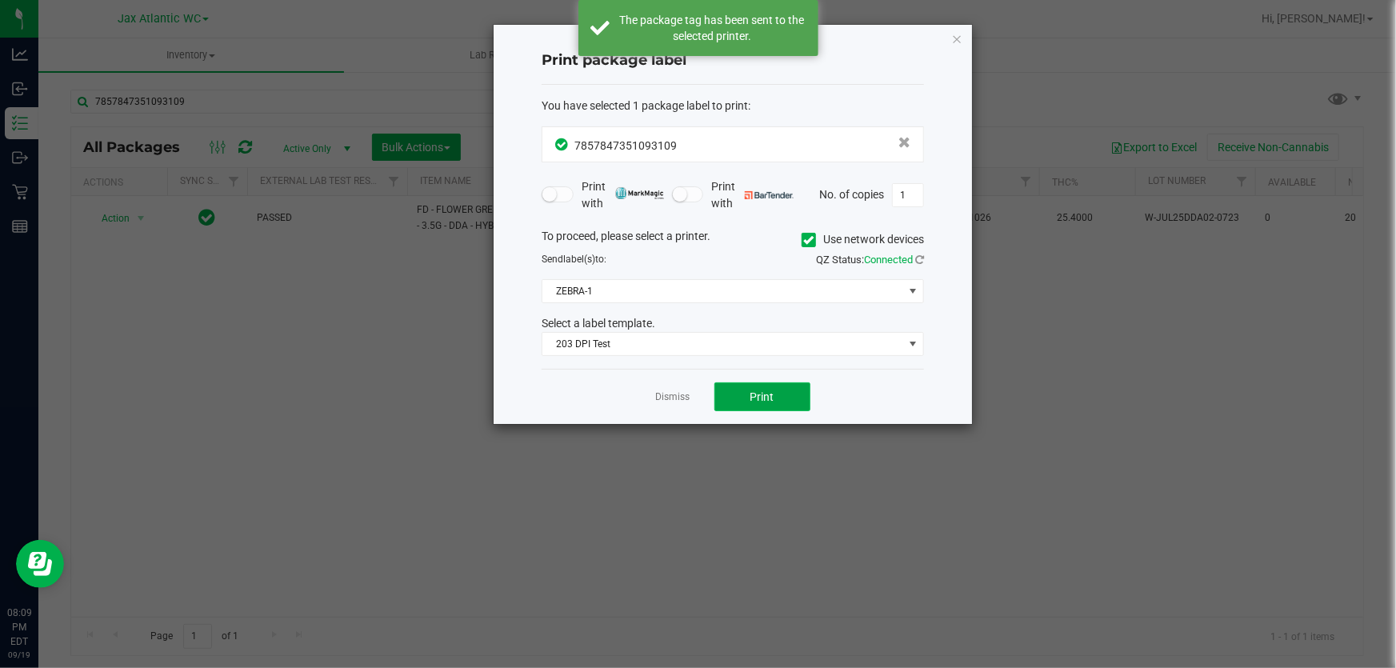
click at [799, 386] on button "Print" at bounding box center [762, 396] width 96 height 29
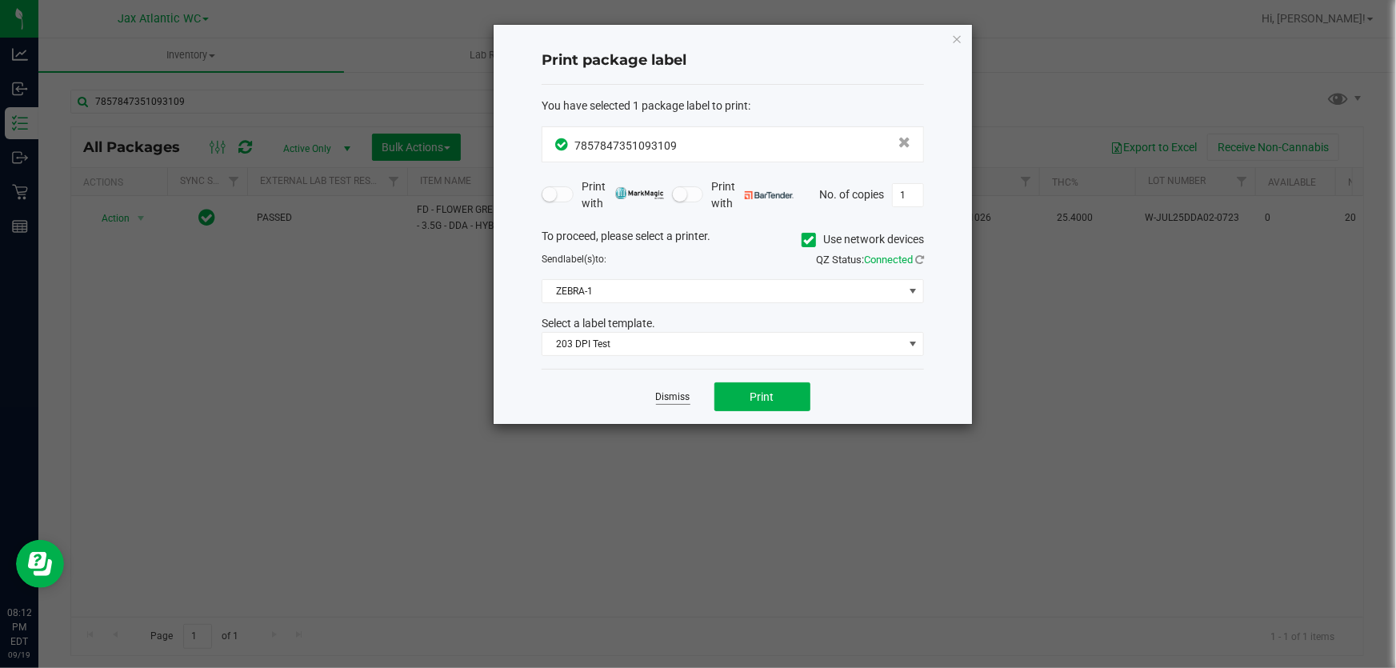
click at [677, 394] on link "Dismiss" at bounding box center [673, 397] width 34 height 14
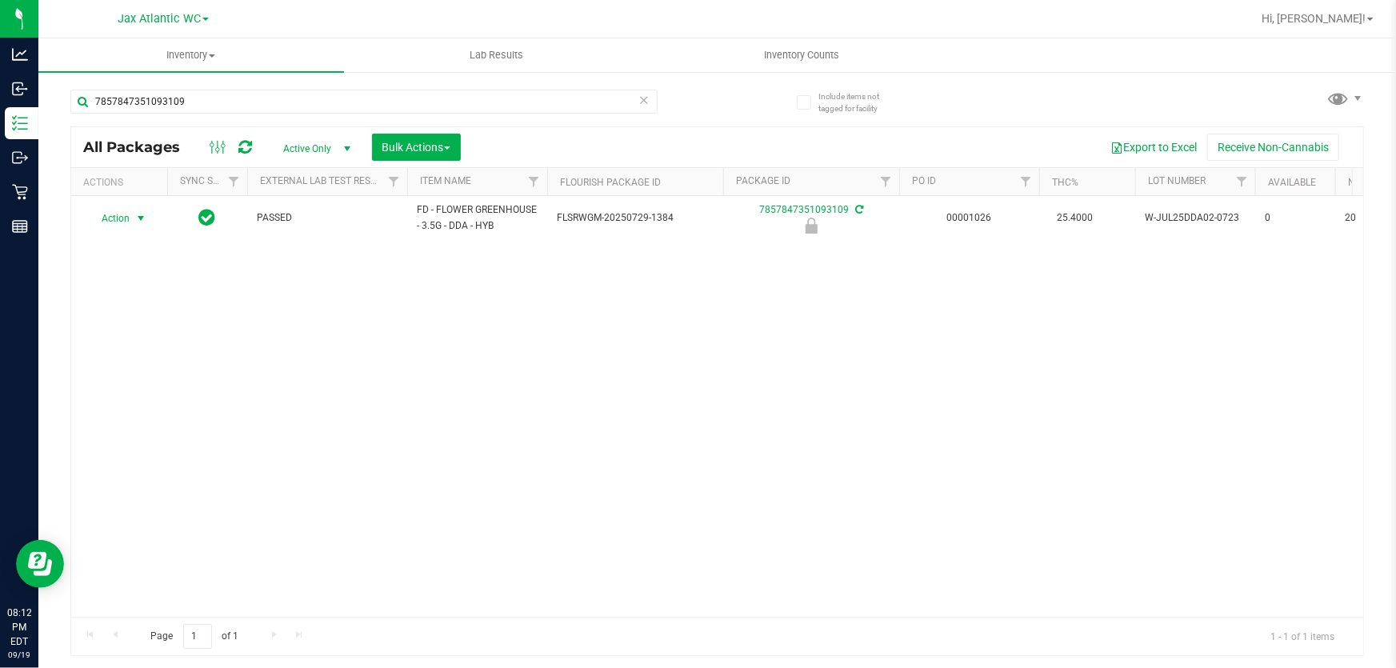
click at [647, 105] on icon at bounding box center [643, 99] width 11 height 19
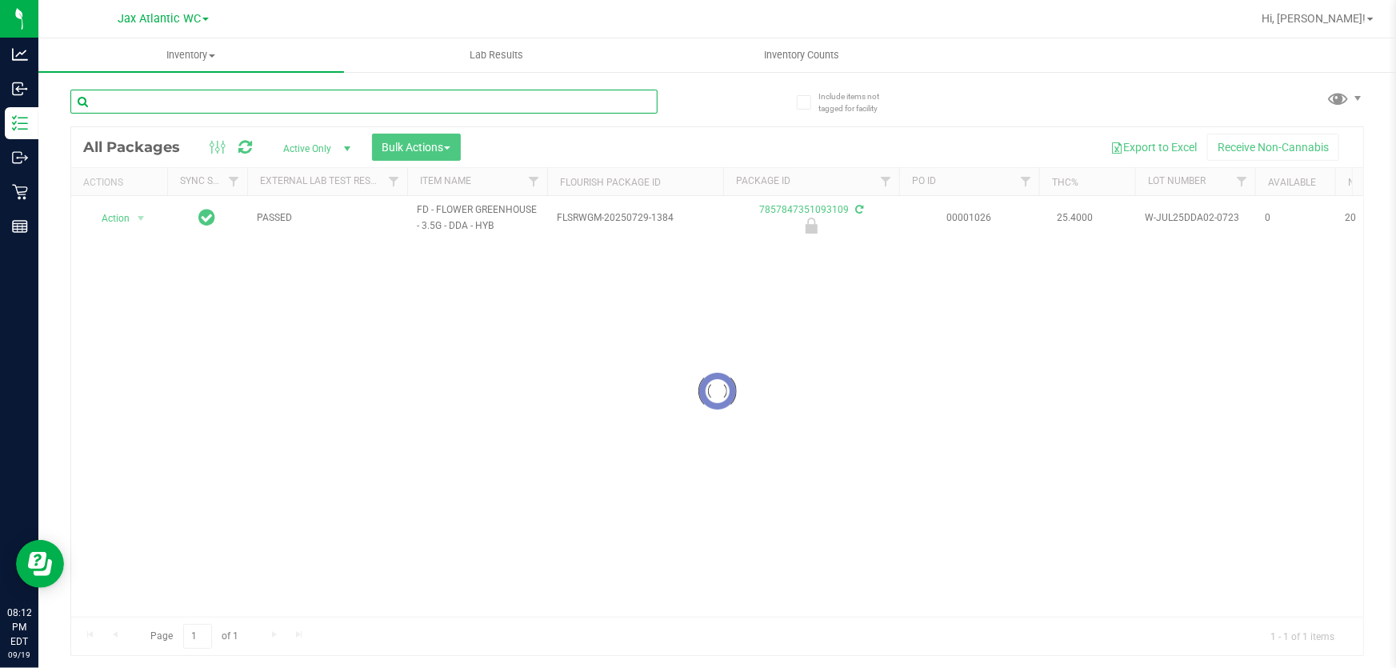
click at [309, 94] on input "text" at bounding box center [363, 102] width 587 height 24
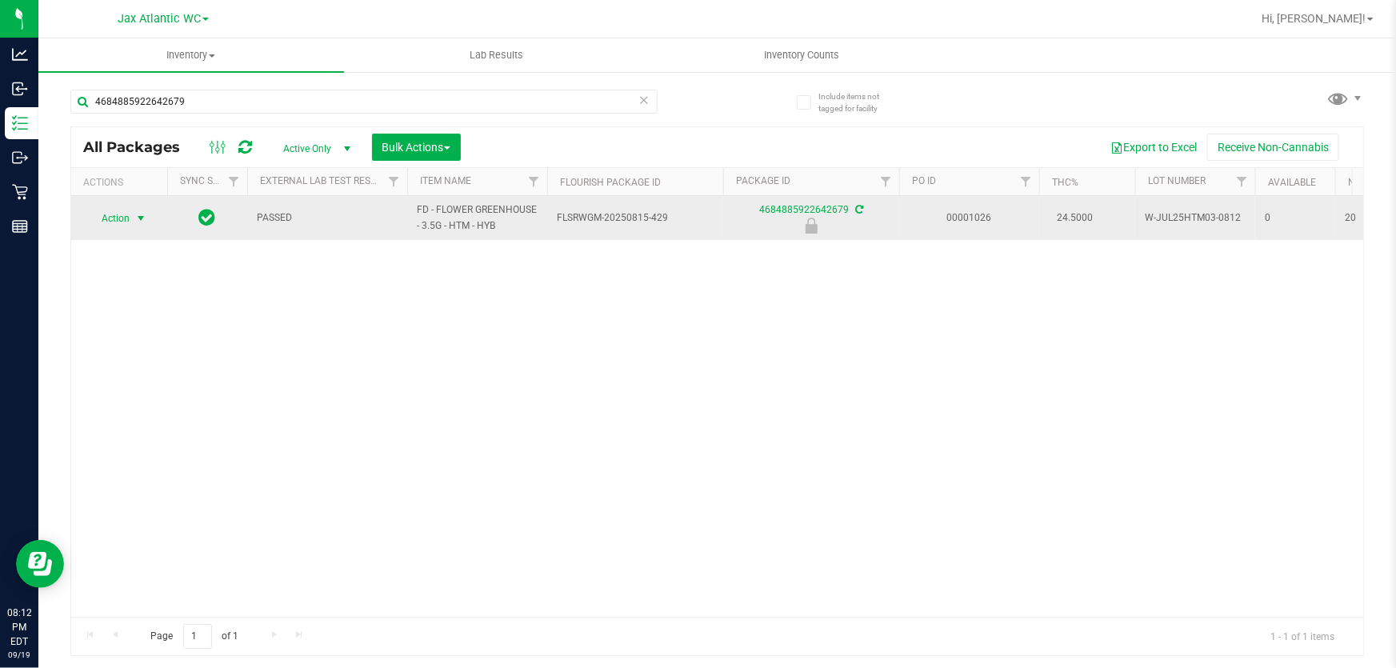
click at [102, 219] on span "Action" at bounding box center [108, 218] width 43 height 22
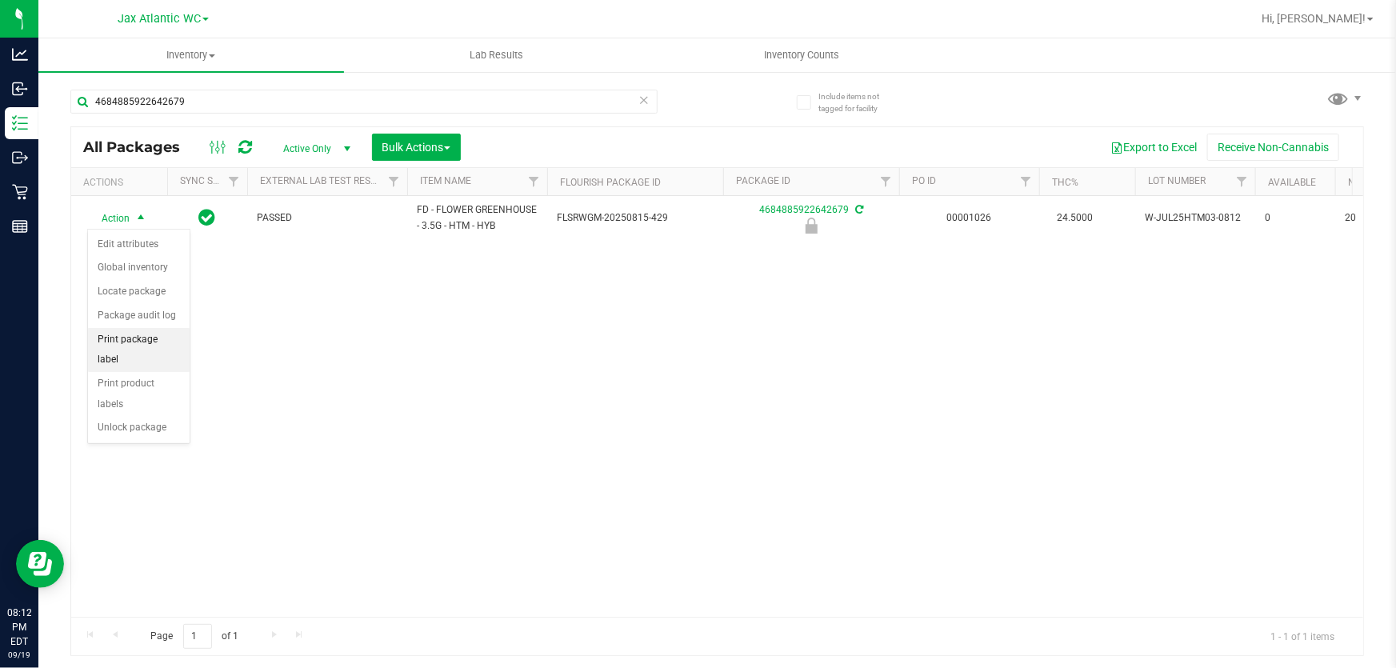
click at [156, 338] on li "Print package label" at bounding box center [139, 350] width 102 height 44
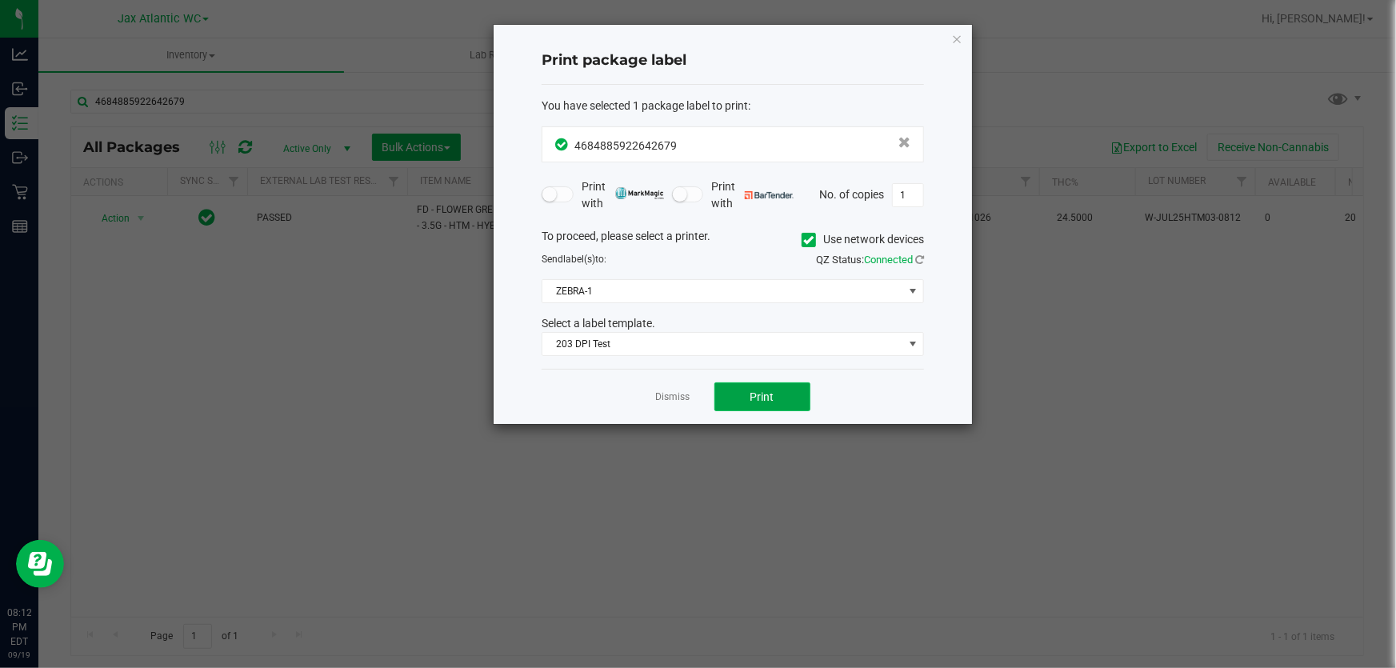
click at [737, 394] on button "Print" at bounding box center [762, 396] width 96 height 29
click at [757, 398] on span "Print" at bounding box center [769, 396] width 24 height 13
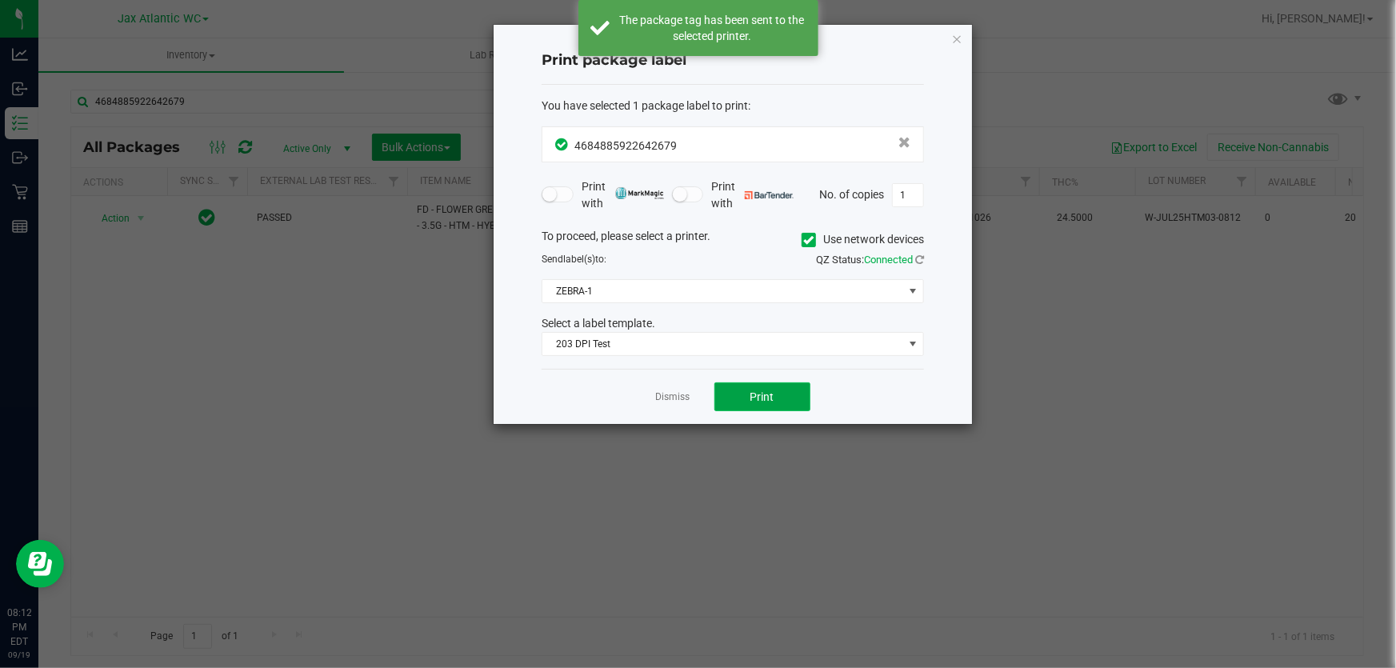
click at [751, 398] on span "Print" at bounding box center [762, 396] width 24 height 13
click at [668, 395] on link "Dismiss" at bounding box center [673, 397] width 34 height 14
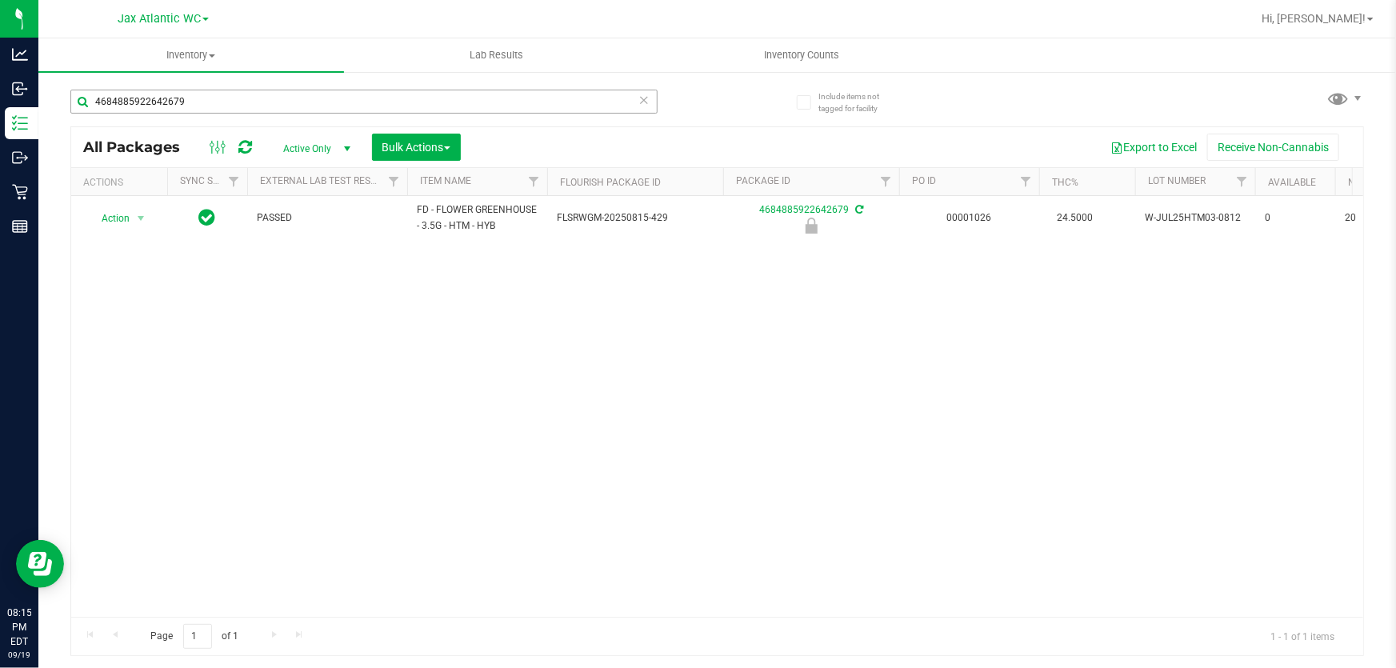
drag, startPoint x: 214, startPoint y: 88, endPoint x: 114, endPoint y: 98, distance: 100.5
click at [96, 95] on div "4684885922642679" at bounding box center [393, 100] width 647 height 51
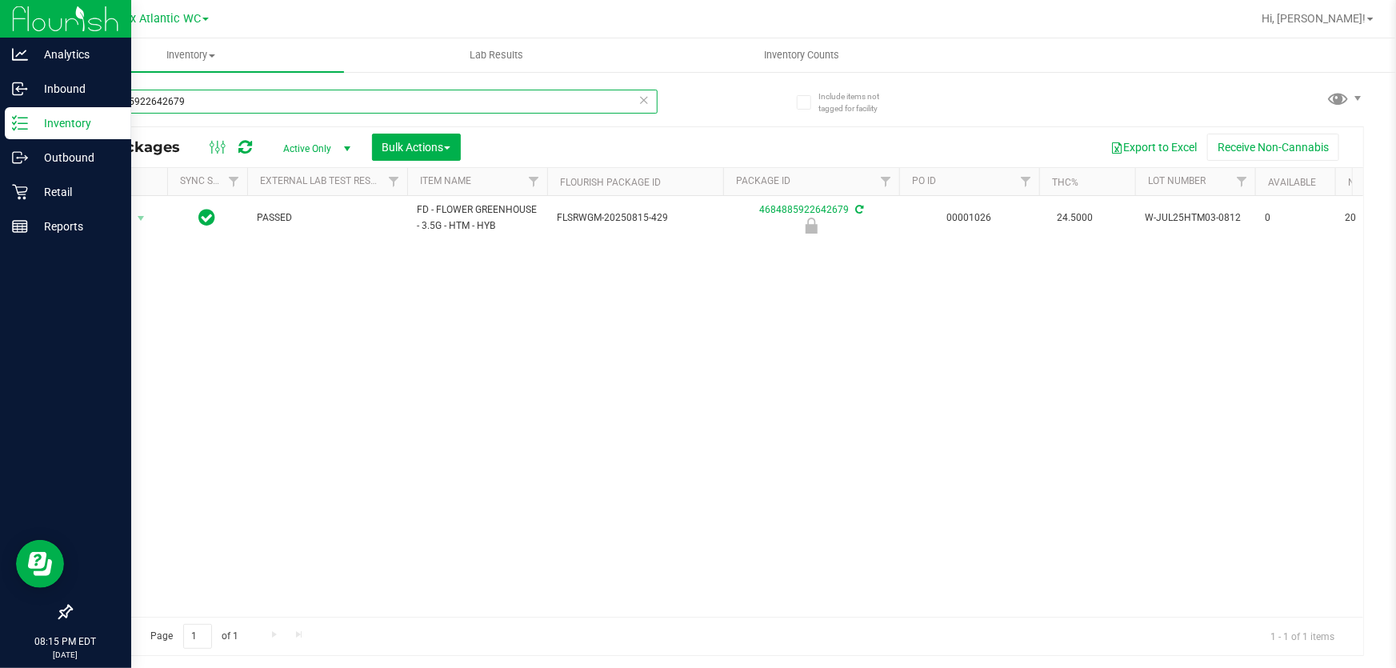
drag, startPoint x: 72, startPoint y: 101, endPoint x: 0, endPoint y: 35, distance: 97.4
click at [0, 35] on div "Analytics Inbound Inventory Outbound Retail Reports 08:15 PM EDT 09/19/2025 09/…" at bounding box center [698, 334] width 1396 height 668
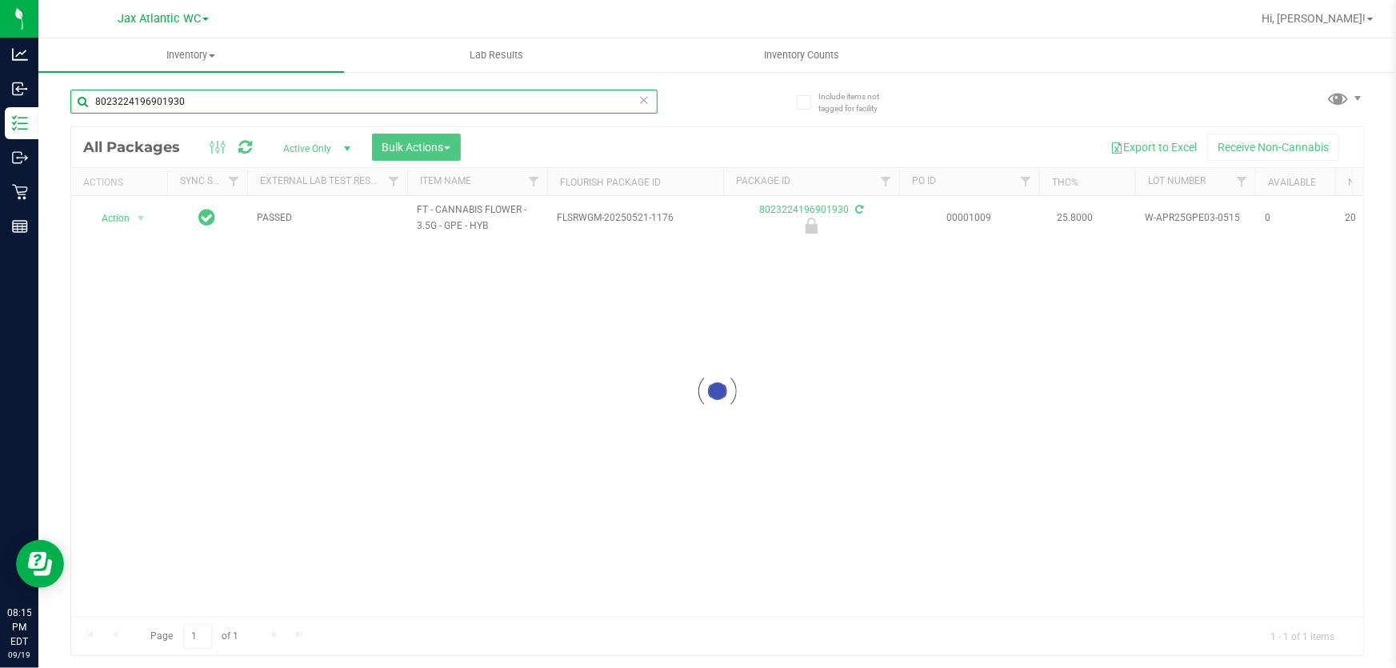
type input "8023224196901930"
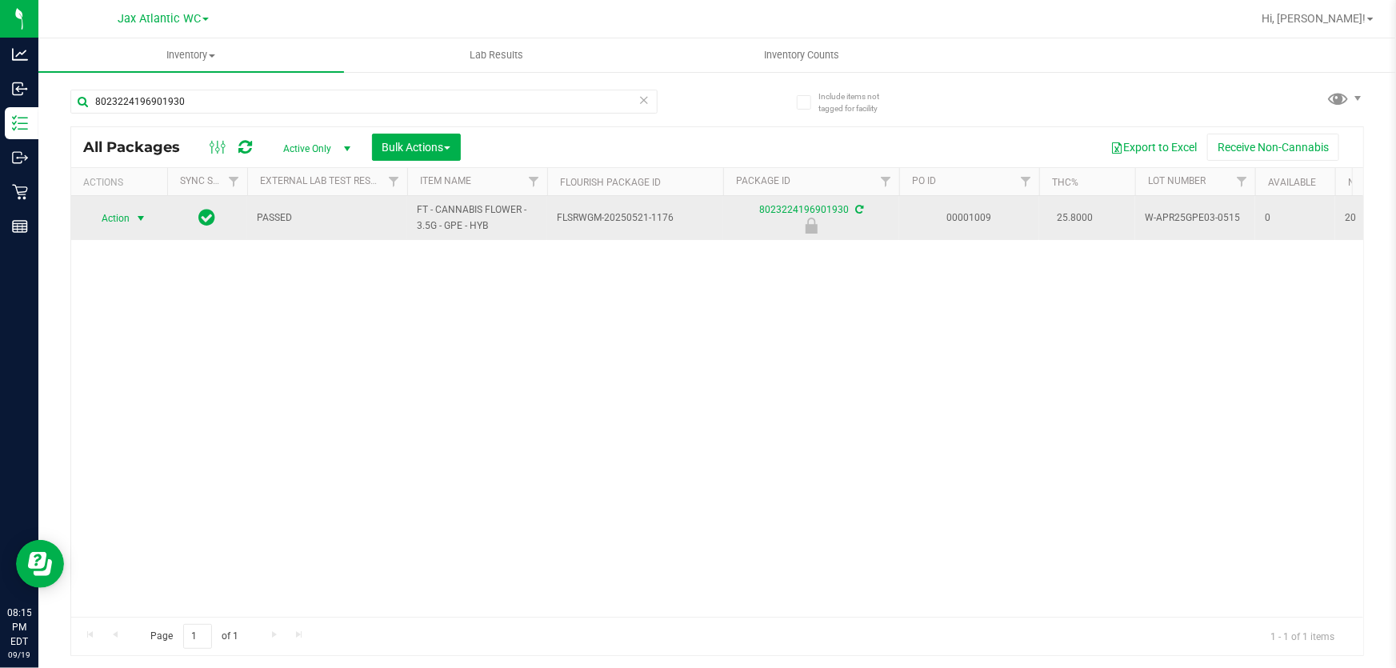
click at [128, 216] on span "Action" at bounding box center [108, 218] width 43 height 22
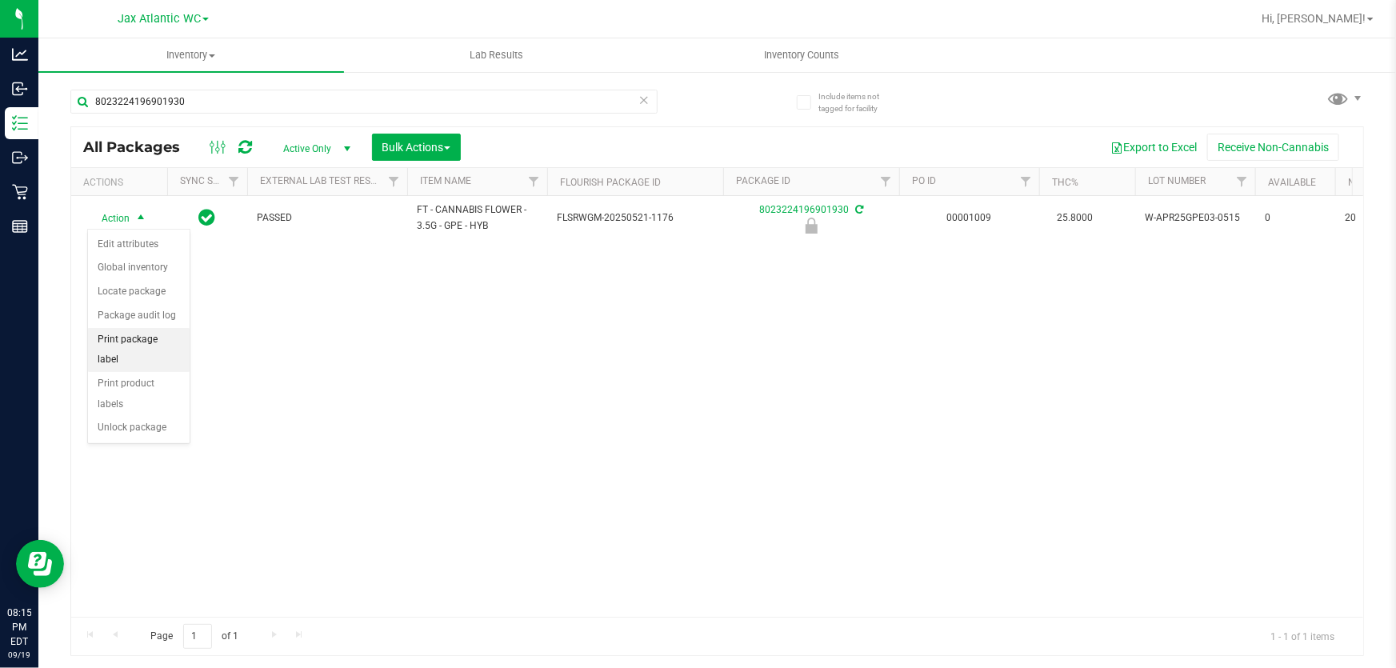
click at [156, 343] on li "Print package label" at bounding box center [139, 350] width 102 height 44
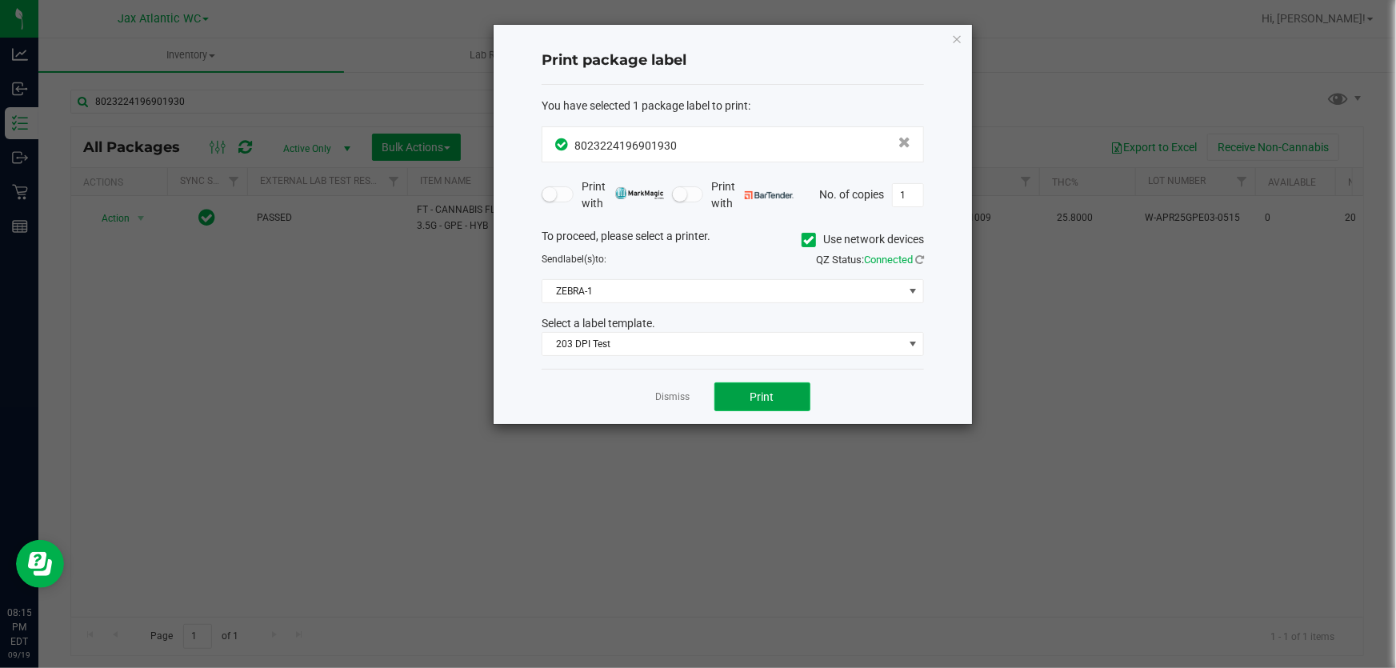
click at [759, 396] on span "Print" at bounding box center [762, 396] width 24 height 13
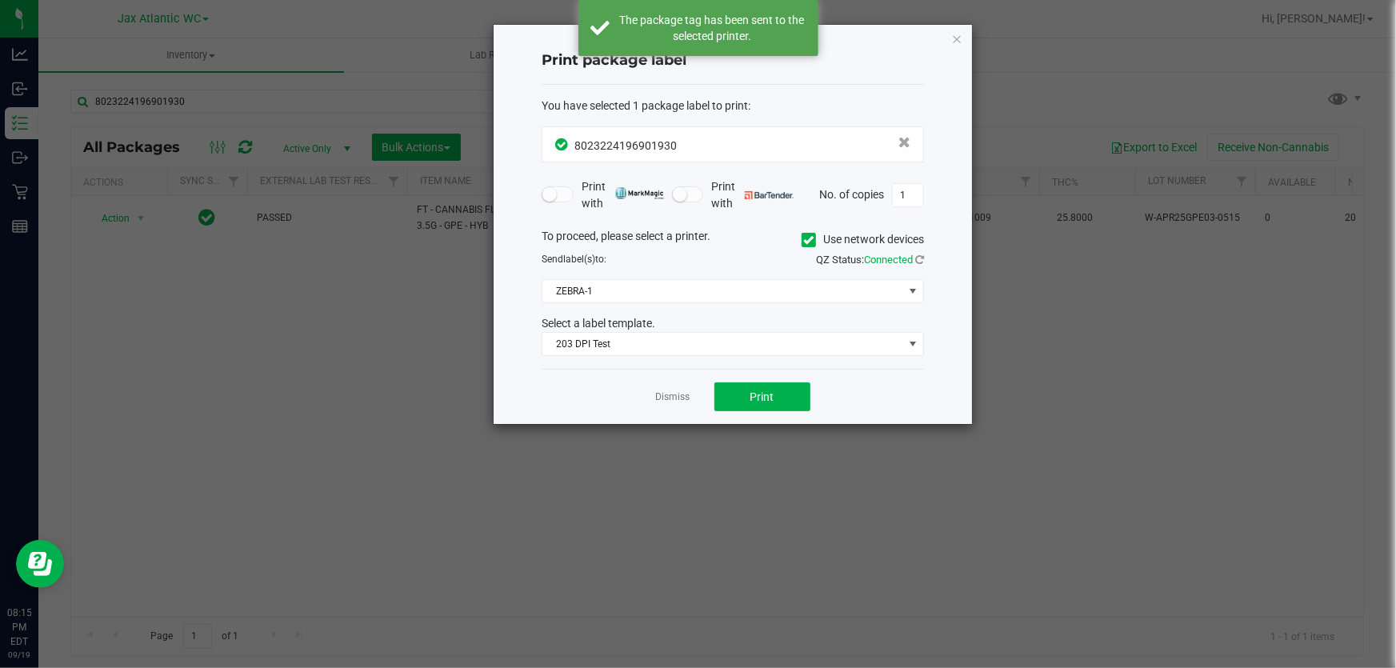
click at [127, 222] on ngb-modal-window "Print package label You have selected 1 package label to print : 80232241969019…" at bounding box center [704, 334] width 1408 height 668
click at [662, 402] on link "Dismiss" at bounding box center [673, 397] width 34 height 14
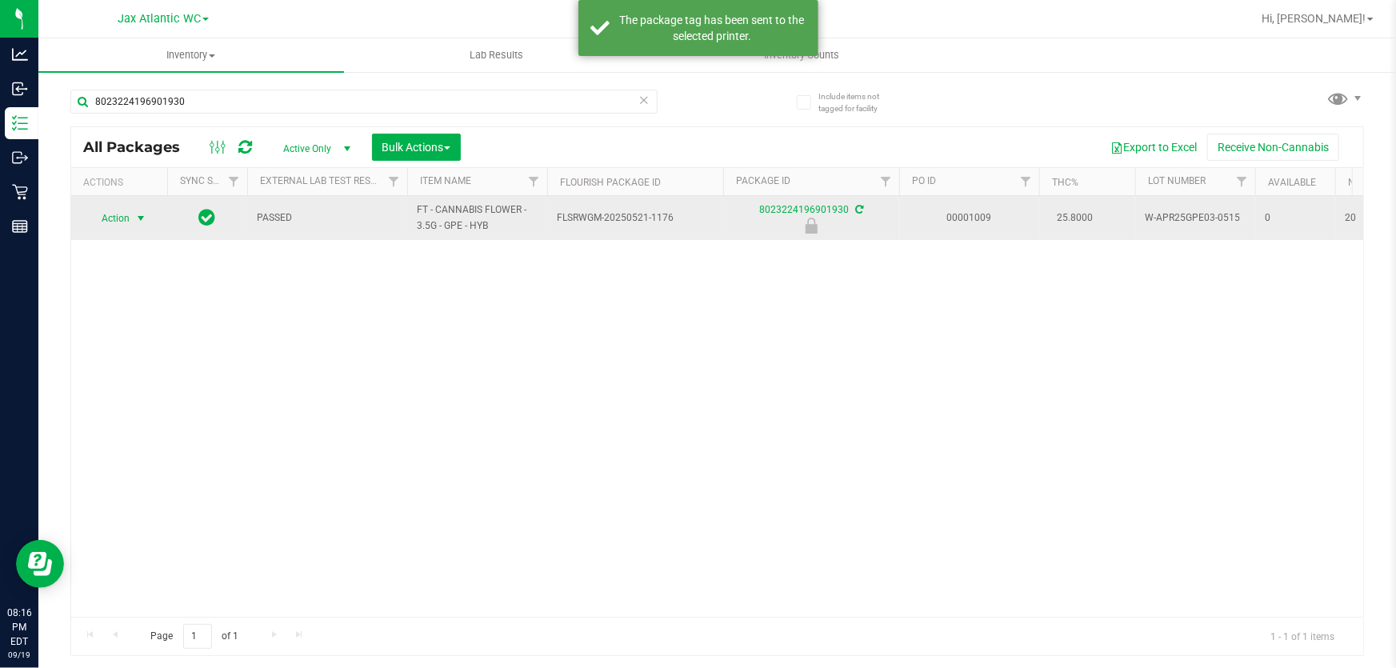
click at [109, 221] on span "Action" at bounding box center [108, 218] width 43 height 22
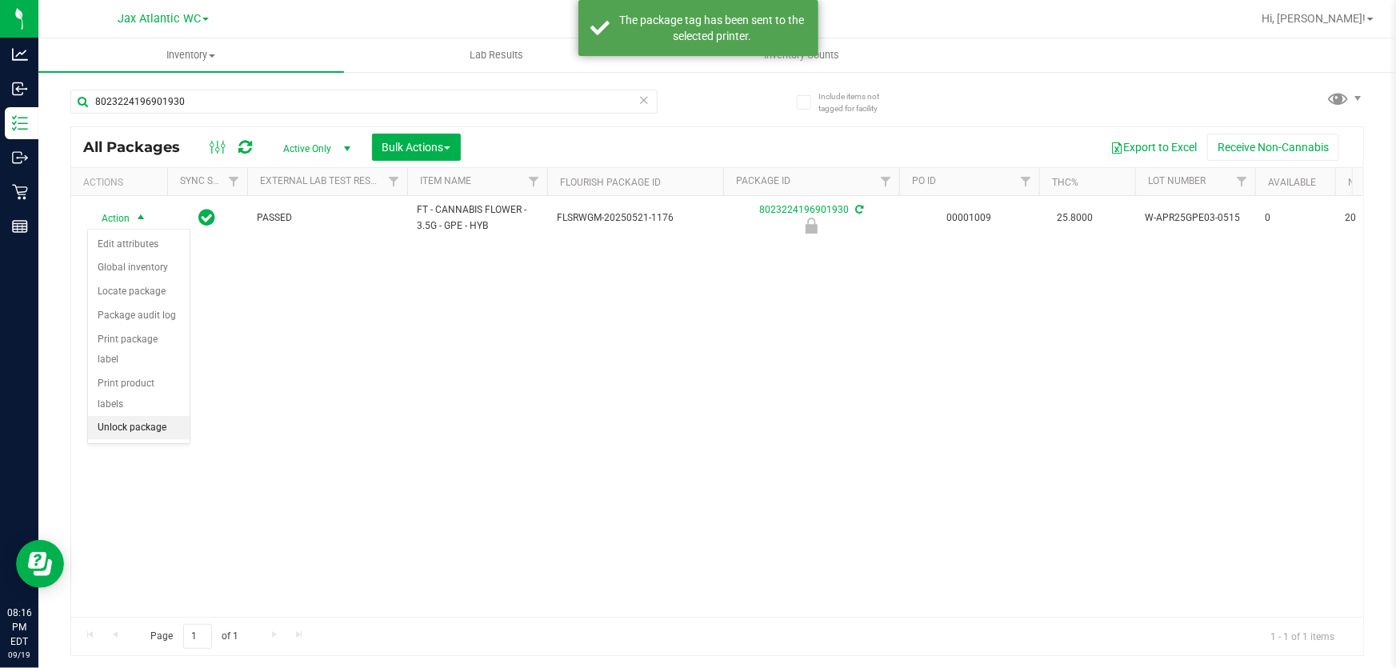
click at [124, 416] on li "Unlock package" at bounding box center [139, 428] width 102 height 24
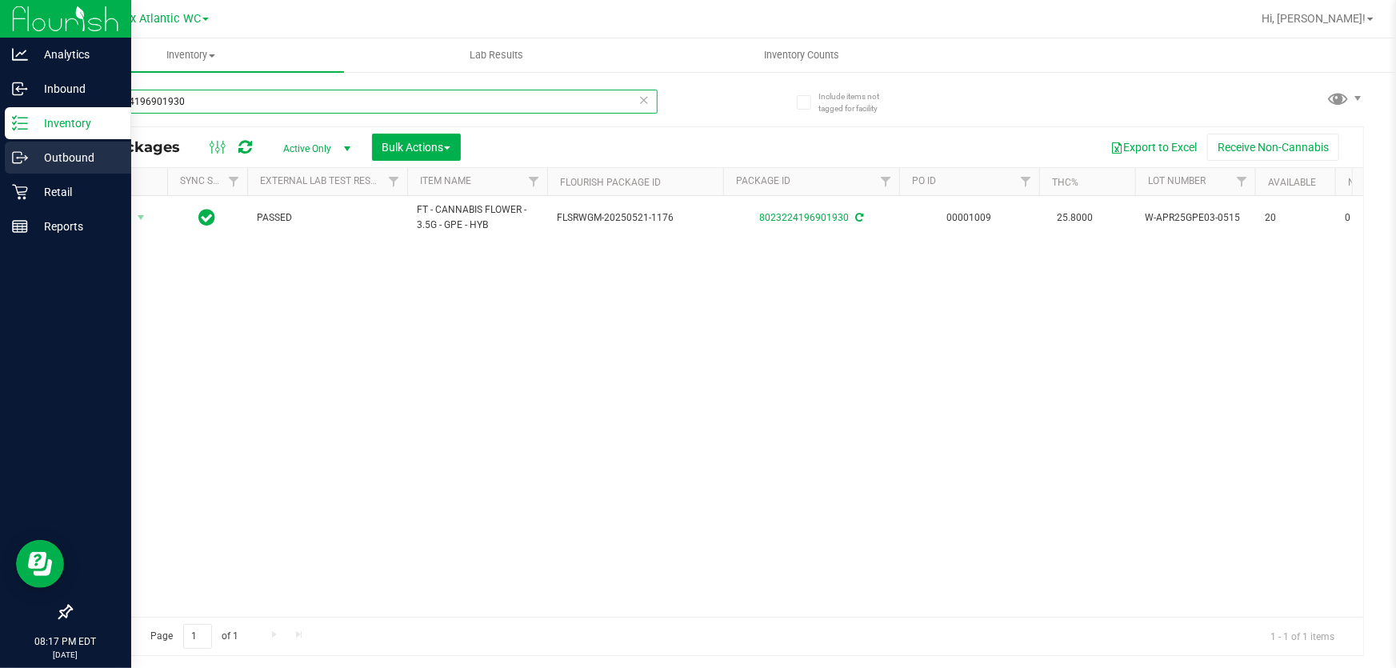
drag, startPoint x: 198, startPoint y: 100, endPoint x: 0, endPoint y: 158, distance: 206.8
click at [0, 157] on div "Analytics Inbound Inventory Outbound Retail Reports 08:17 PM EDT 09/19/2025 09/…" at bounding box center [698, 334] width 1396 height 668
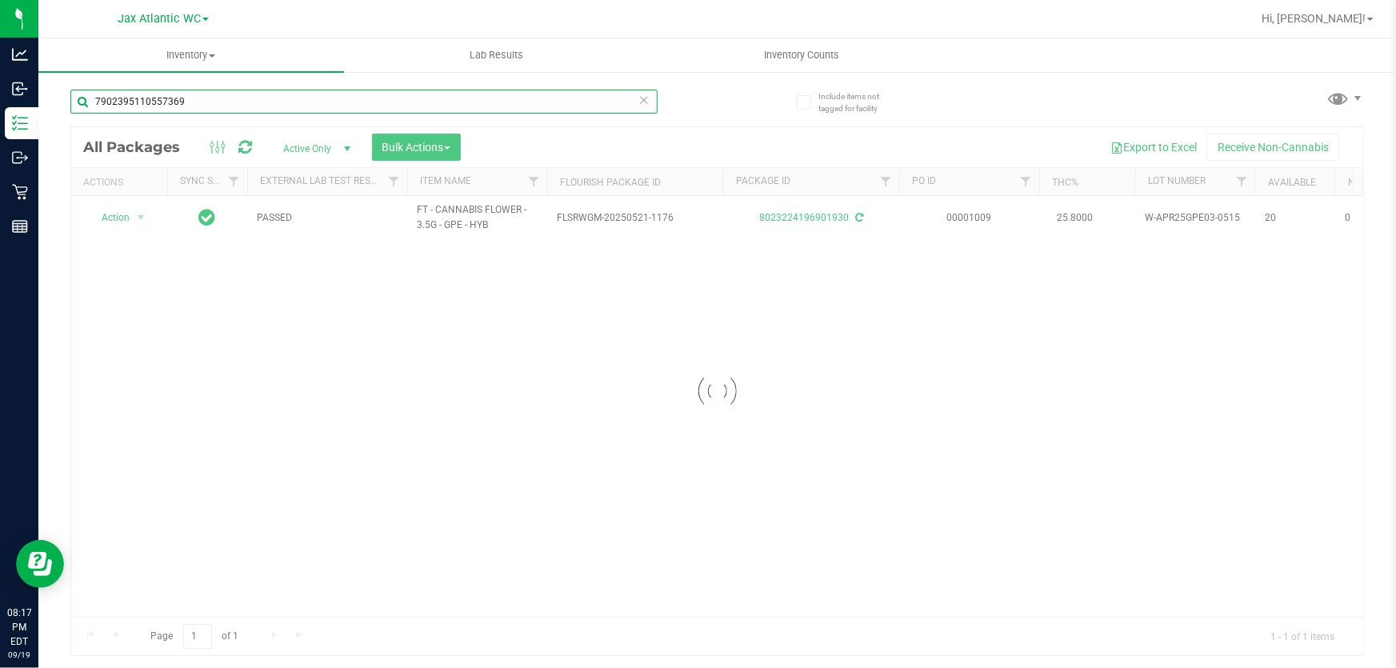
type input "7902395110557369"
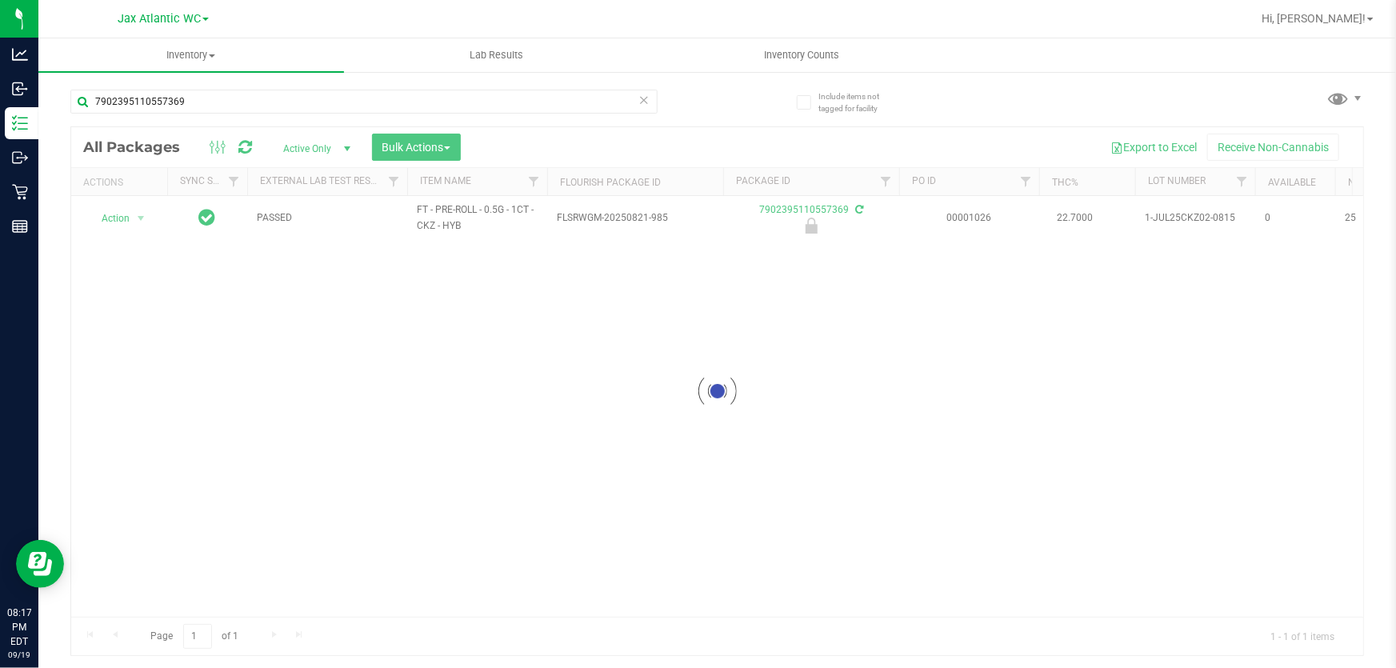
click at [118, 212] on div at bounding box center [717, 391] width 1292 height 528
click at [120, 218] on span "Action" at bounding box center [108, 218] width 43 height 22
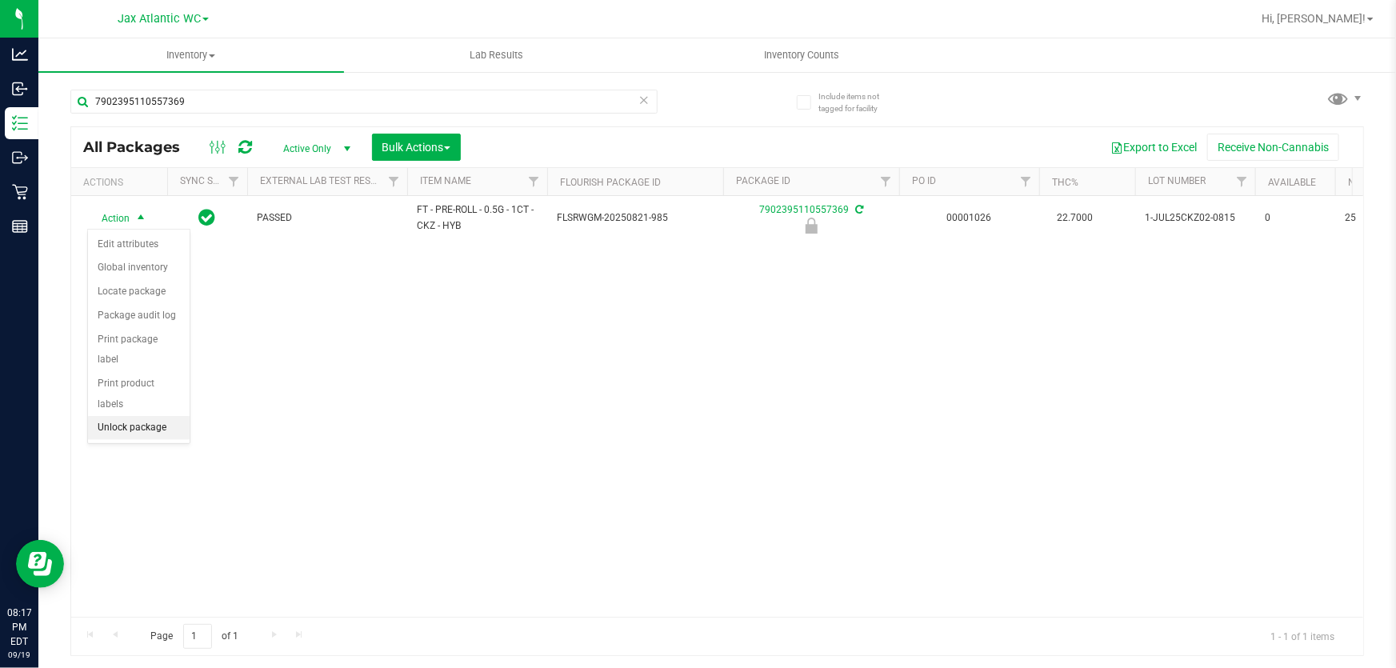
click at [154, 416] on li "Unlock package" at bounding box center [139, 428] width 102 height 24
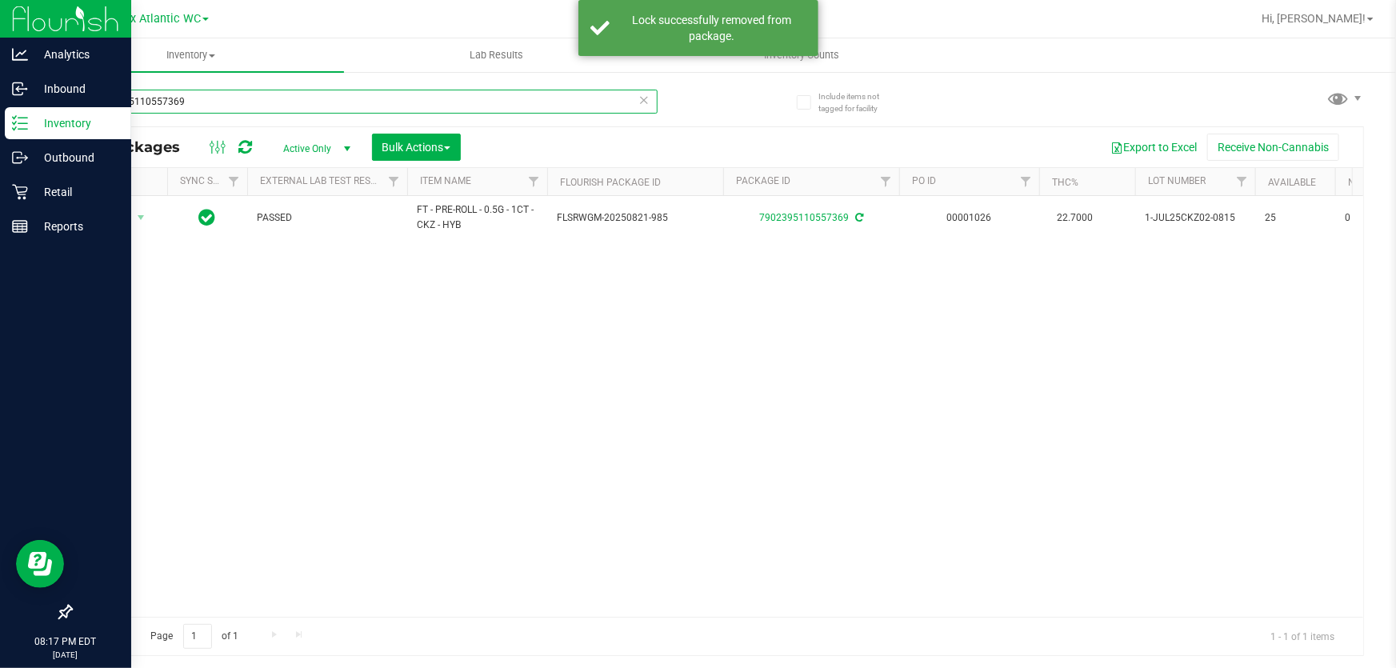
drag, startPoint x: 200, startPoint y: 109, endPoint x: 34, endPoint y: 135, distance: 167.7
click at [37, 135] on div "Analytics Inbound Inventory Outbound Retail Reports 08:17 PM EDT 09/19/2025 09/…" at bounding box center [698, 334] width 1396 height 668
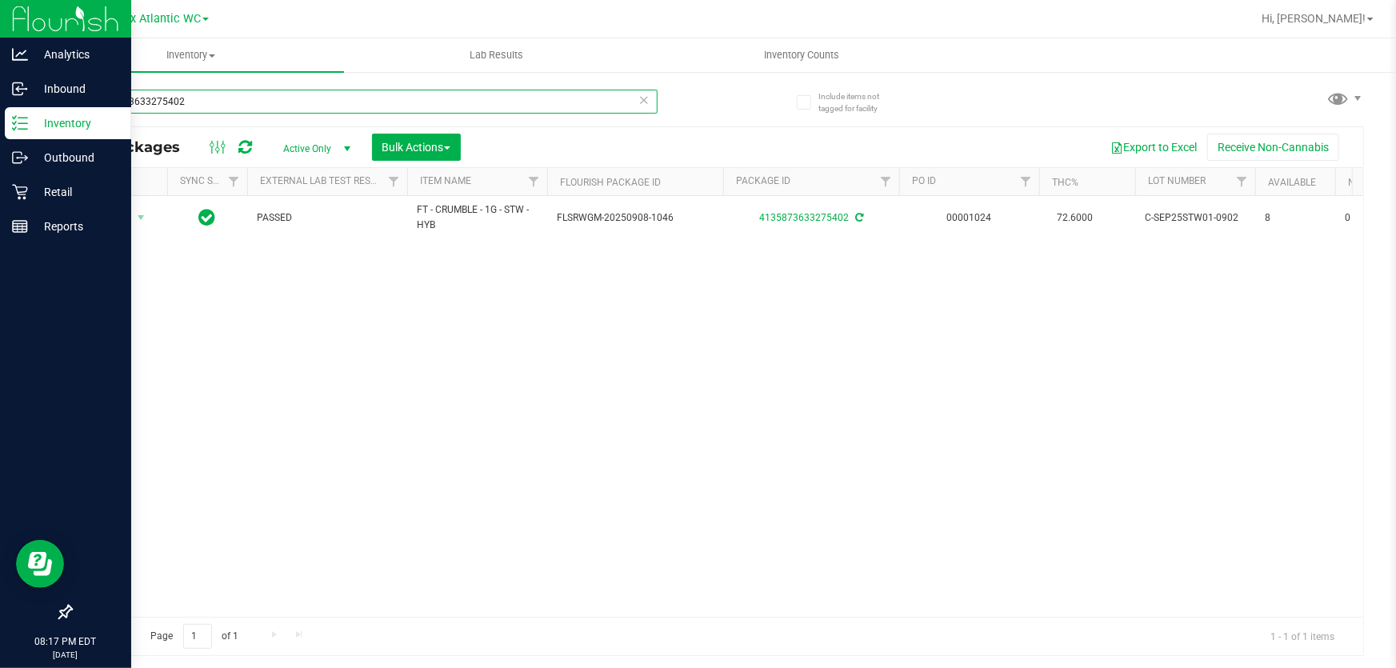
drag, startPoint x: 220, startPoint y: 102, endPoint x: 0, endPoint y: 128, distance: 221.5
click at [0, 125] on div "Analytics Inbound Inventory Outbound Retail Reports 08:17 PM EDT 09/19/2025 09/…" at bounding box center [698, 334] width 1396 height 668
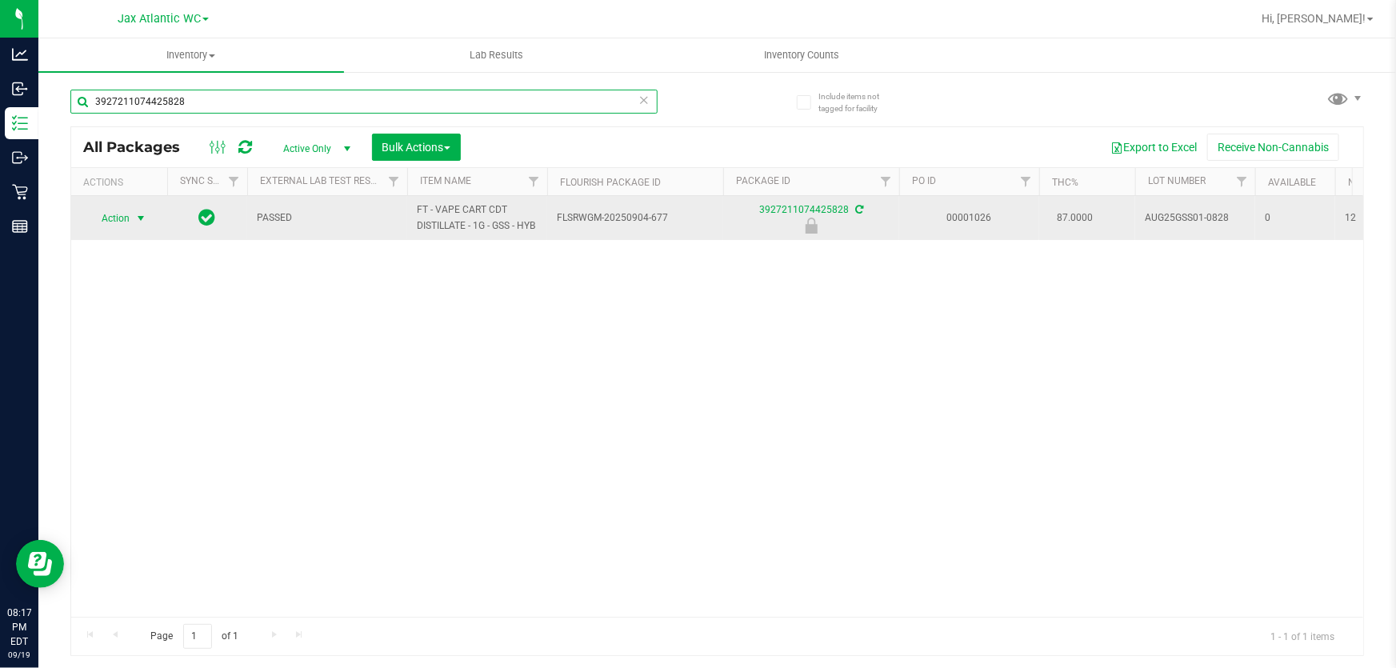
type input "3927211074425828"
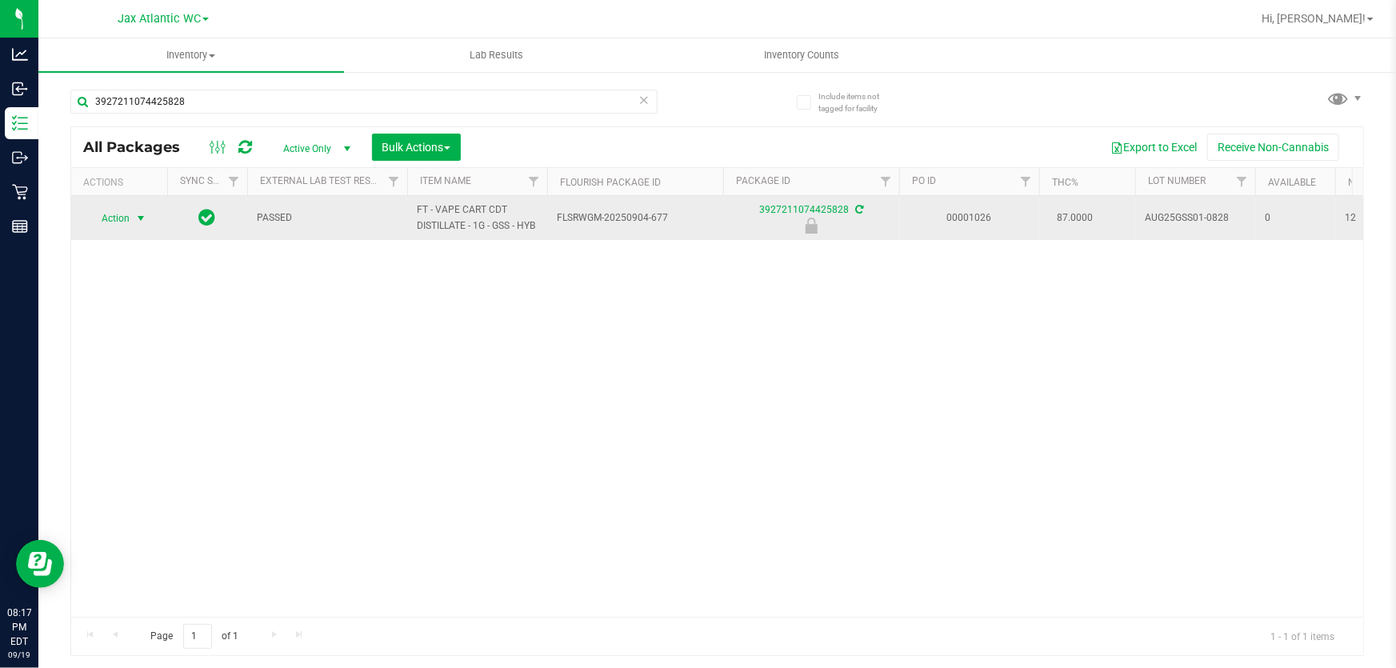
click at [122, 215] on span "Action" at bounding box center [108, 218] width 43 height 22
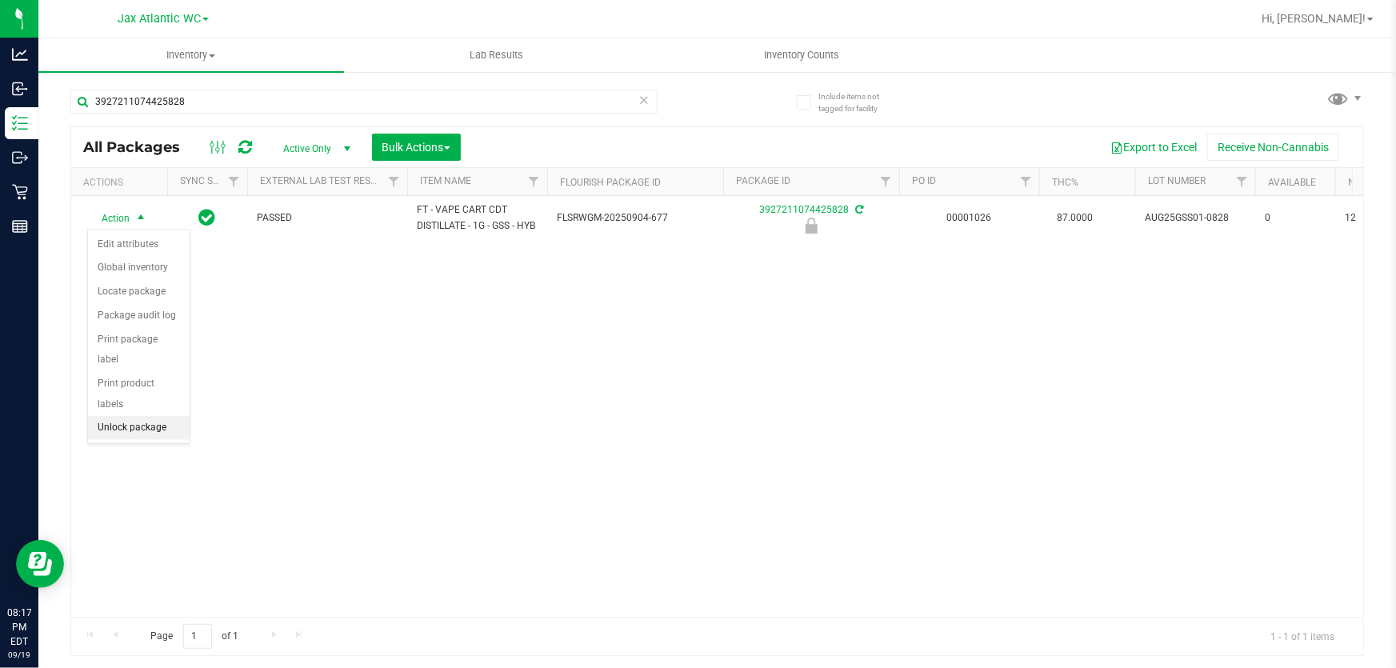
click at [144, 416] on li "Unlock package" at bounding box center [139, 428] width 102 height 24
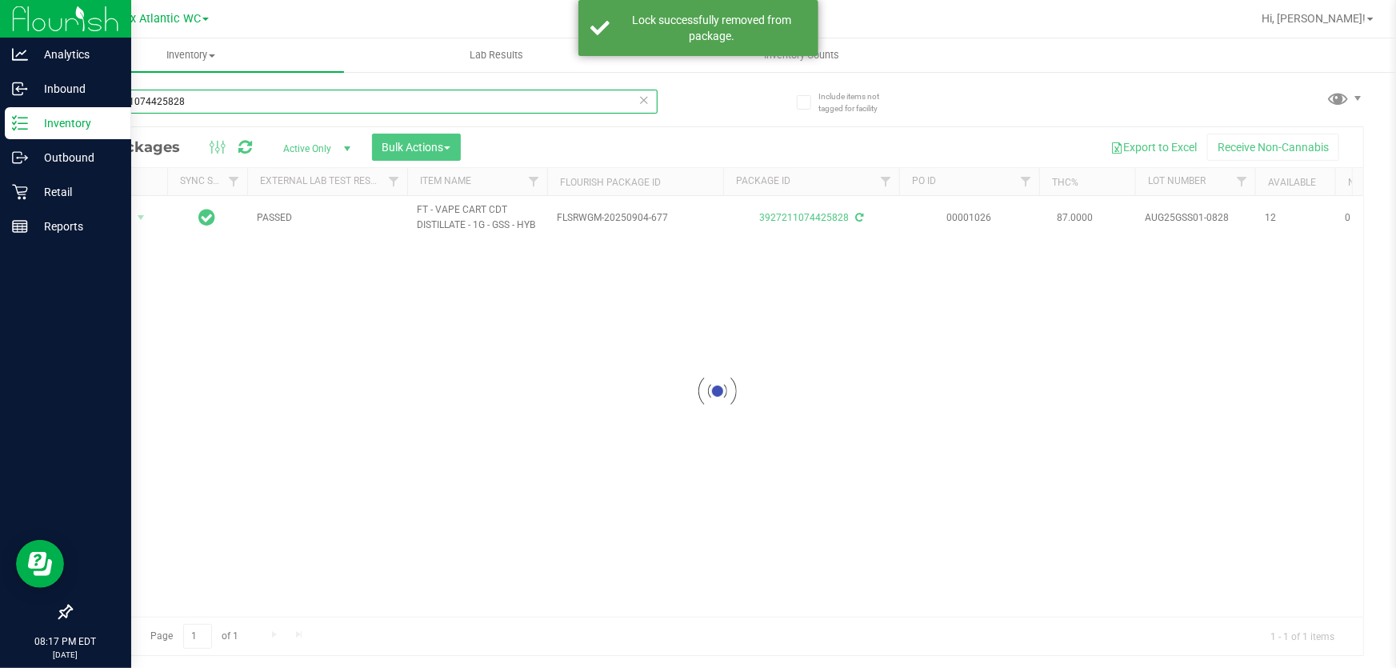
drag, startPoint x: 208, startPoint y: 95, endPoint x: 0, endPoint y: 126, distance: 210.2
click at [0, 124] on div "Analytics Inbound Inventory Outbound Retail Reports 08:17 PM EDT 09/19/2025 09/…" at bounding box center [698, 334] width 1396 height 668
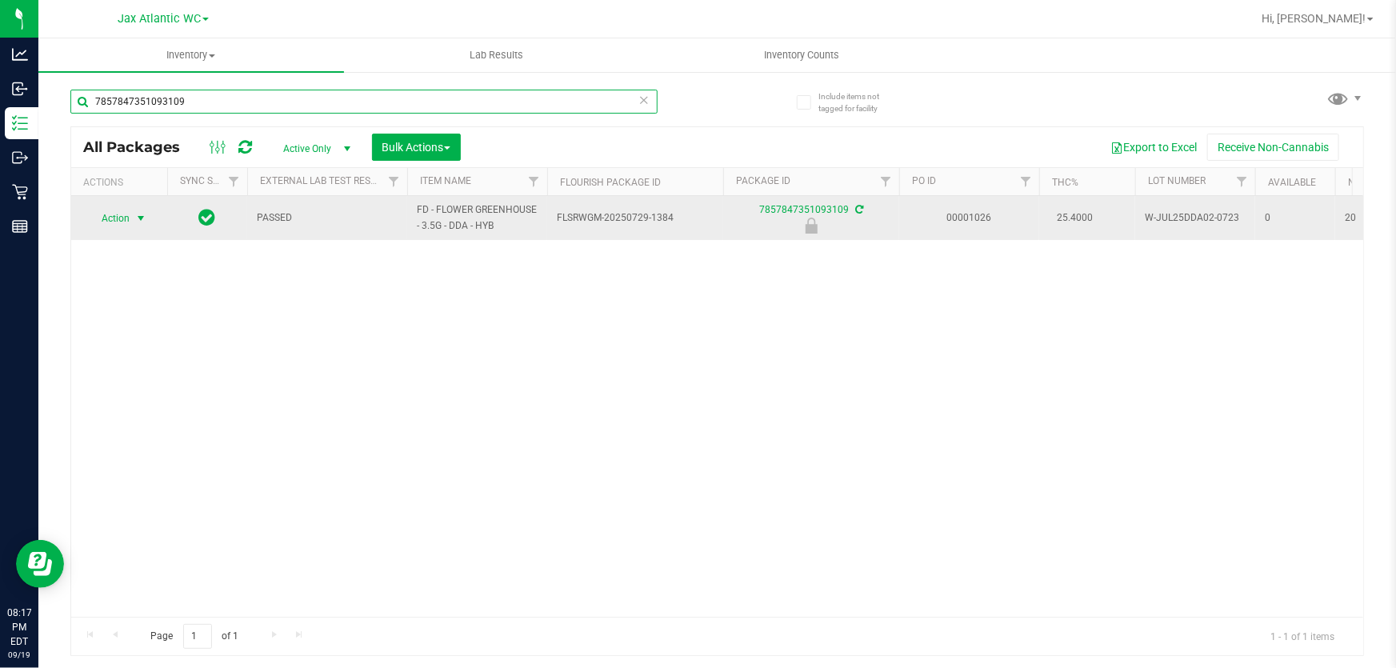
type input "7857847351093109"
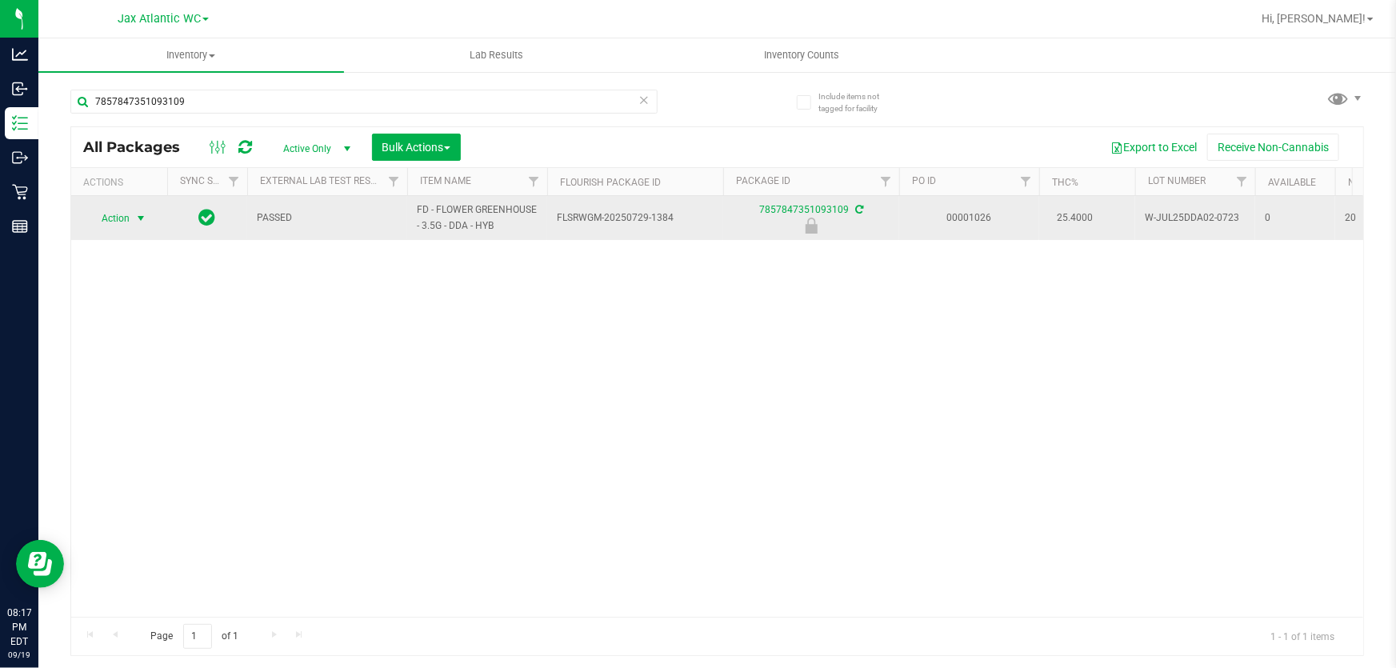
click at [128, 217] on span "Action" at bounding box center [108, 218] width 43 height 22
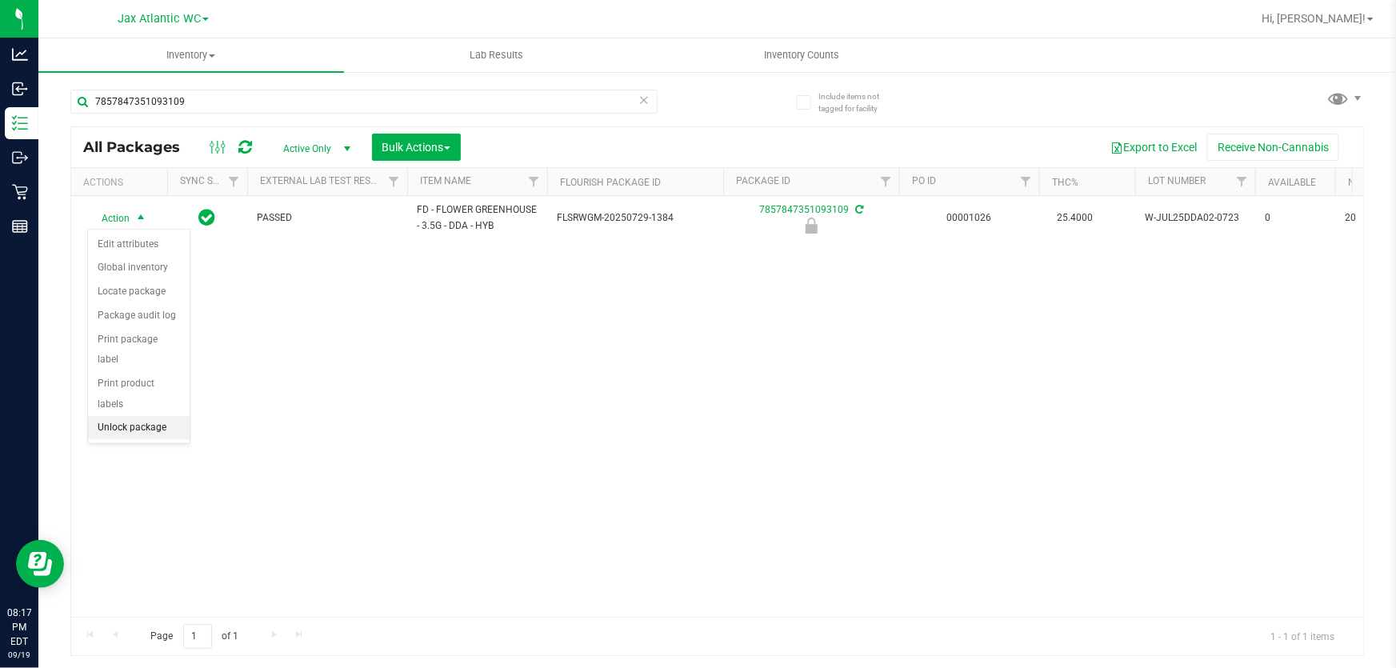
click at [152, 416] on li "Unlock package" at bounding box center [139, 428] width 102 height 24
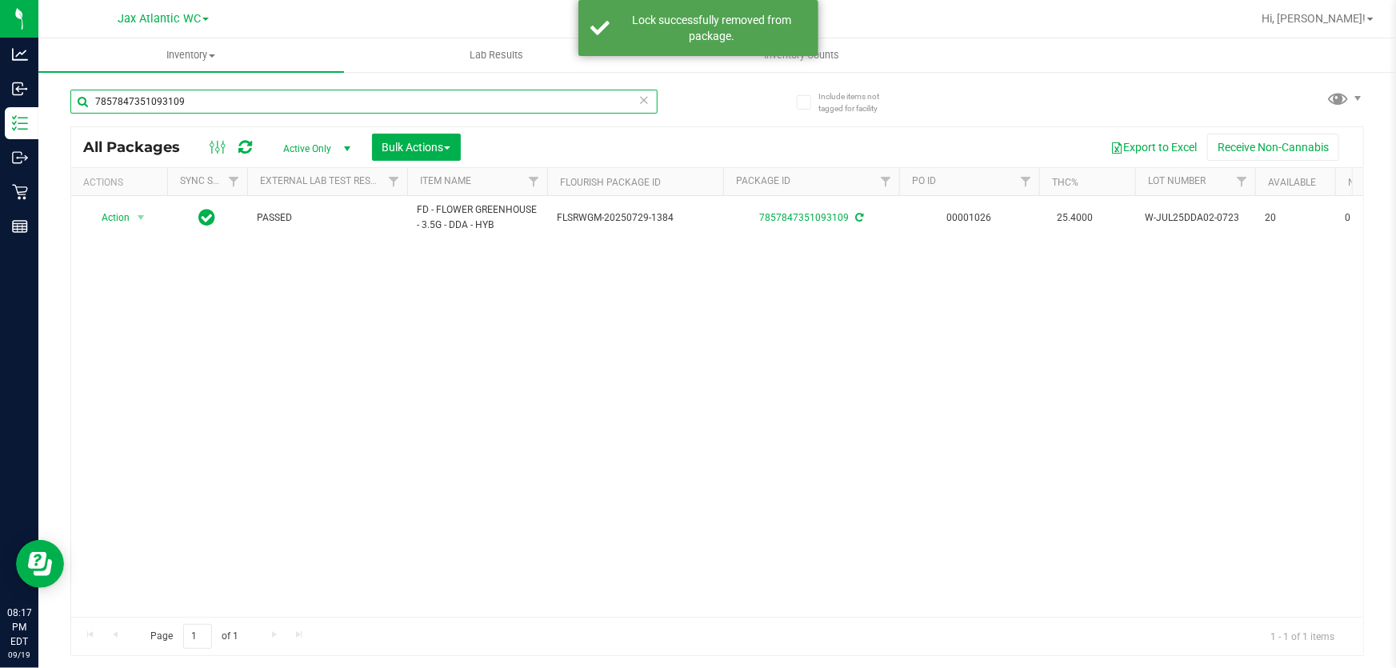
click at [199, 101] on input "7857847351093109" at bounding box center [363, 102] width 587 height 24
click at [198, 102] on input "7857847351093109" at bounding box center [363, 102] width 587 height 24
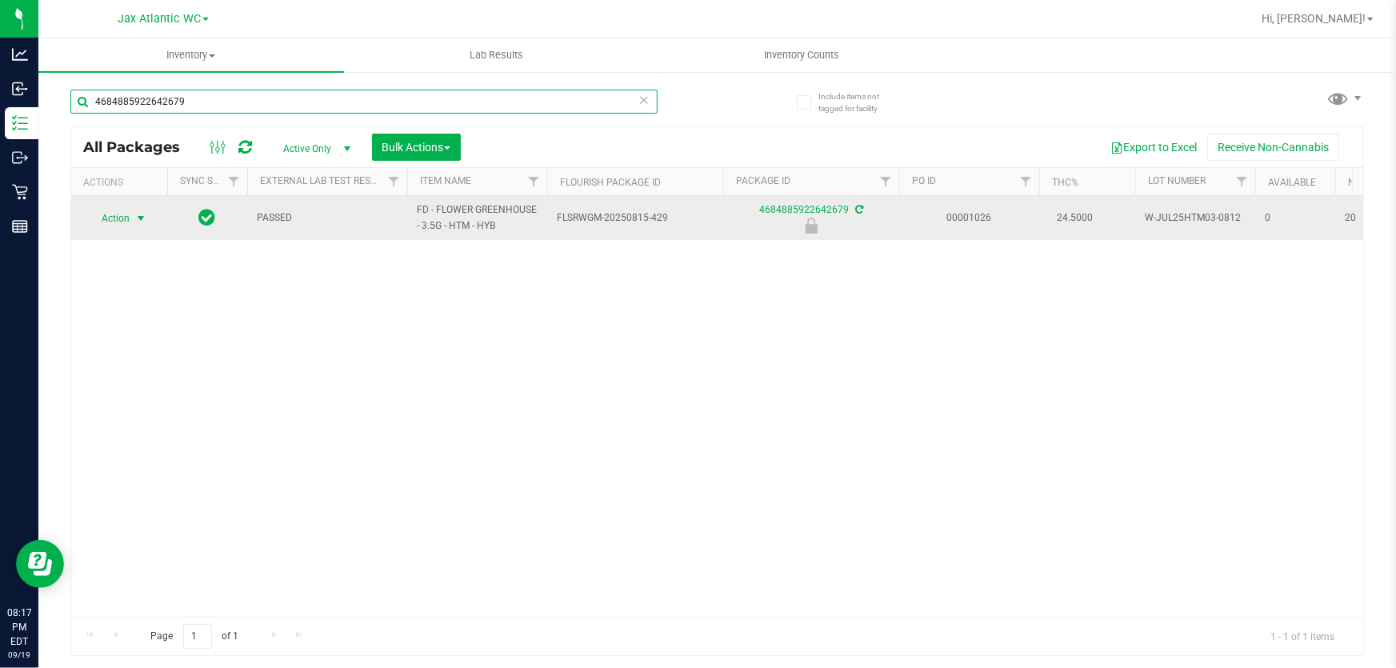
type input "4684885922642679"
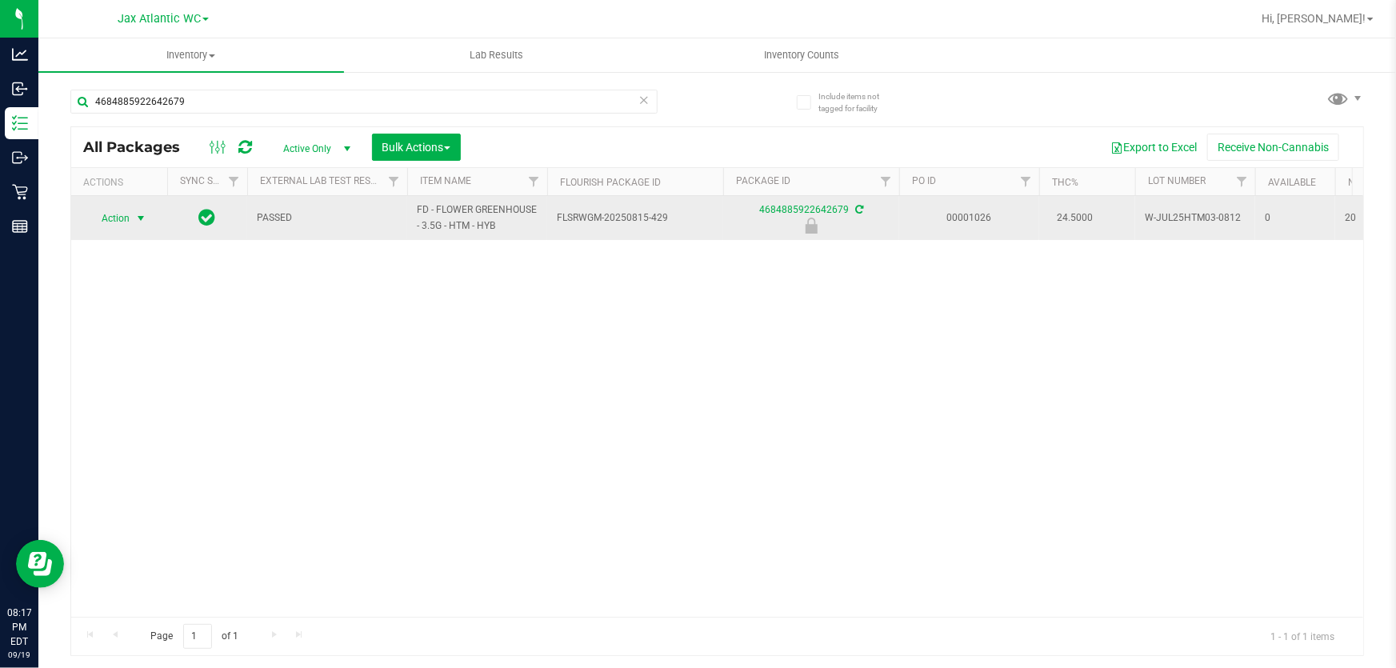
click at [105, 222] on span "Action" at bounding box center [108, 218] width 43 height 22
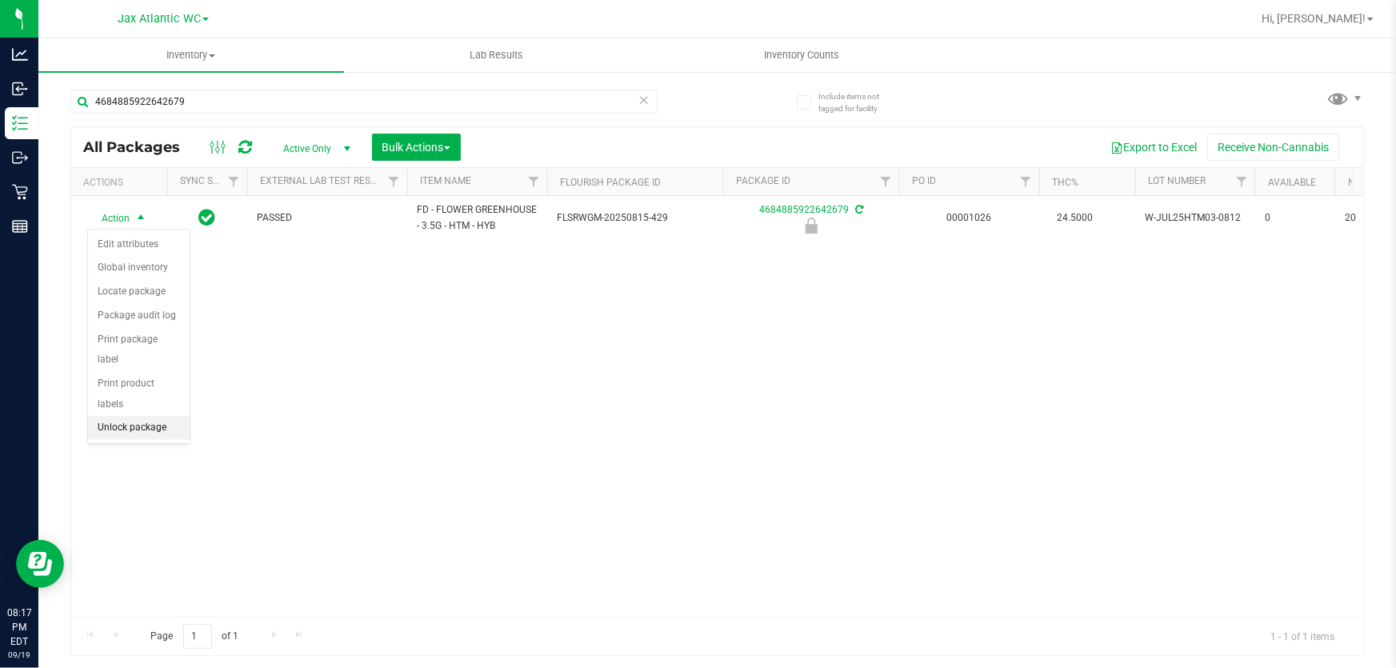
click at [133, 416] on li "Unlock package" at bounding box center [139, 428] width 102 height 24
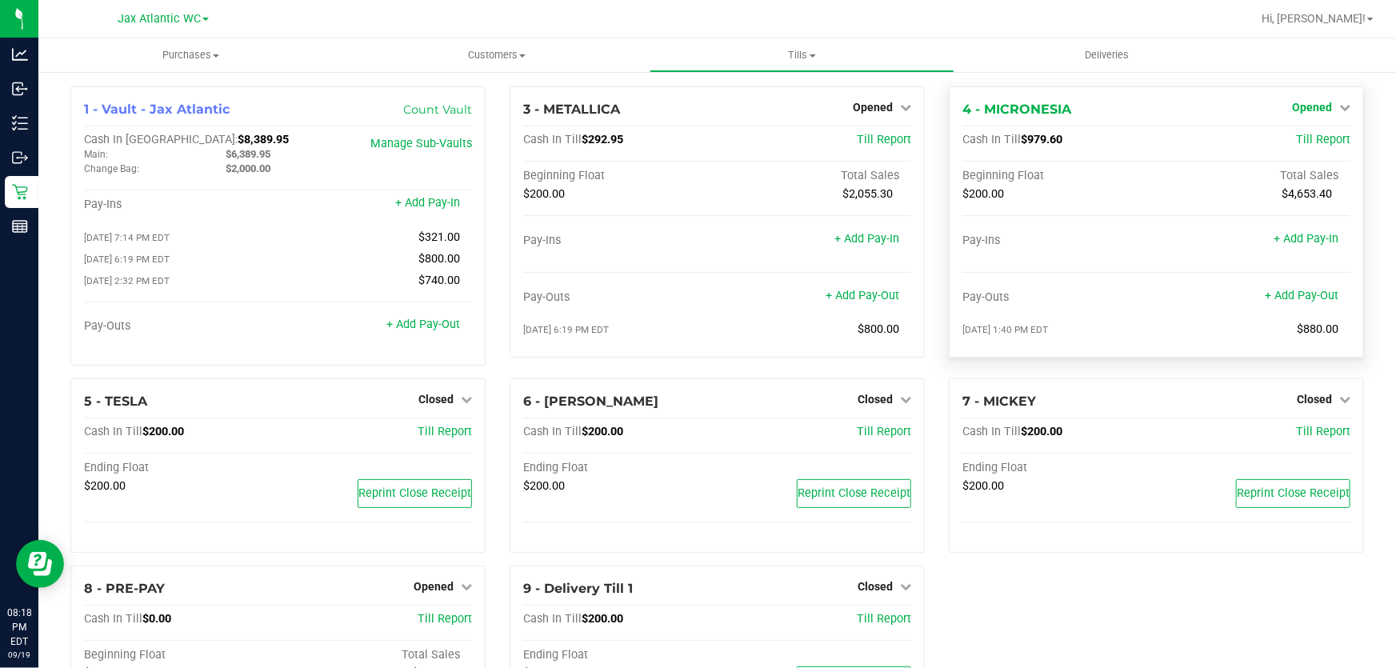
click at [1320, 107] on span "Opened" at bounding box center [1312, 107] width 40 height 13
click at [1320, 139] on link "Close Till" at bounding box center [1313, 140] width 43 height 13
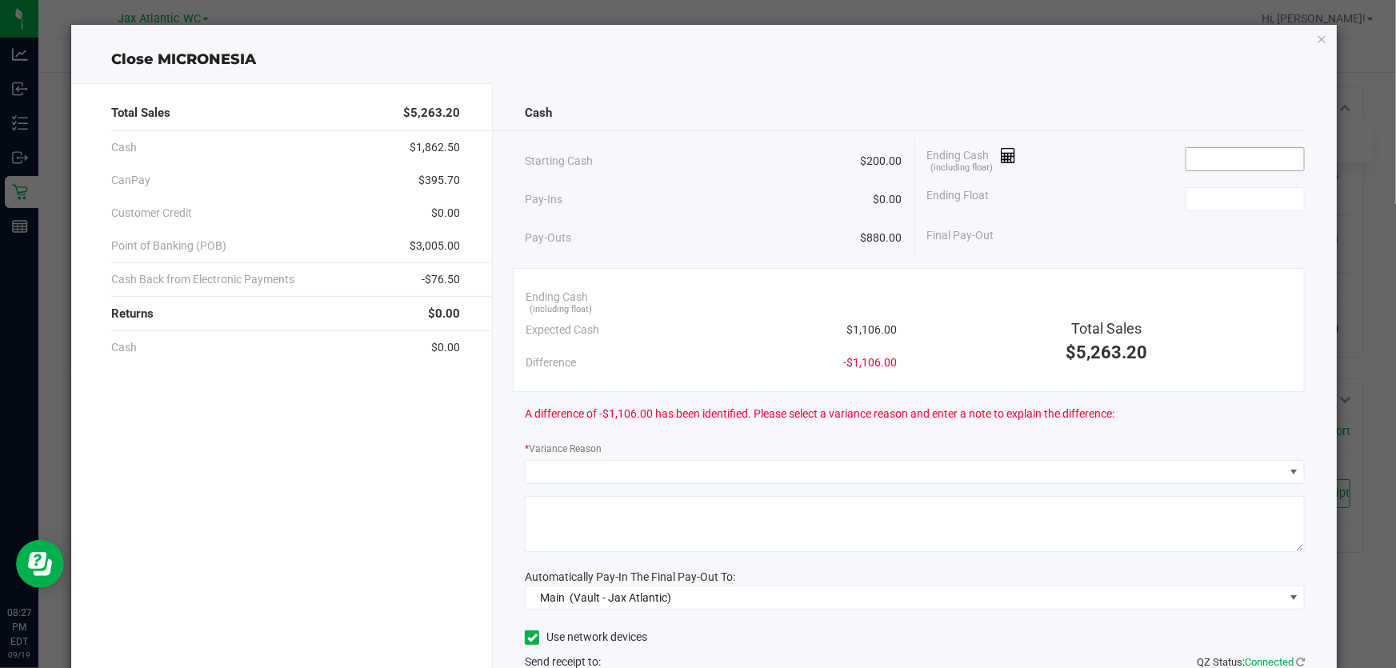
click at [1204, 160] on input at bounding box center [1245, 159] width 118 height 22
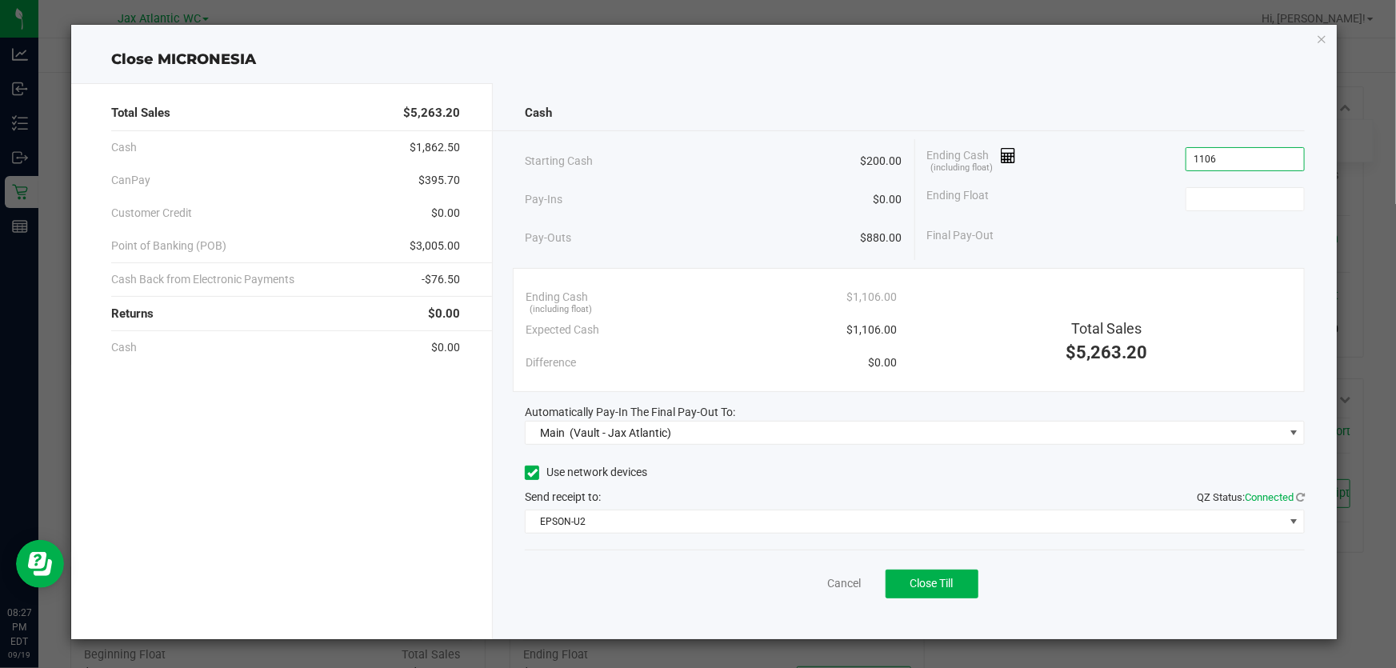
type input "$1,106.00"
type input "$200.00"
click at [1118, 116] on div "Cash" at bounding box center [915, 113] width 780 height 34
click at [950, 592] on button "Close Till" at bounding box center [932, 584] width 93 height 29
click at [1325, 35] on icon "button" at bounding box center [1321, 38] width 11 height 19
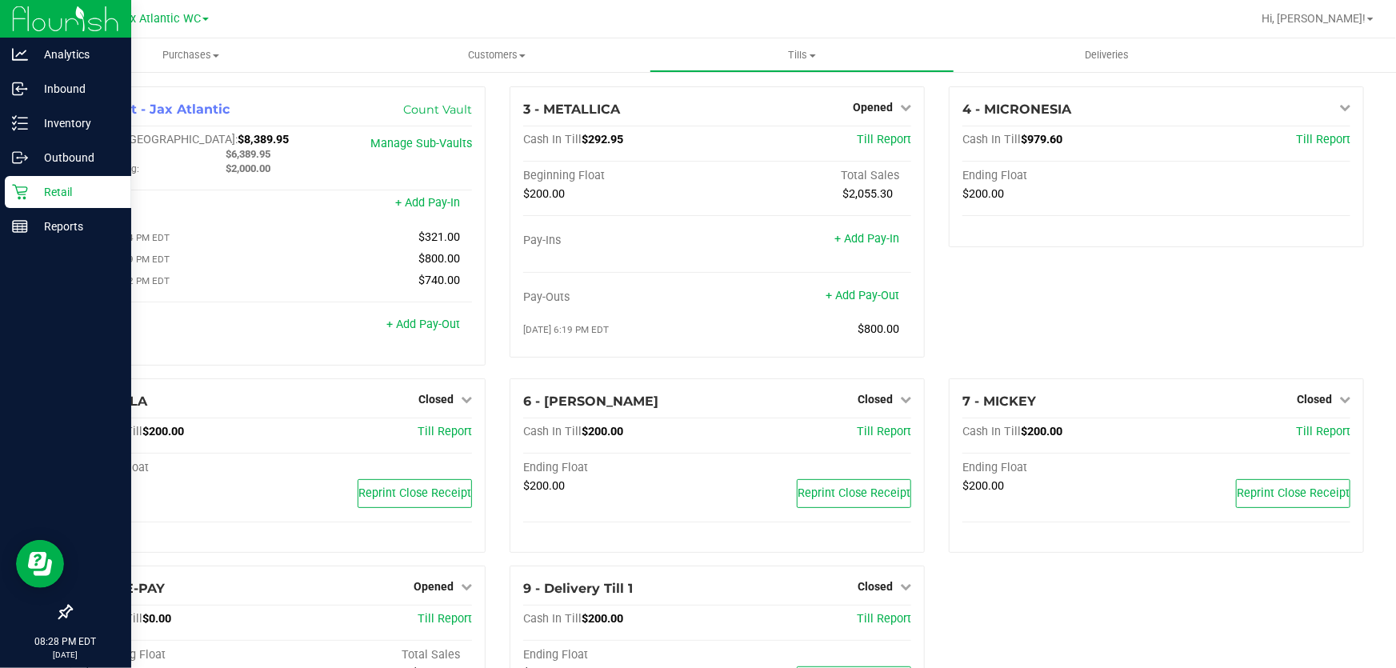
click at [33, 194] on p "Retail" at bounding box center [76, 191] width 96 height 19
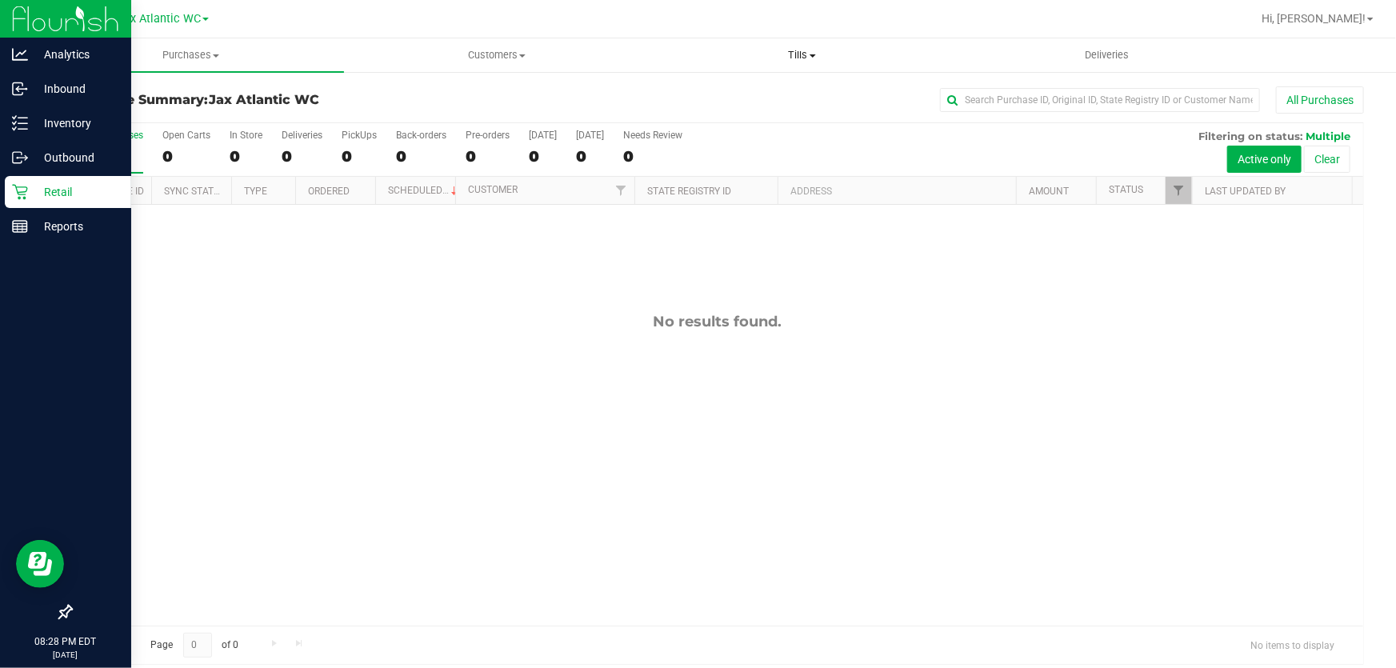
click at [794, 54] on span "Tills" at bounding box center [802, 55] width 304 height 14
click at [770, 92] on li "Manage tills" at bounding box center [803, 96] width 306 height 19
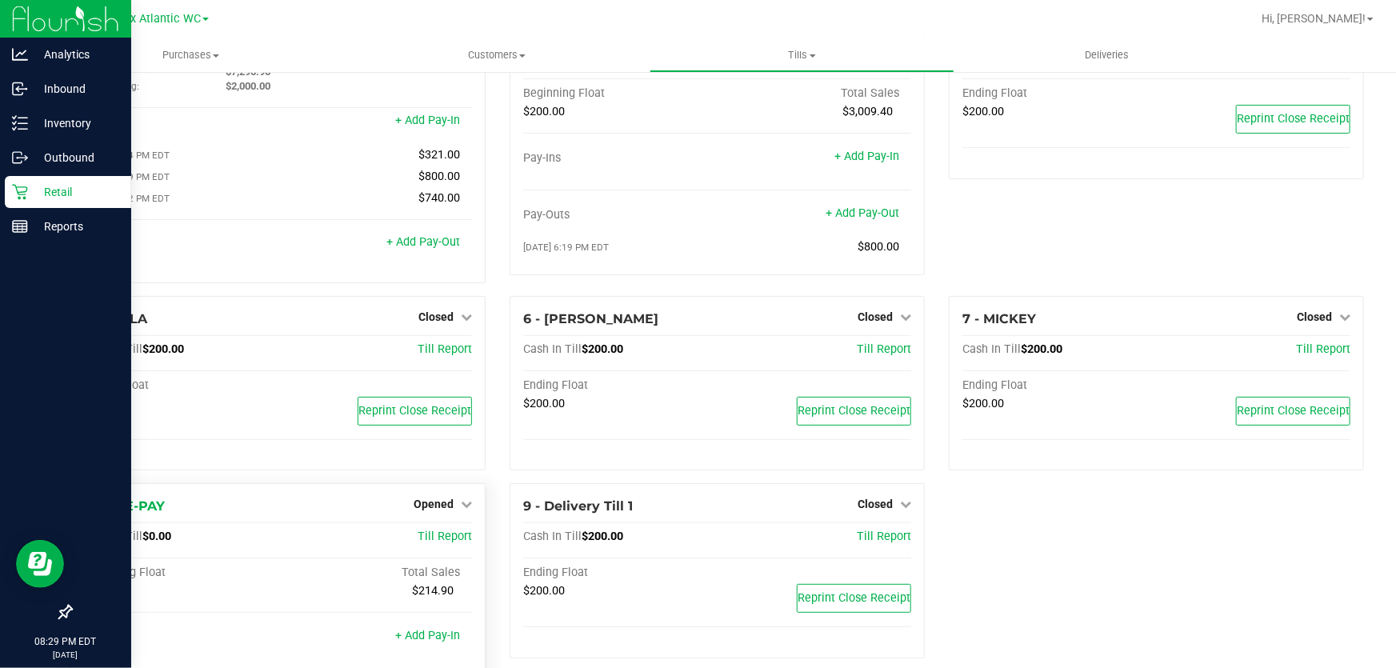
scroll to position [178, 0]
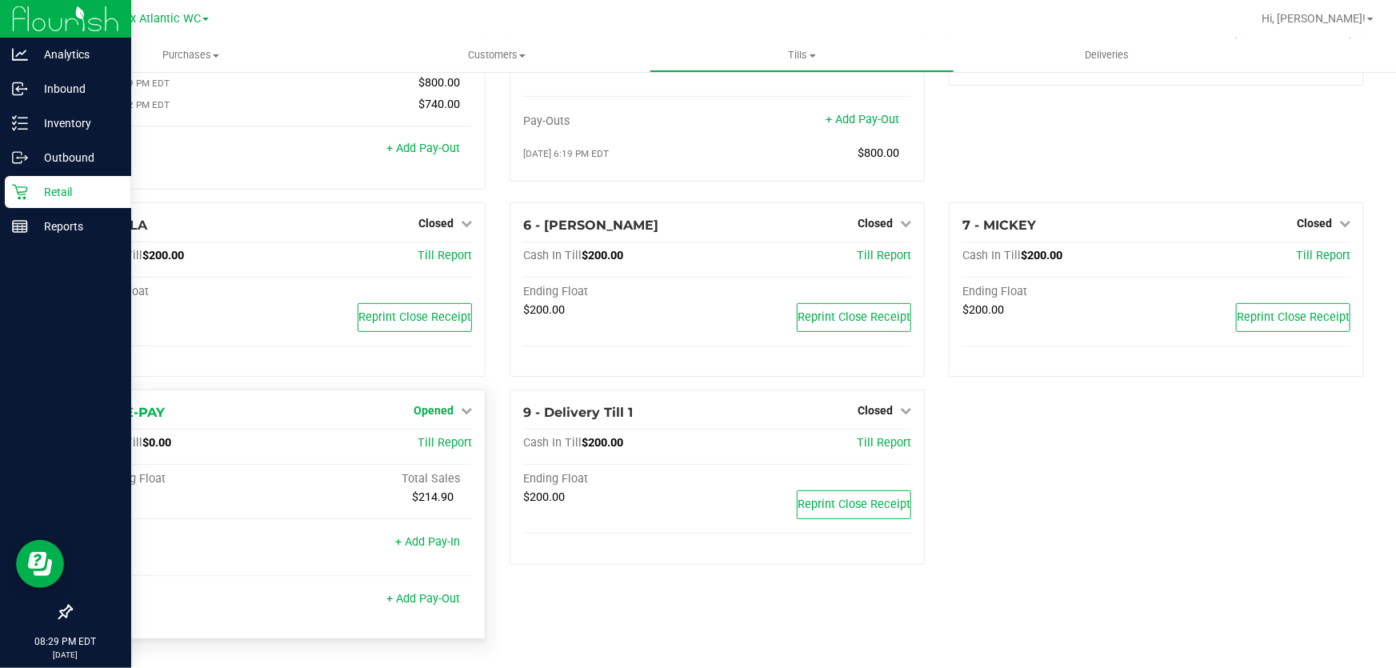
click at [440, 411] on span "Opened" at bounding box center [434, 410] width 40 height 13
click at [447, 446] on link "Close Till" at bounding box center [435, 444] width 43 height 13
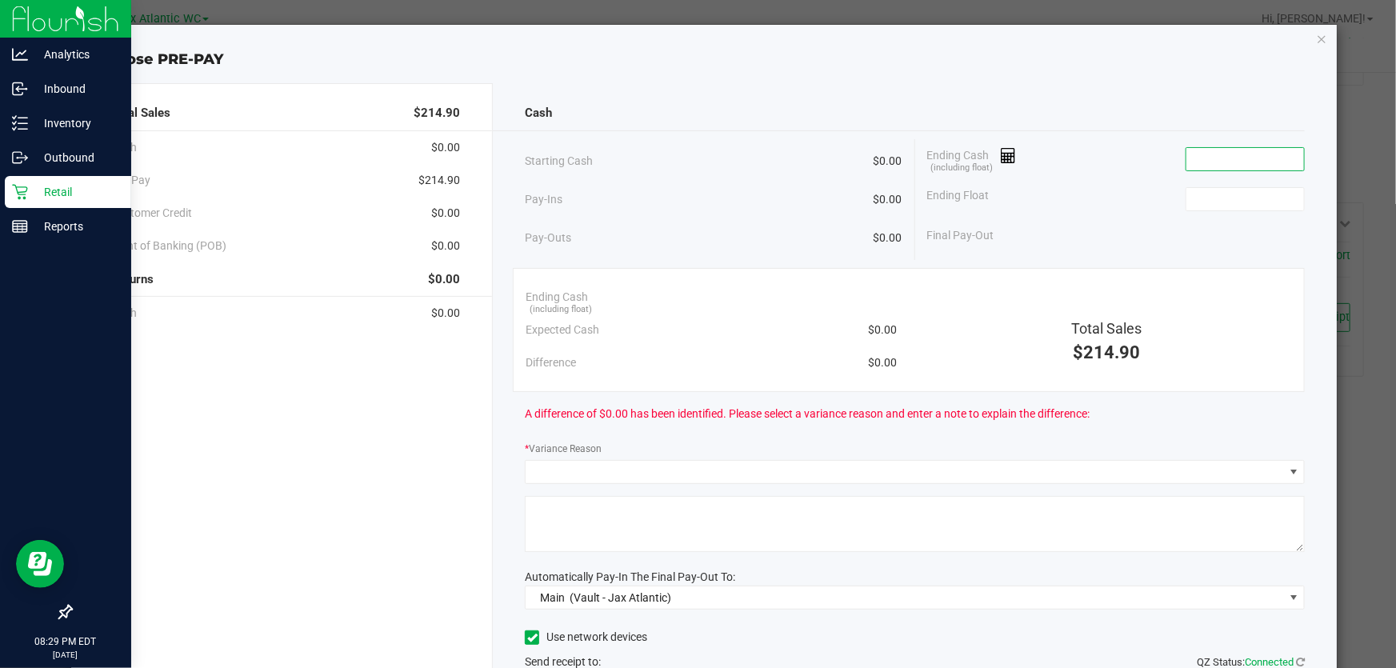
click at [1254, 153] on input at bounding box center [1245, 159] width 118 height 22
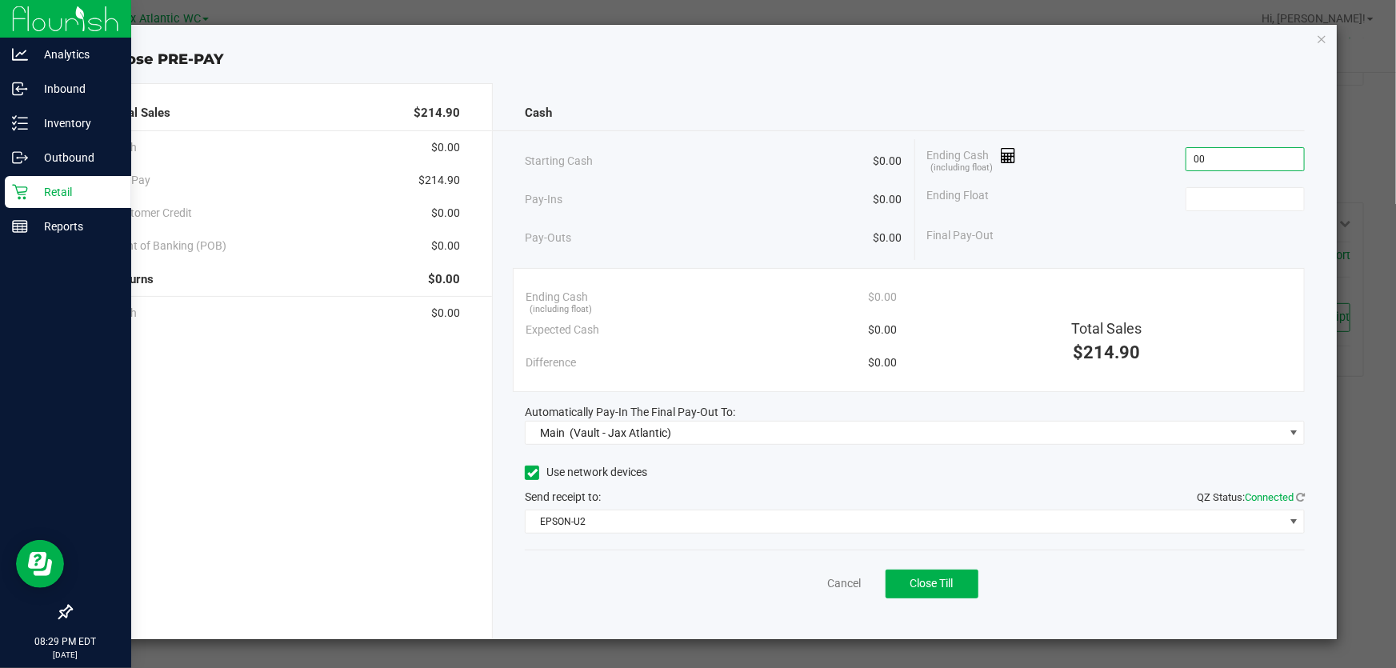
type input "0"
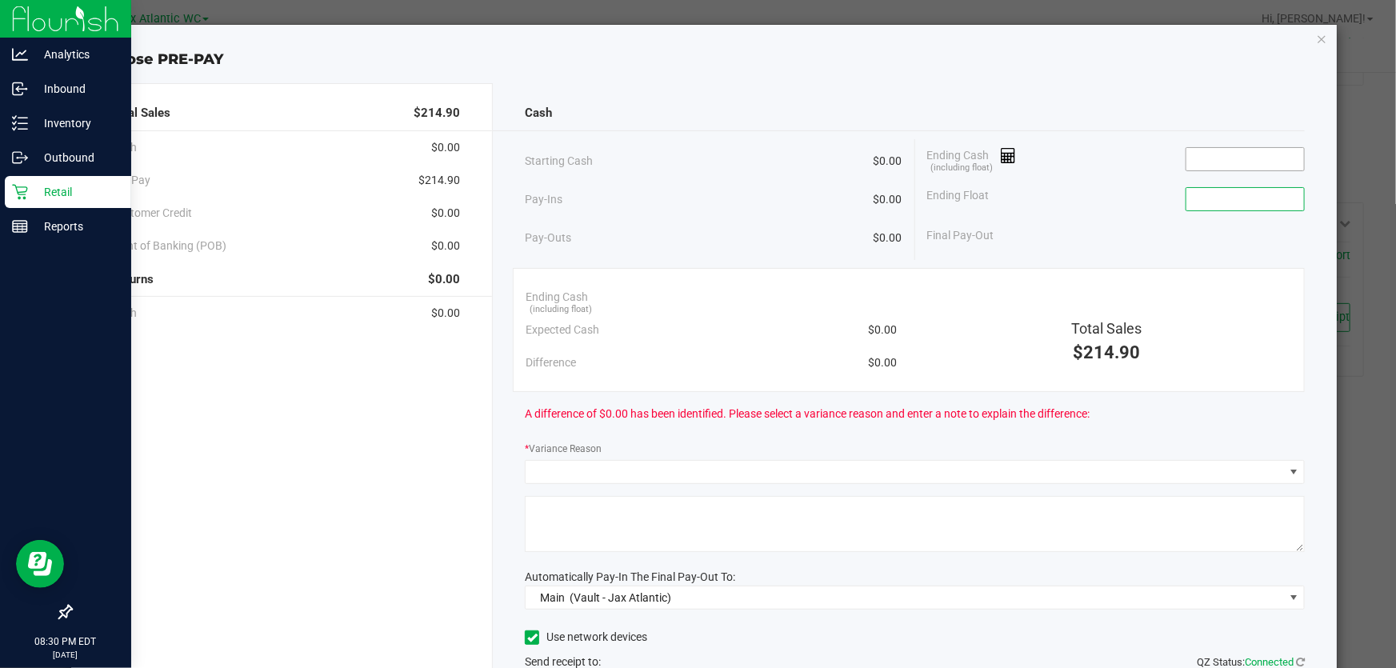
click at [1251, 153] on input at bounding box center [1245, 159] width 118 height 22
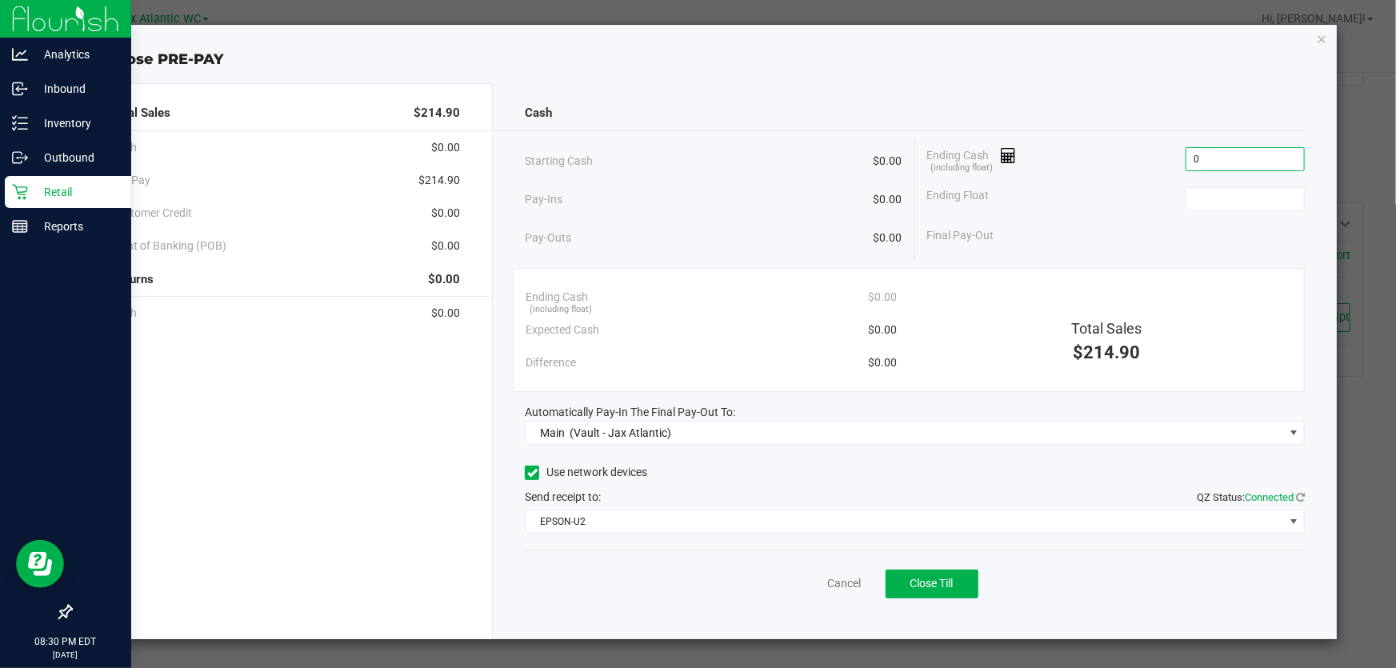
type input "$0.00"
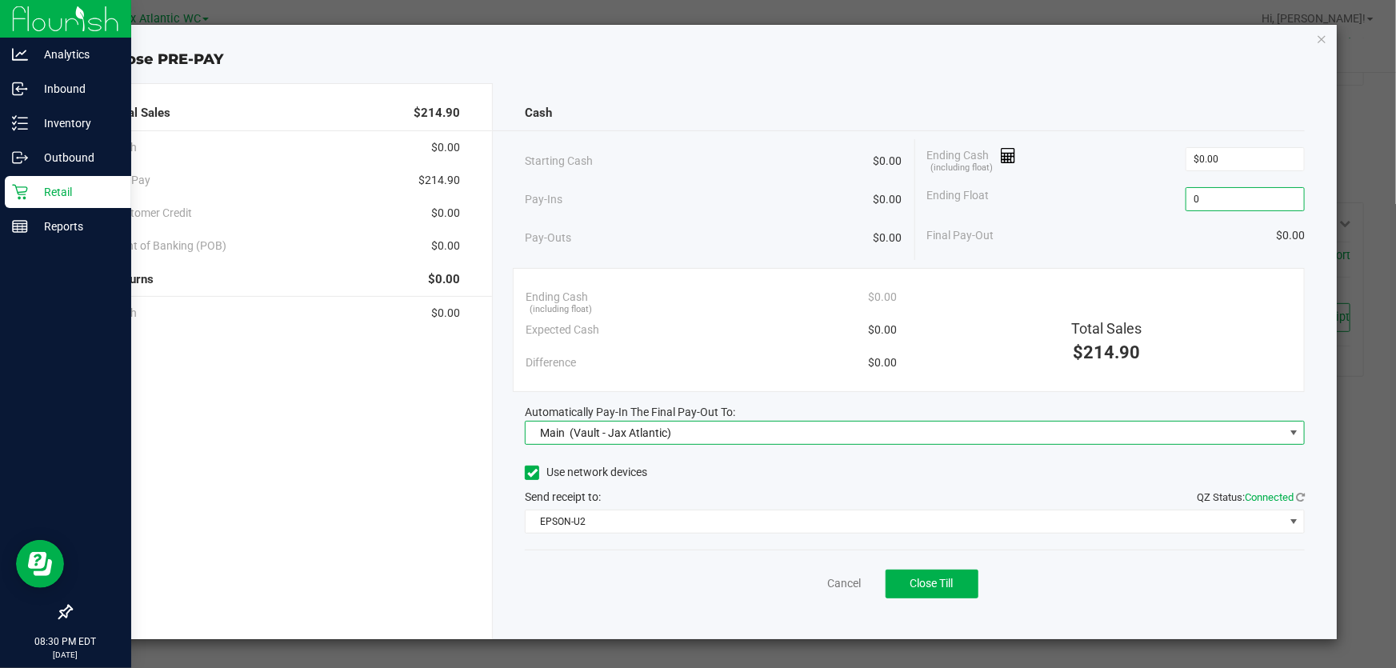
type input "$0.00"
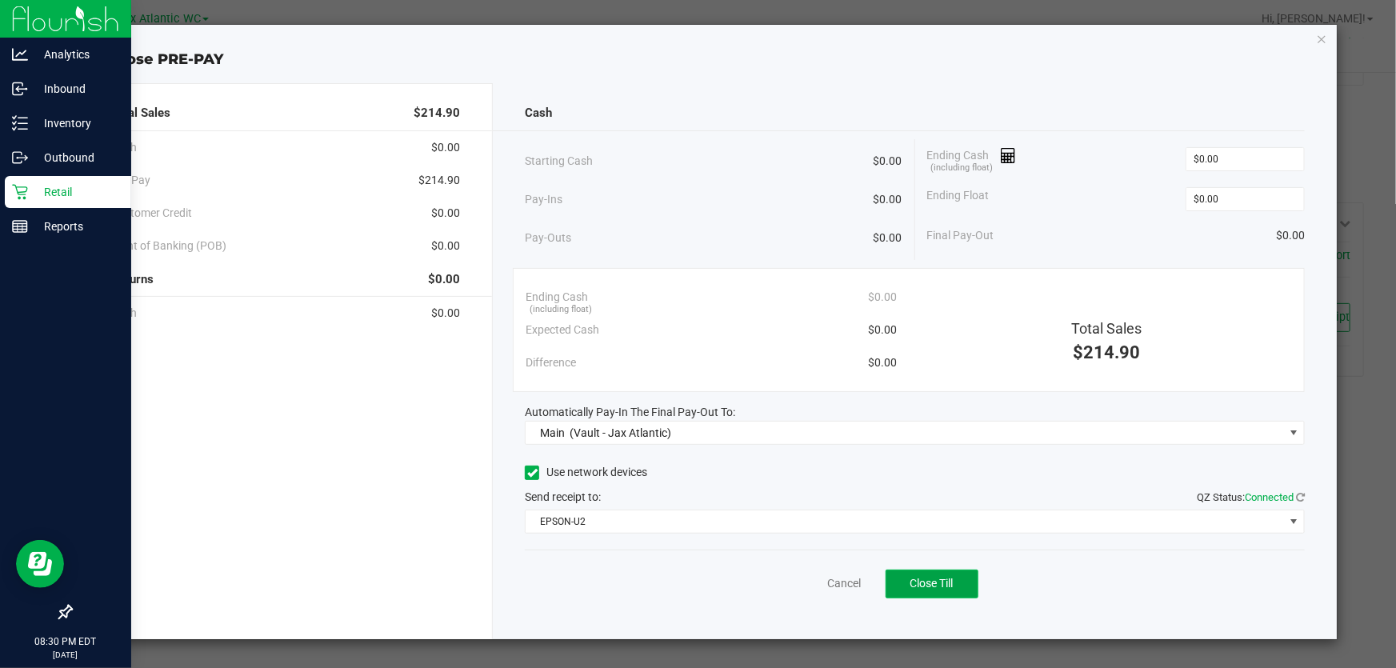
click at [930, 582] on span "Close Till" at bounding box center [931, 583] width 43 height 13
click at [1323, 30] on icon "button" at bounding box center [1321, 38] width 11 height 19
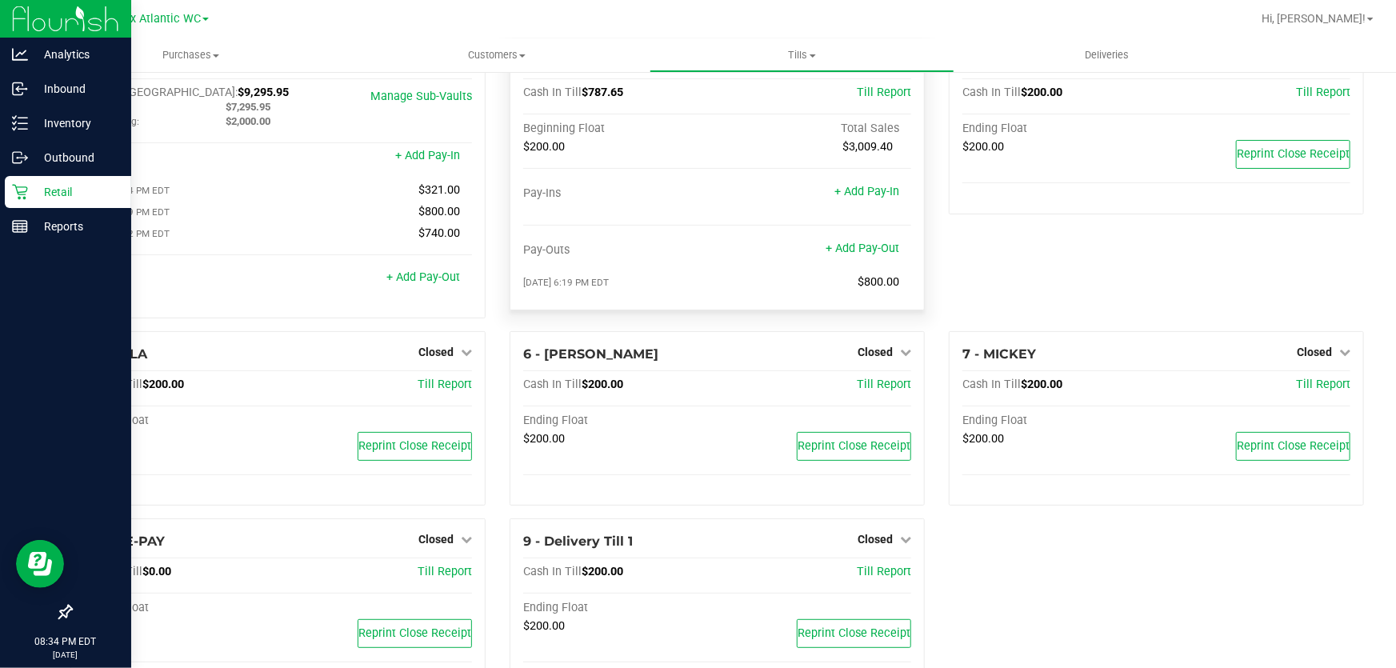
scroll to position [0, 0]
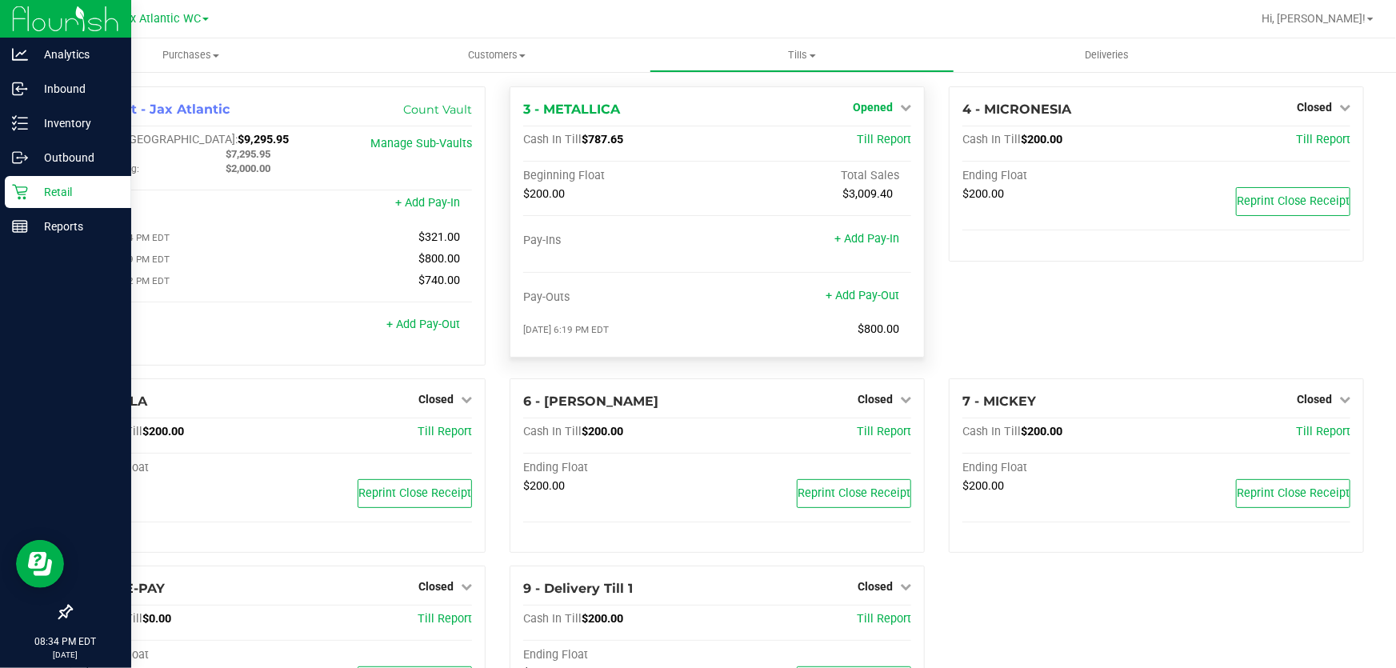
click at [872, 111] on span "Opened" at bounding box center [873, 107] width 40 height 13
click at [869, 144] on link "Close Till" at bounding box center [874, 140] width 43 height 13
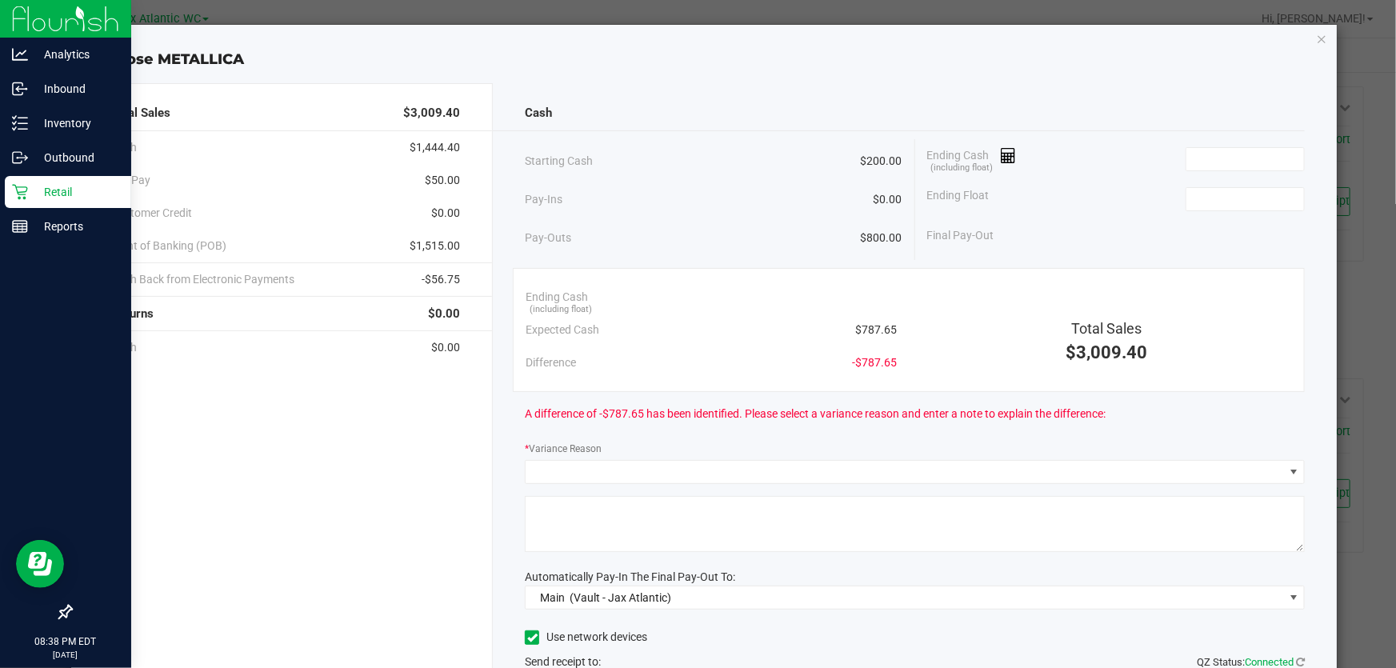
drag, startPoint x: 856, startPoint y: 50, endPoint x: 1021, endPoint y: 64, distance: 165.3
click at [856, 50] on div "Close METALLICA" at bounding box center [703, 60] width 1265 height 22
click at [1186, 149] on input at bounding box center [1245, 159] width 118 height 22
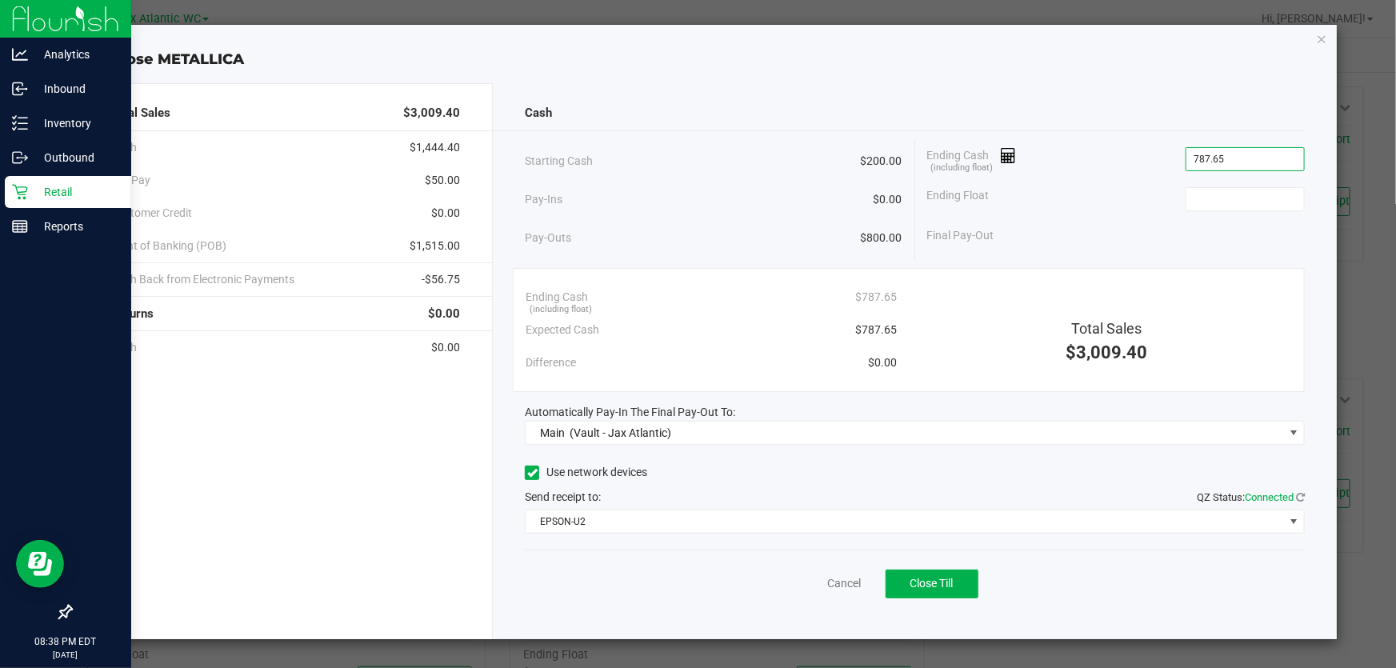
type input "$787.65"
type input "$200.00"
click at [1127, 120] on div "Cash" at bounding box center [915, 113] width 780 height 34
click at [960, 574] on button "Close Till" at bounding box center [932, 584] width 93 height 29
click at [1319, 36] on icon "button" at bounding box center [1321, 38] width 11 height 19
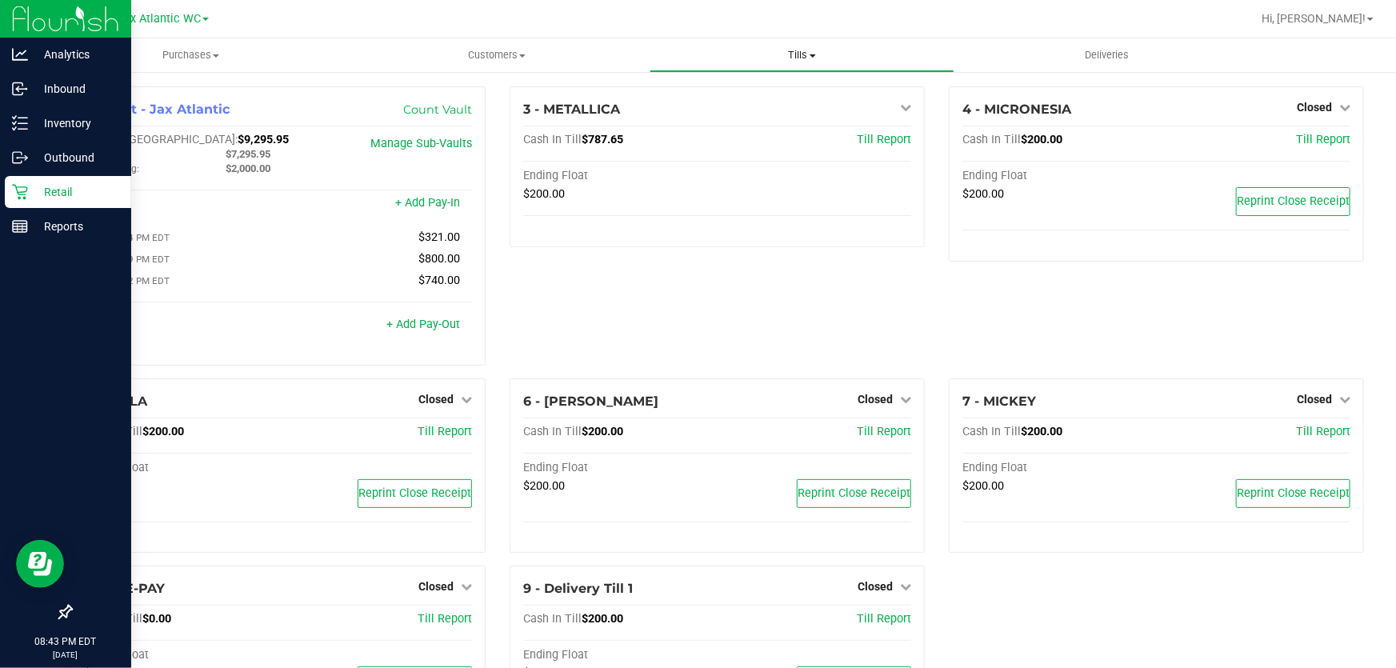
click at [802, 55] on span "Tills" at bounding box center [802, 55] width 304 height 14
click at [750, 119] on span "Reconcile e-payments" at bounding box center [729, 116] width 159 height 14
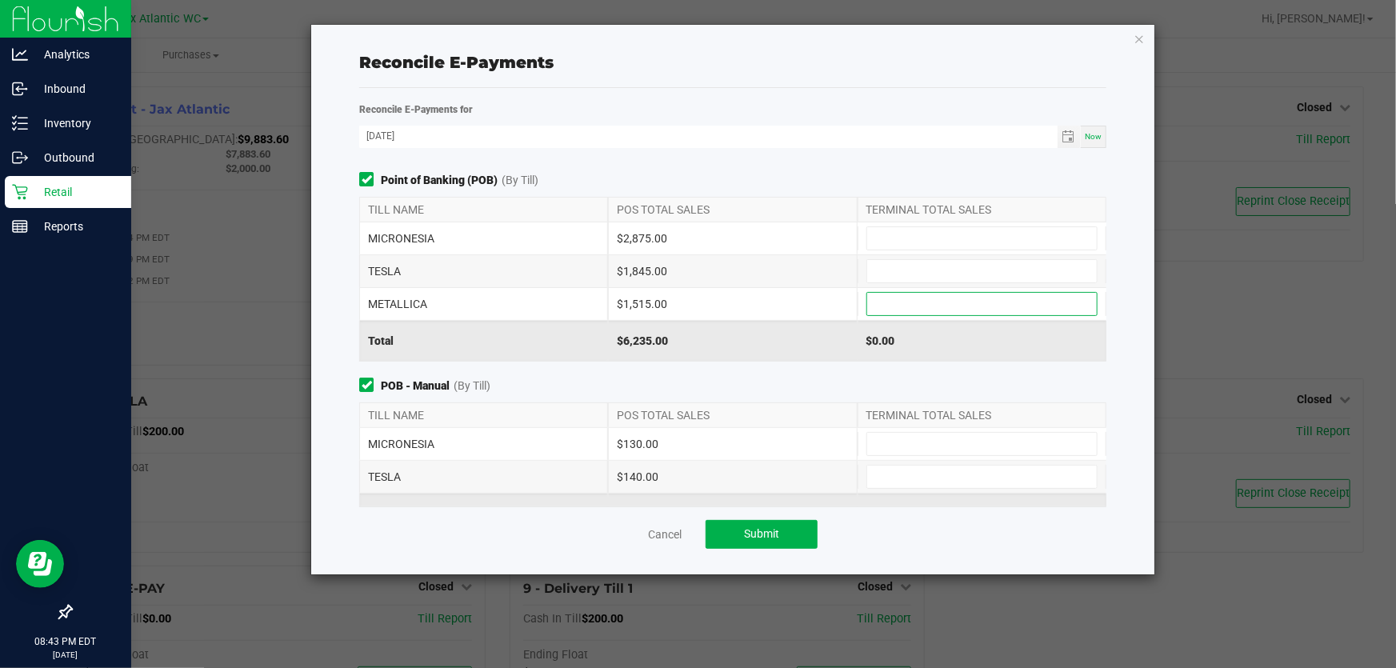
click at [933, 296] on input at bounding box center [982, 304] width 230 height 22
type input "$1,515.00"
click at [890, 110] on div "Reconcile E-Payments for" at bounding box center [732, 109] width 771 height 17
click at [928, 238] on input at bounding box center [982, 238] width 230 height 22
type input "$2,875.00"
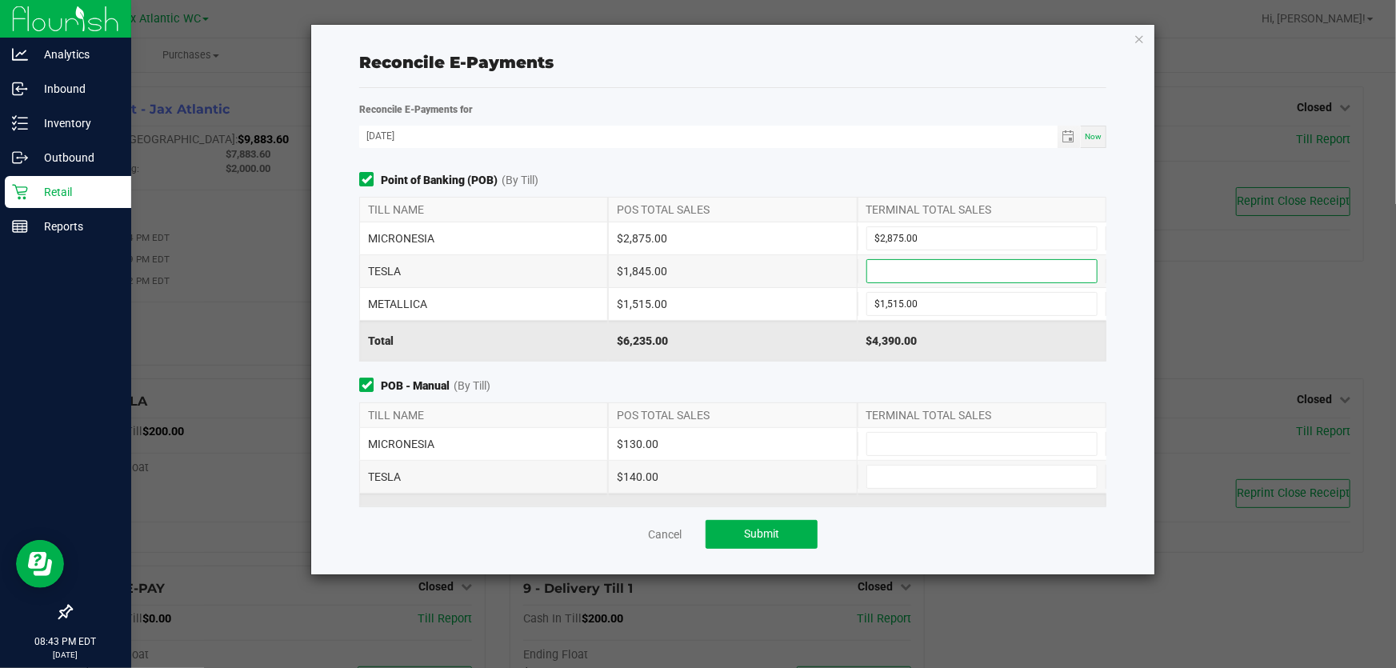
click at [936, 281] on input at bounding box center [982, 271] width 230 height 22
type input "$1,845.00"
click at [839, 165] on div "Reconcile E-Payments for 09/19/2025 Now Point of Banking (POB) (By Till) TILL N…" at bounding box center [732, 304] width 771 height 406
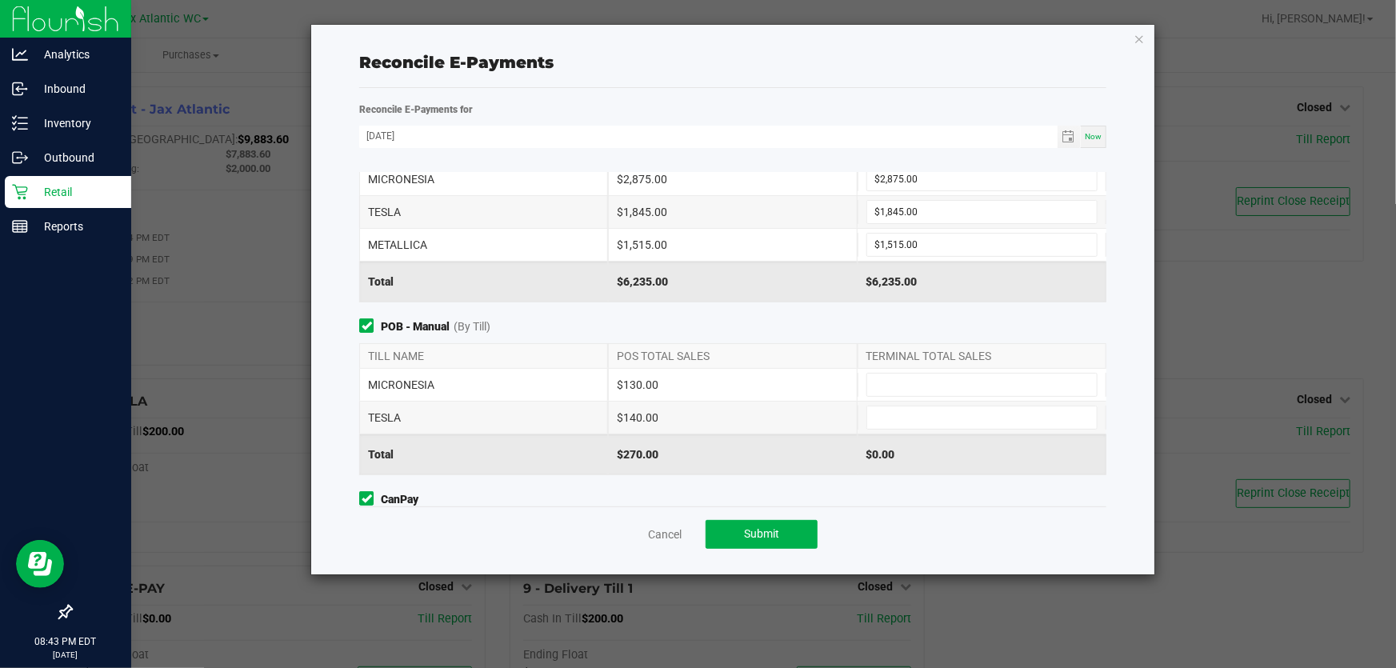
scroll to position [145, 0]
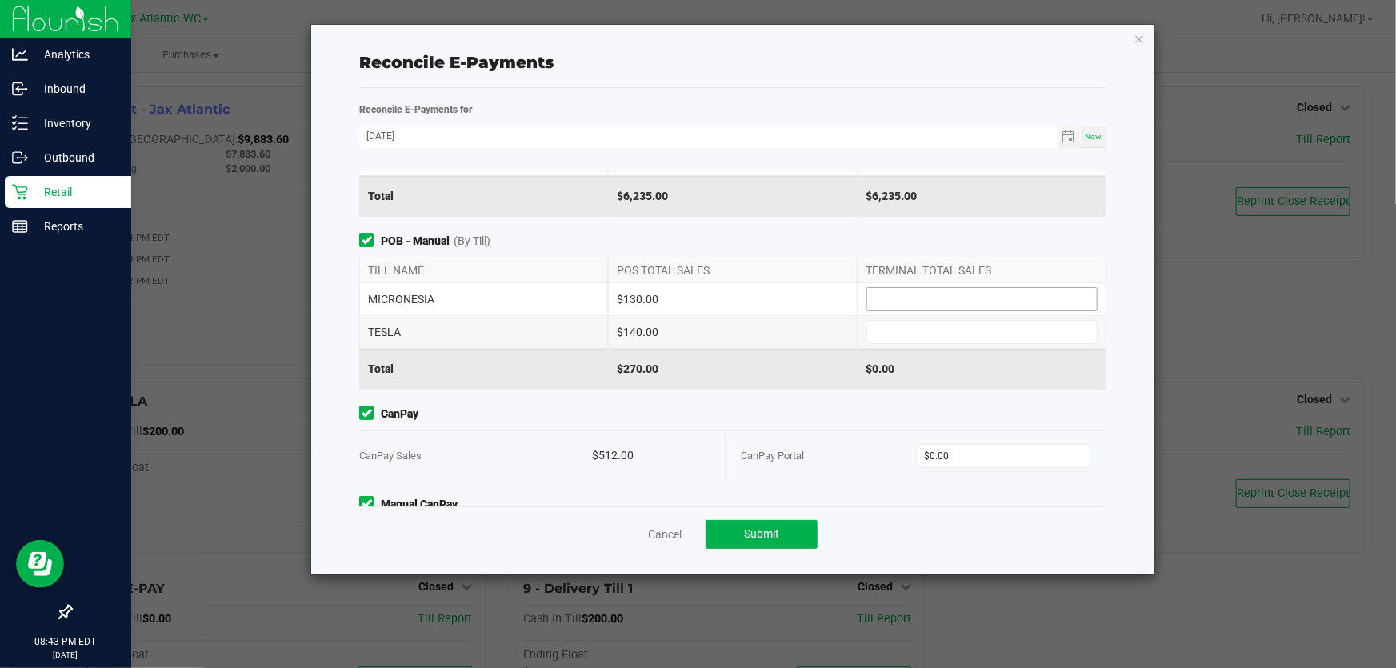
click at [906, 289] on input at bounding box center [982, 299] width 230 height 22
type input "$130.00"
click at [906, 333] on input at bounding box center [982, 332] width 230 height 22
type input "$140.00"
click at [900, 248] on span "POB - Manual (By Till)" at bounding box center [732, 241] width 747 height 17
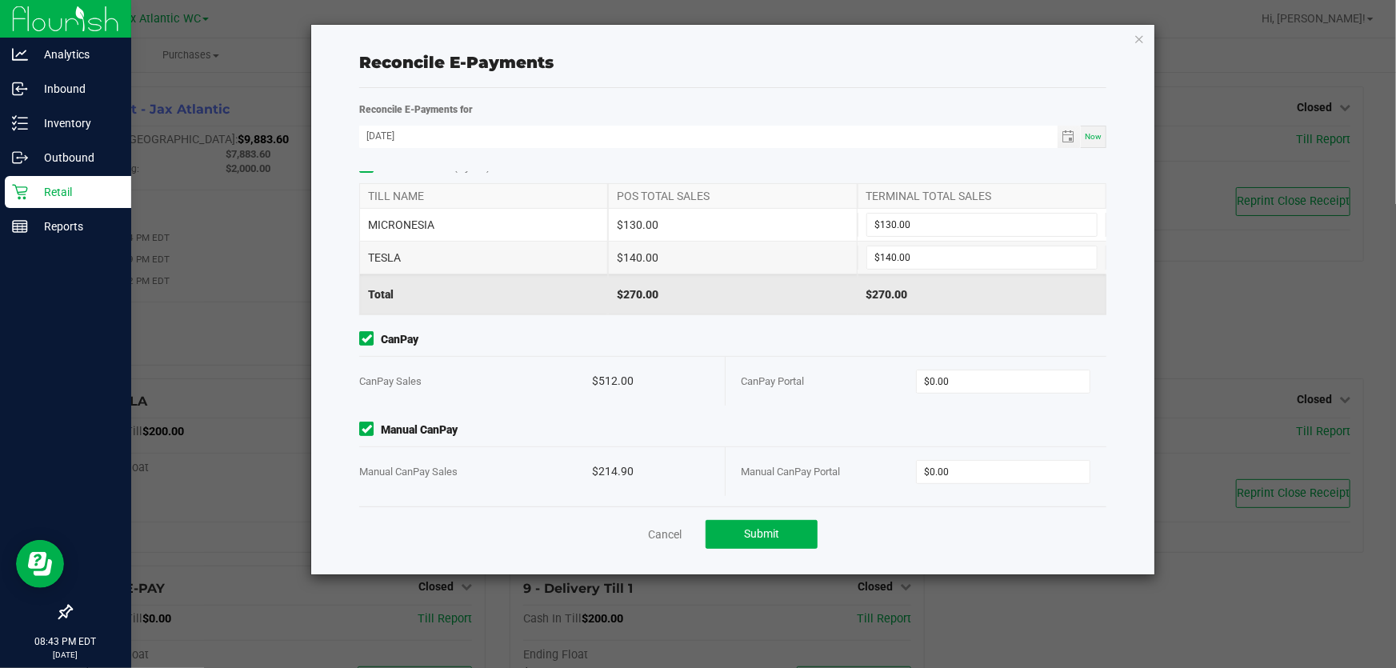
scroll to position [222, 0]
click at [959, 378] on input "0" at bounding box center [1003, 379] width 173 height 22
type input "$512.00"
click at [902, 331] on span "CanPay" at bounding box center [732, 337] width 747 height 17
click at [952, 471] on input "0" at bounding box center [1003, 469] width 173 height 22
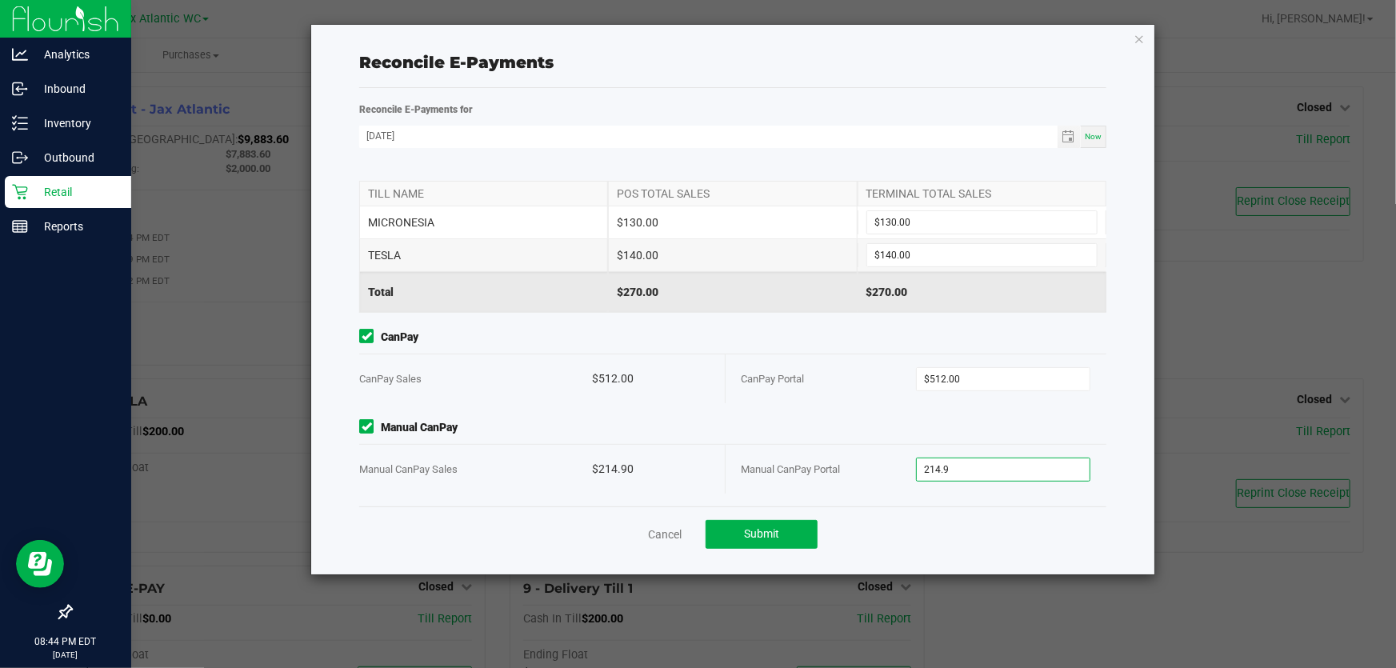
type input "$214.90"
click at [932, 424] on span "Manual CanPay" at bounding box center [732, 427] width 747 height 17
click at [751, 540] on span "Submit" at bounding box center [761, 533] width 35 height 13
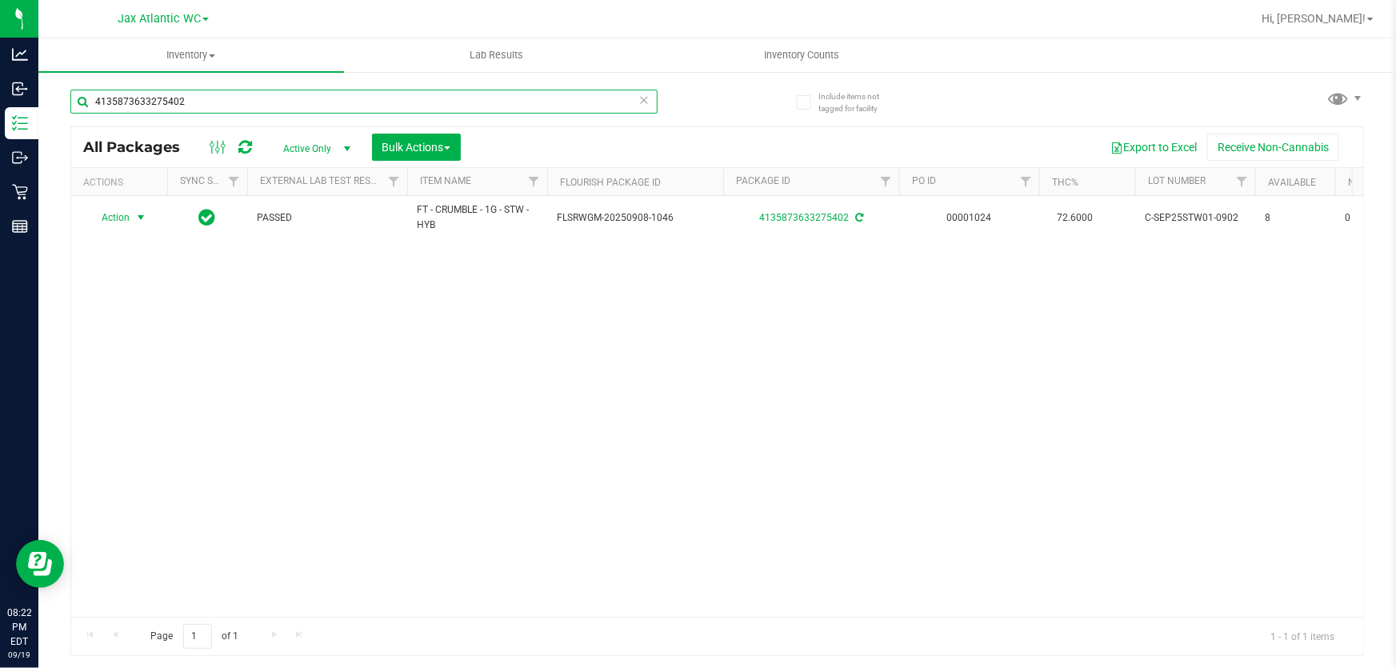
click at [251, 95] on input "4135873633275402" at bounding box center [363, 102] width 587 height 24
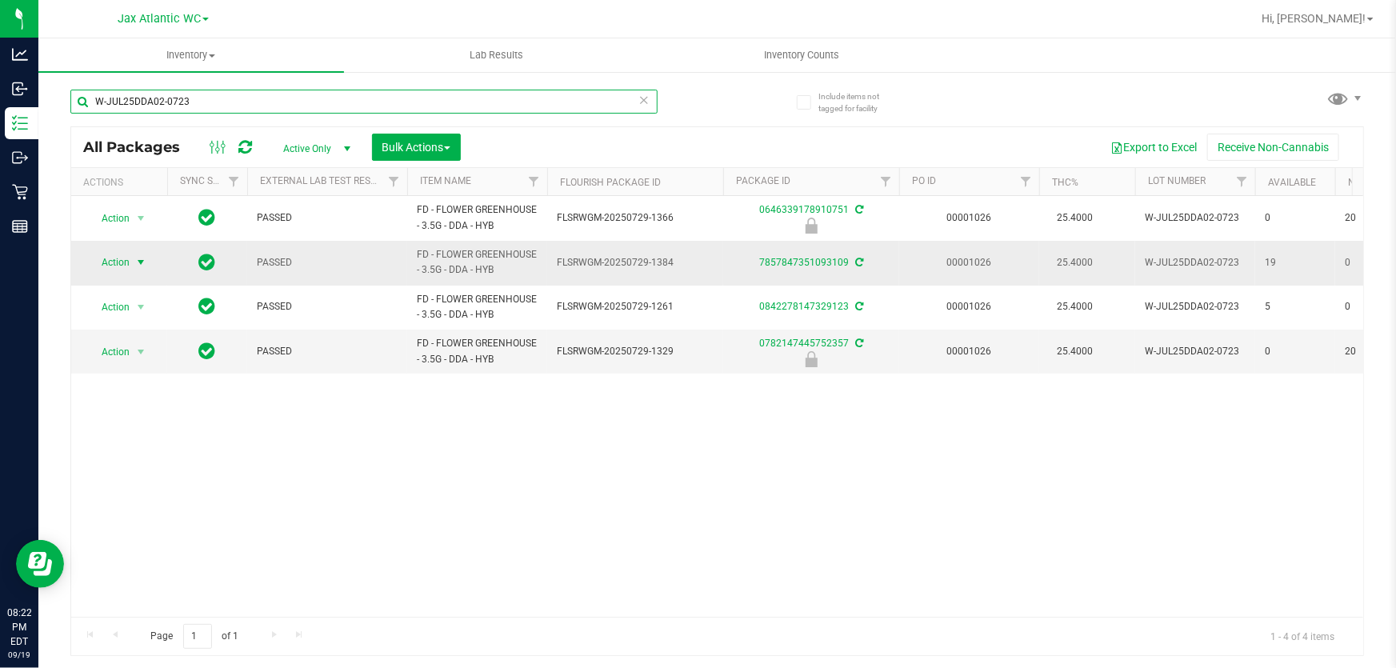
type input "W-JUL25DDA02-0723"
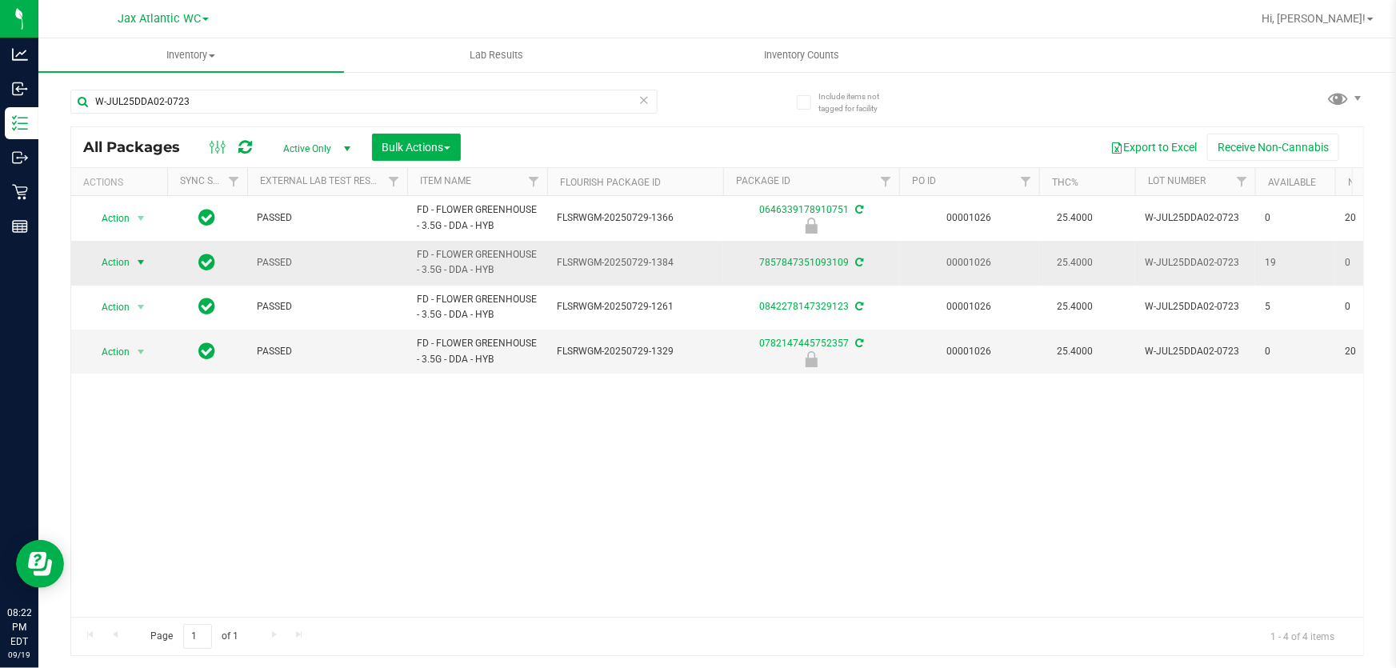
click at [120, 263] on span "Action" at bounding box center [108, 262] width 43 height 22
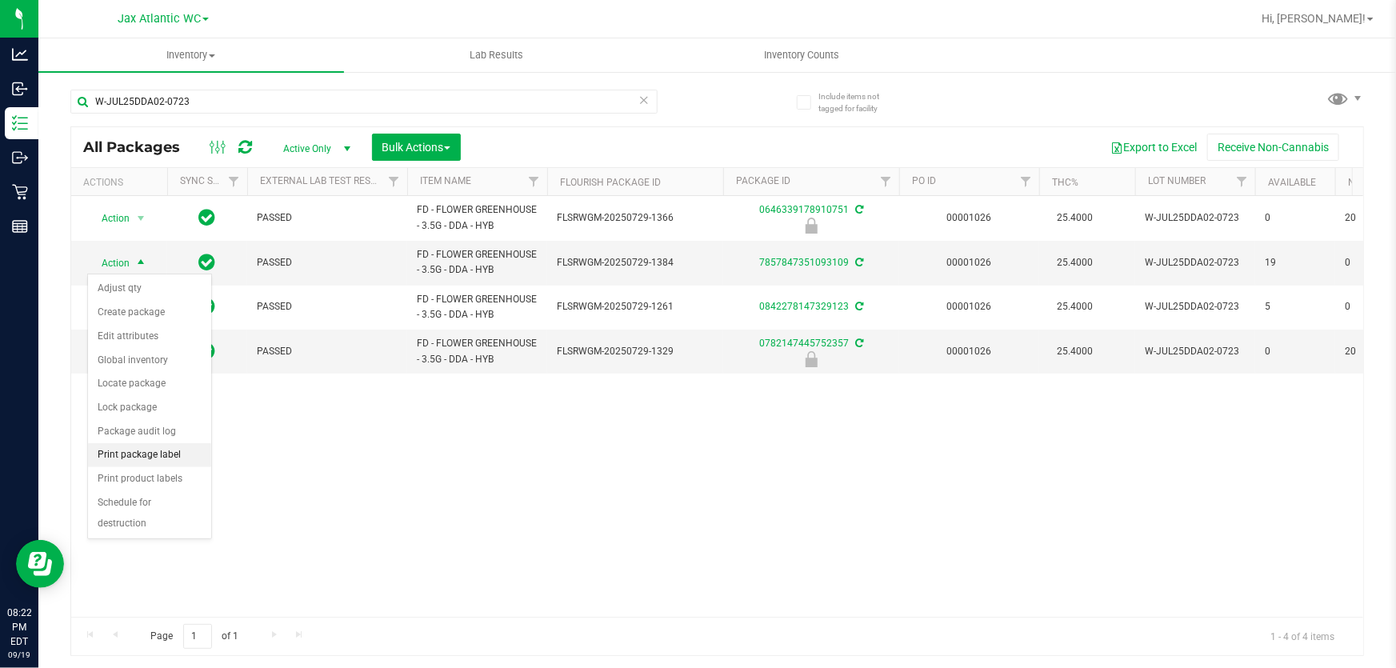
click at [178, 451] on li "Print package label" at bounding box center [149, 455] width 123 height 24
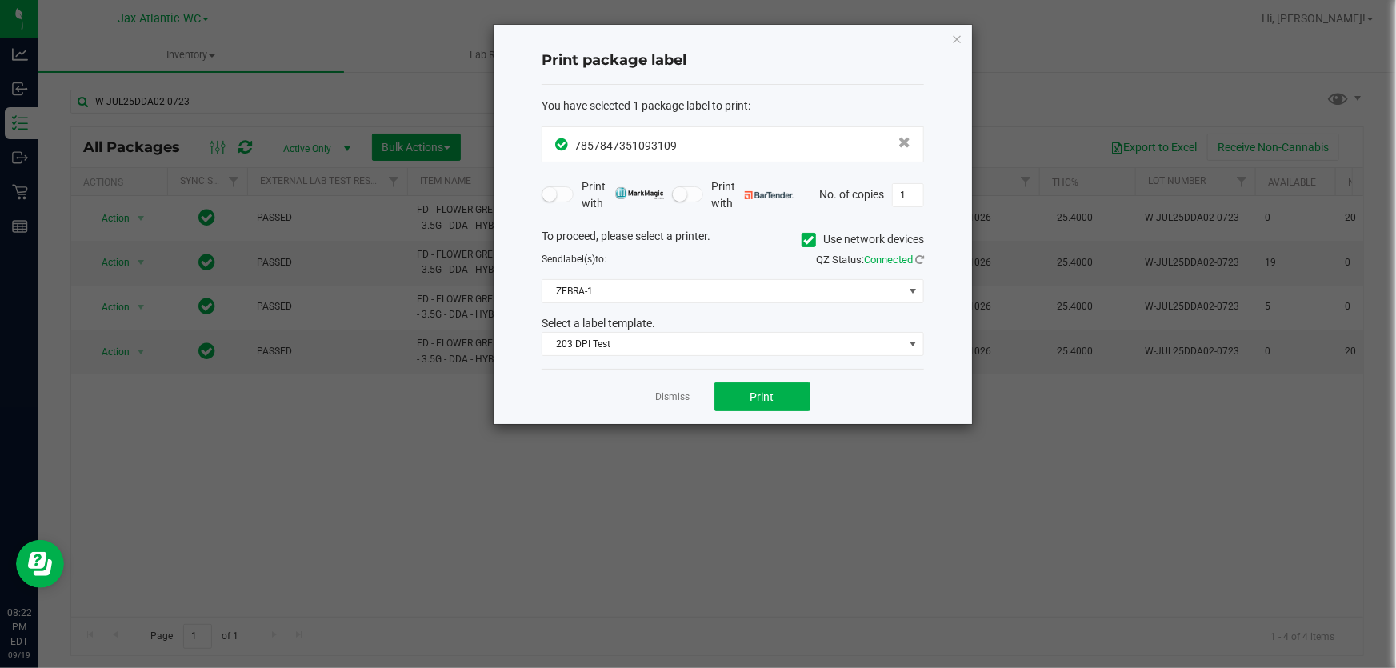
click at [752, 410] on div "Dismiss Print" at bounding box center [733, 396] width 382 height 55
click at [751, 406] on button "Print" at bounding box center [762, 396] width 96 height 29
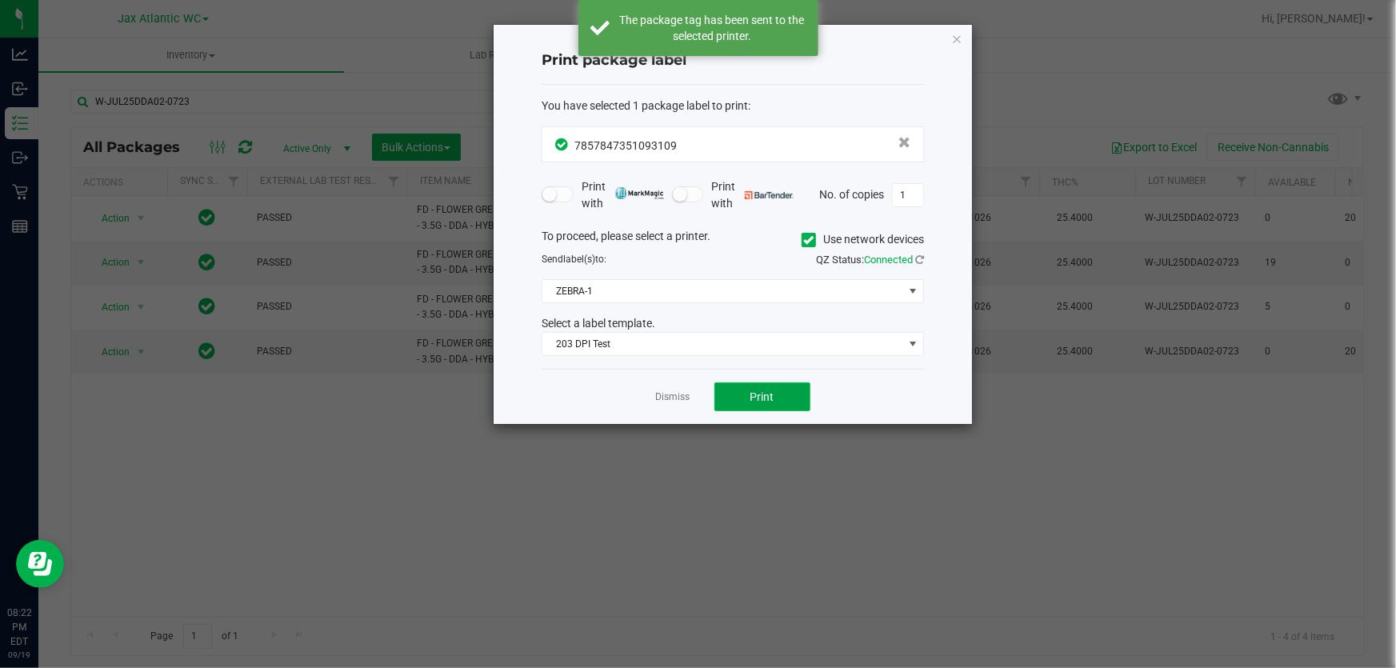
click at [751, 406] on button "Print" at bounding box center [762, 396] width 96 height 29
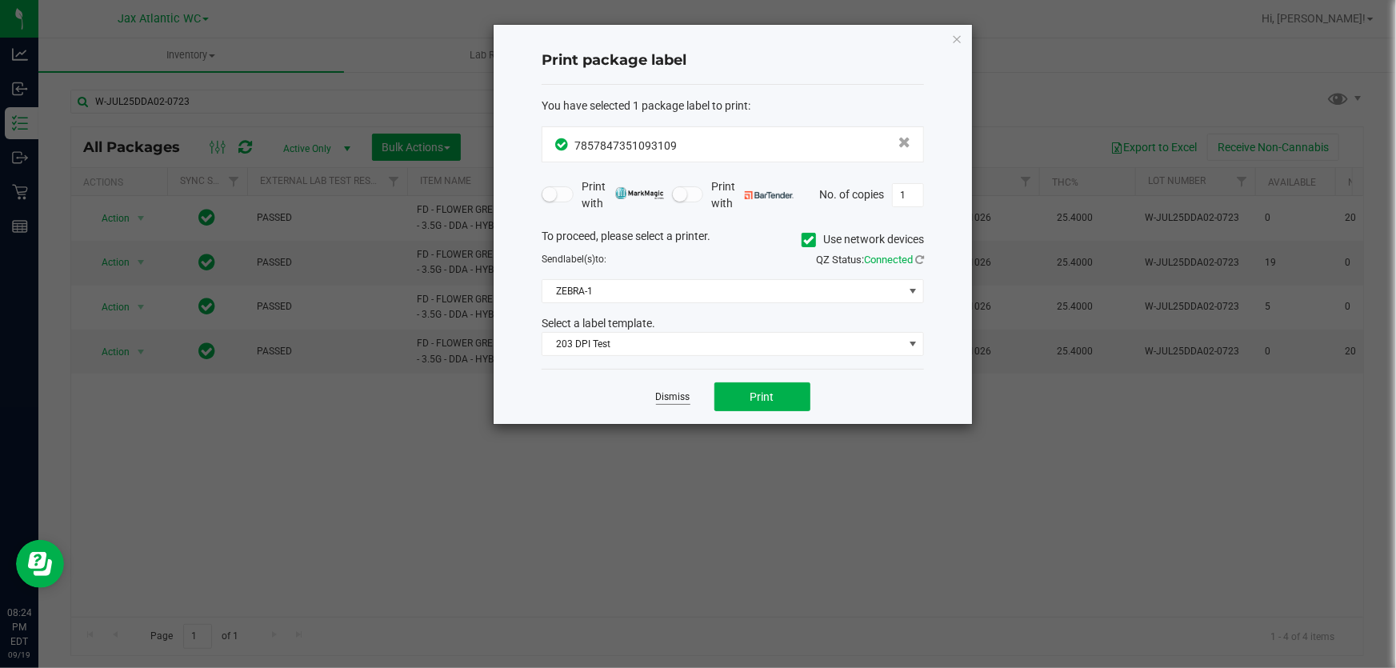
click at [672, 399] on link "Dismiss" at bounding box center [673, 397] width 34 height 14
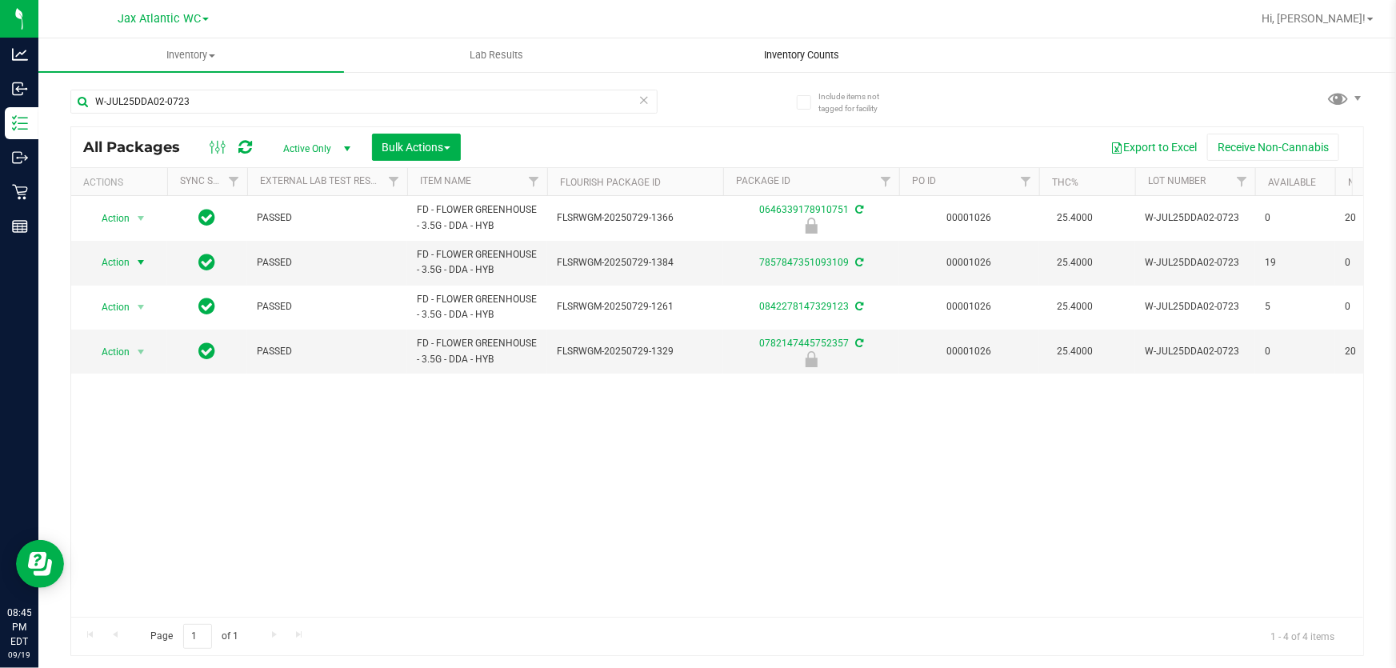
click at [811, 52] on span "Inventory Counts" at bounding box center [802, 55] width 118 height 14
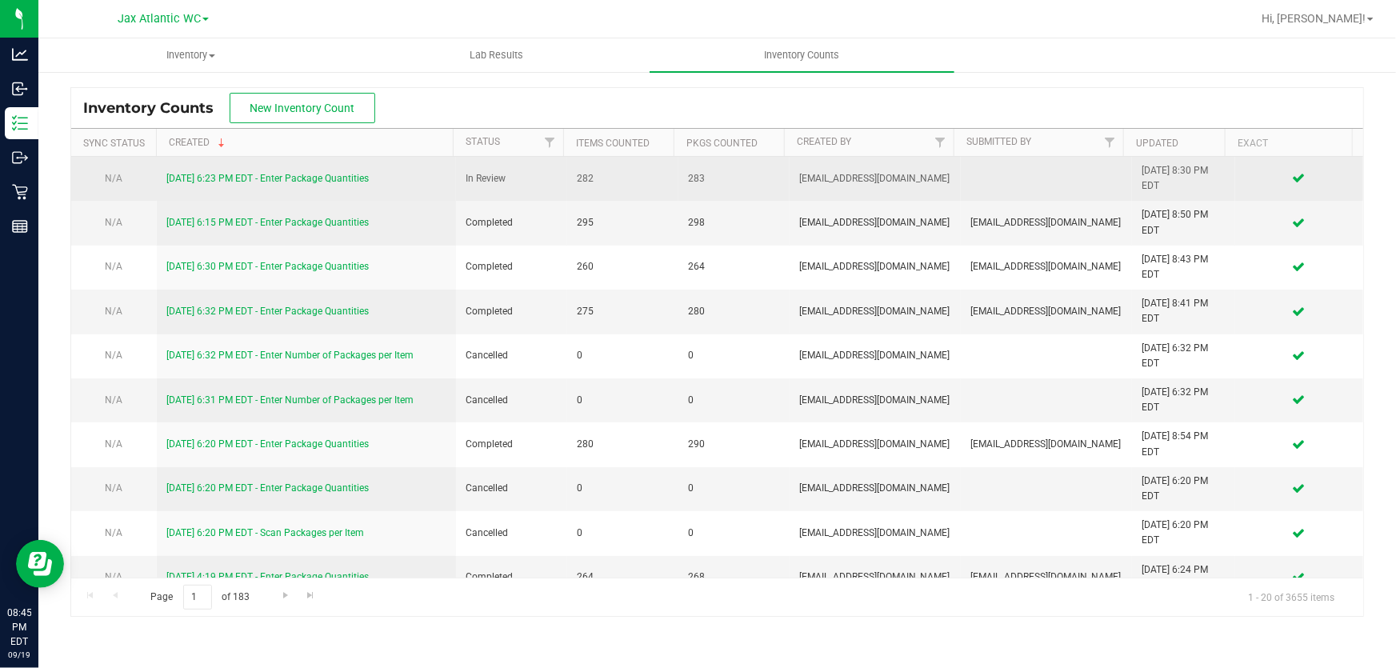
click at [335, 180] on link "9/19/25 6:23 PM EDT - Enter Package Quantities" at bounding box center [267, 178] width 202 height 11
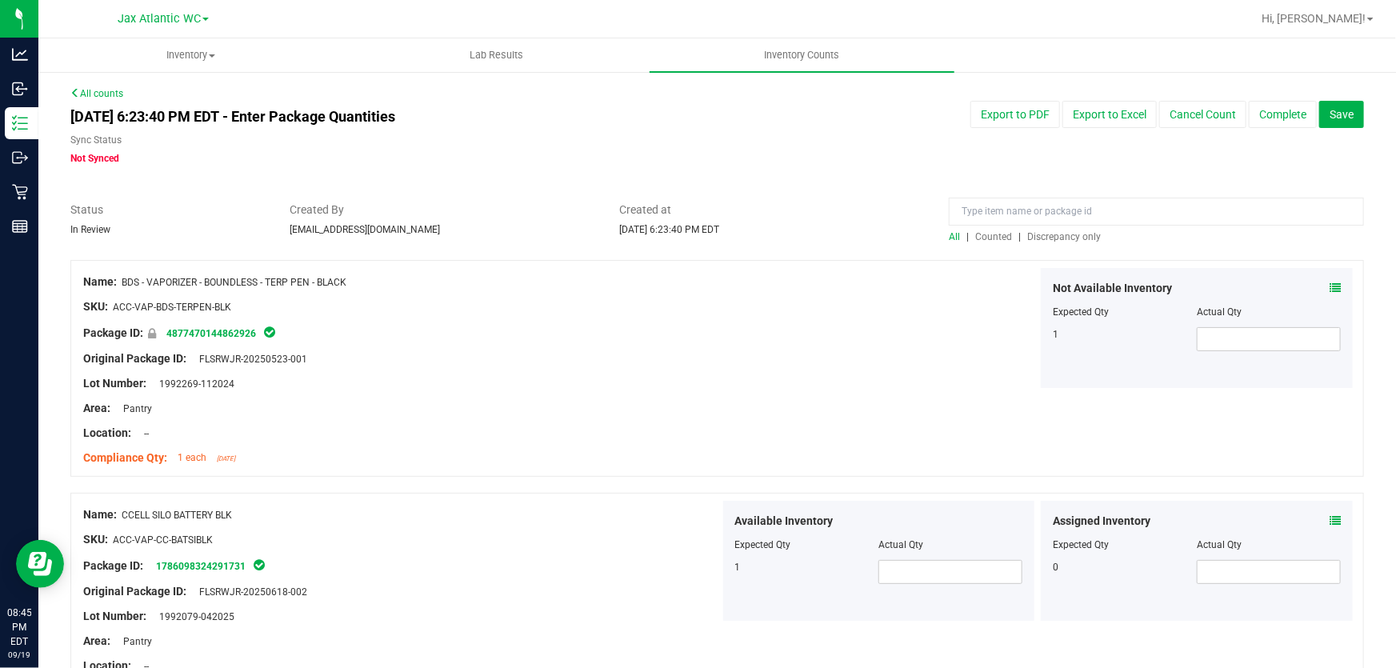
click at [1070, 237] on span "Discrepancy only" at bounding box center [1064, 236] width 74 height 11
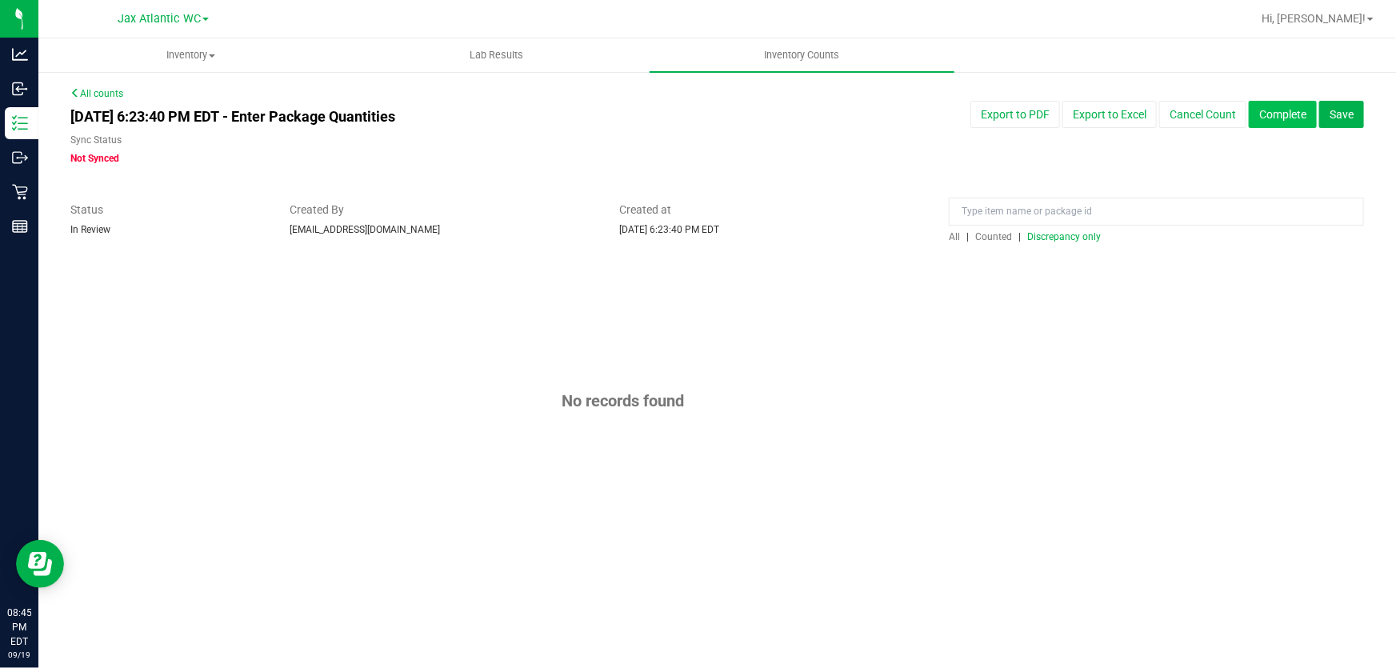
click at [1268, 124] on button "Complete" at bounding box center [1283, 114] width 68 height 27
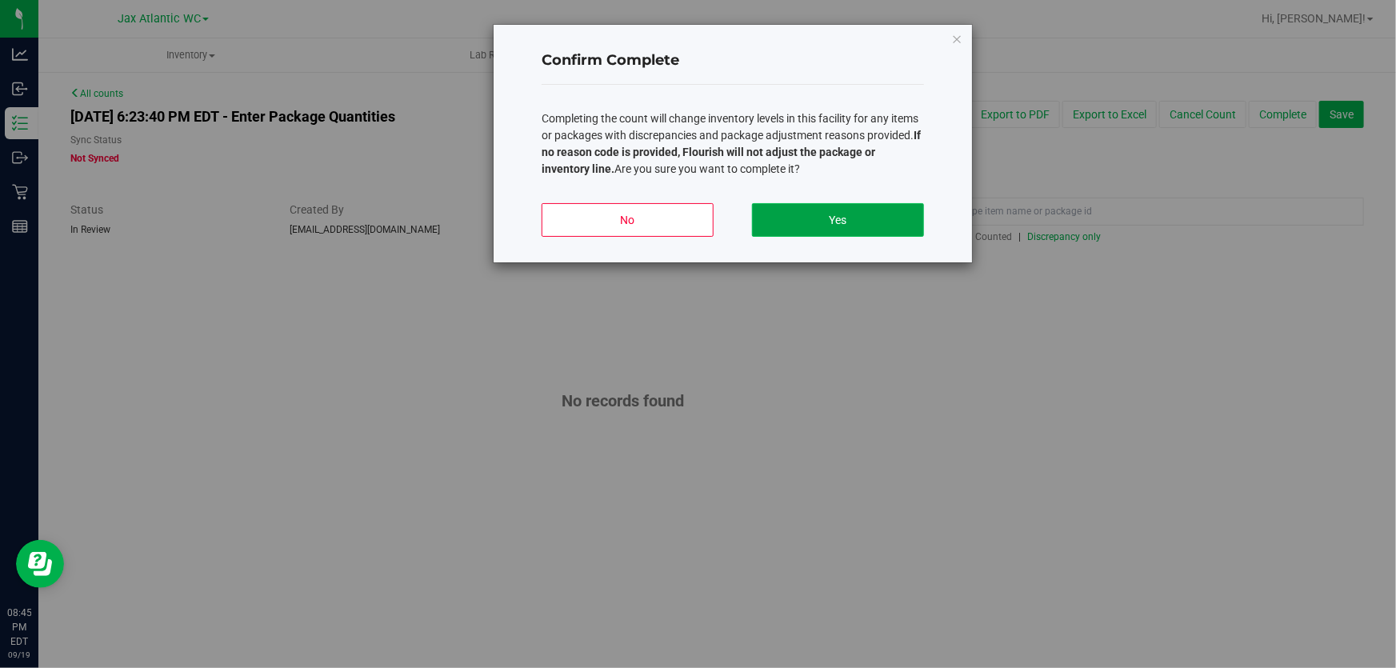
click at [916, 204] on button "Yes" at bounding box center [838, 220] width 172 height 34
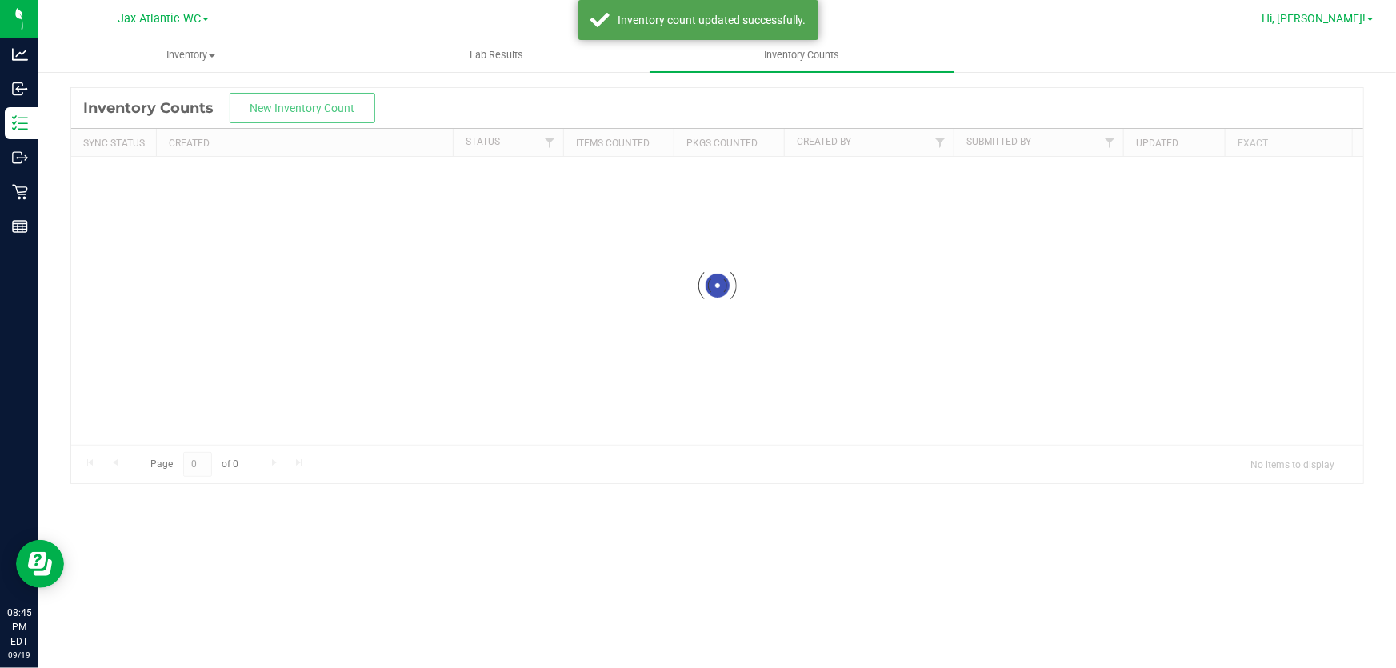
click at [1346, 16] on span "Hi, [PERSON_NAME]!" at bounding box center [1313, 18] width 104 height 13
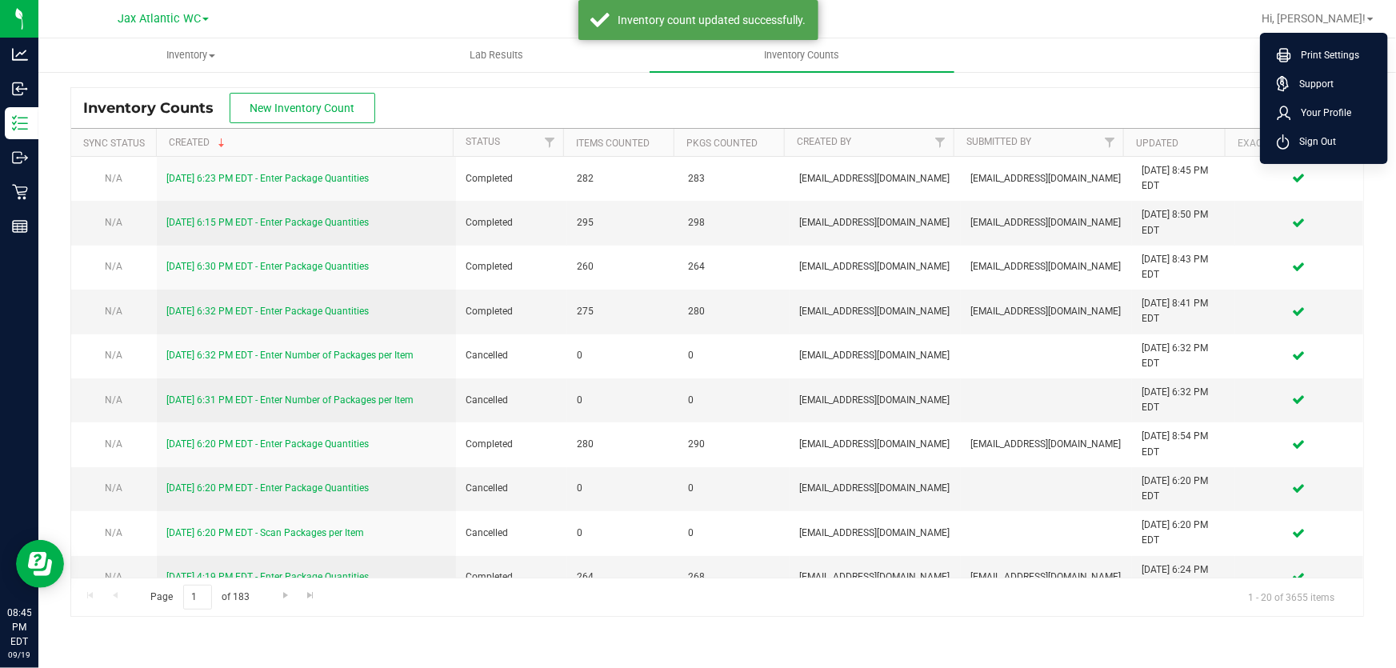
click at [1340, 149] on li "Sign Out" at bounding box center [1324, 141] width 120 height 29
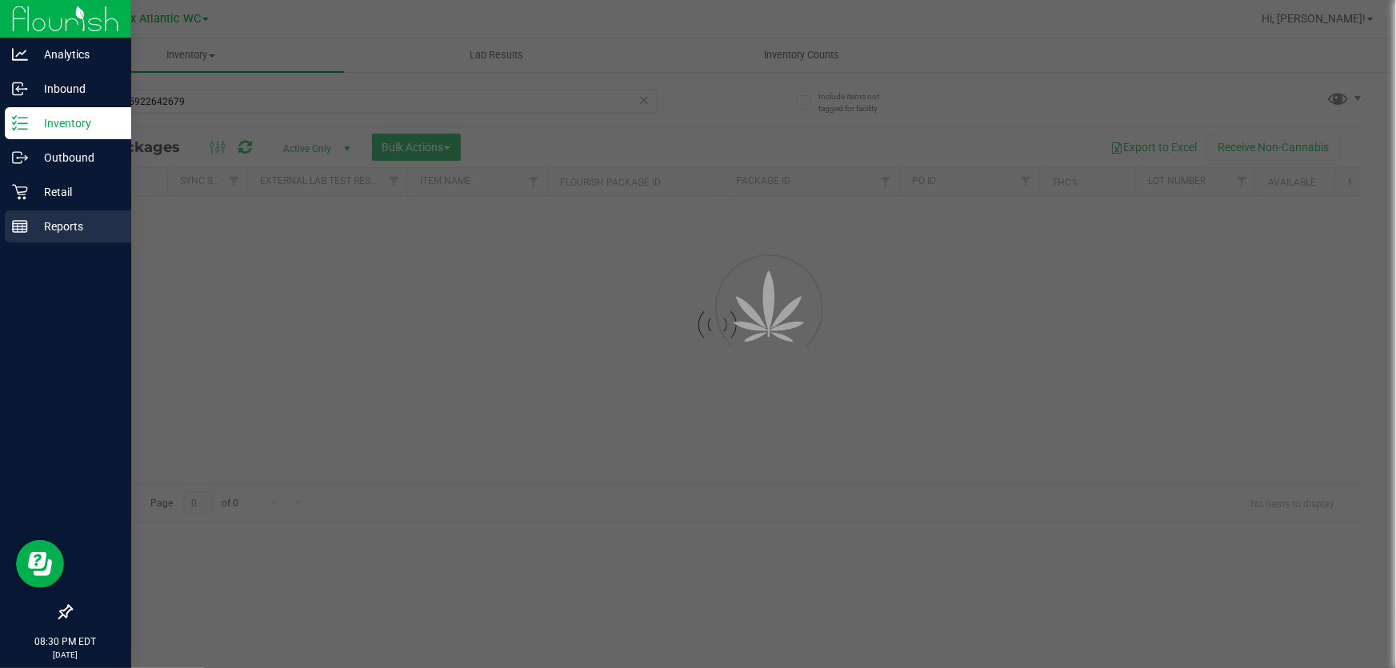
click at [29, 222] on p "Reports" at bounding box center [76, 226] width 96 height 19
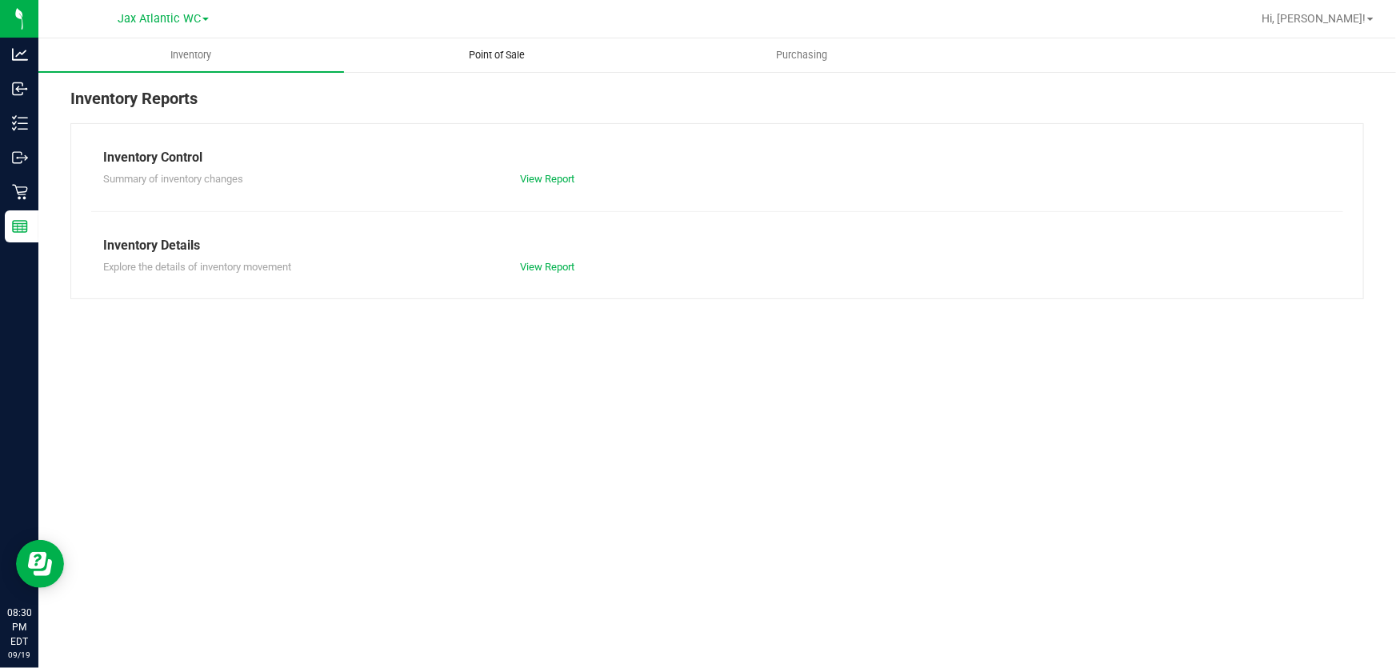
click at [494, 54] on span "Point of Sale" at bounding box center [496, 55] width 99 height 14
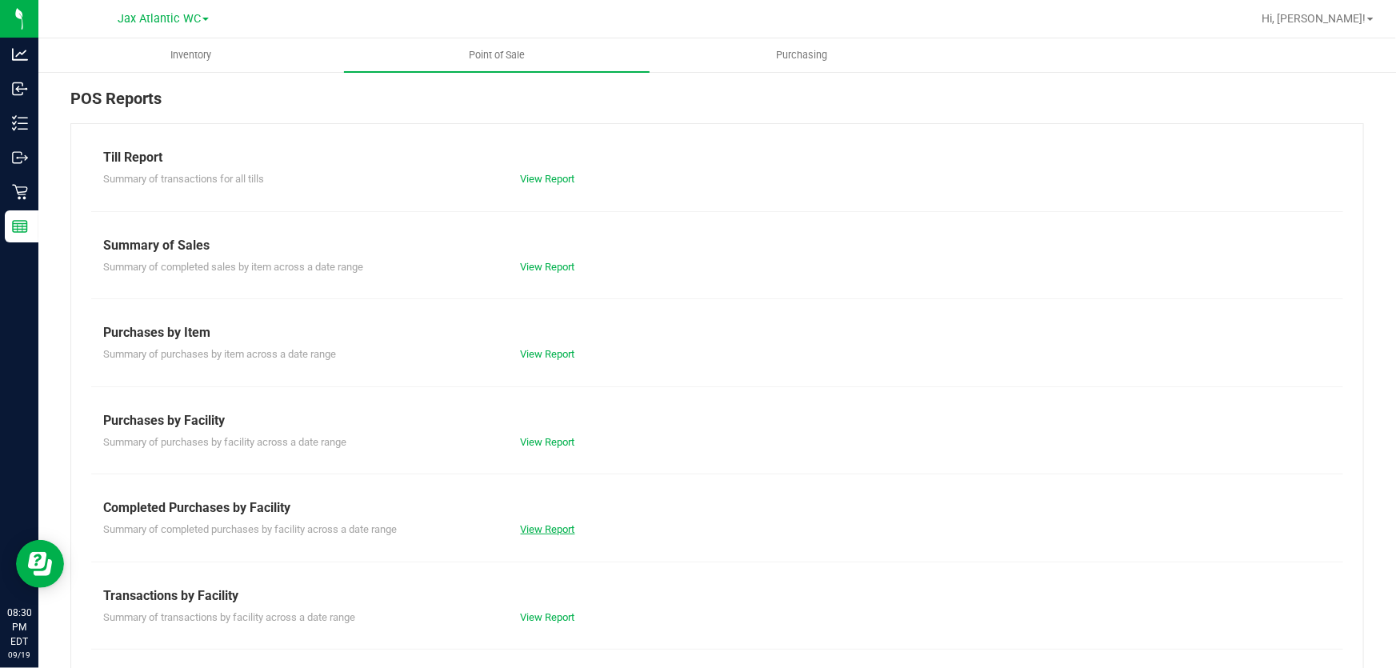
click at [554, 528] on link "View Report" at bounding box center [548, 529] width 54 height 12
